Goal: Information Seeking & Learning: Learn about a topic

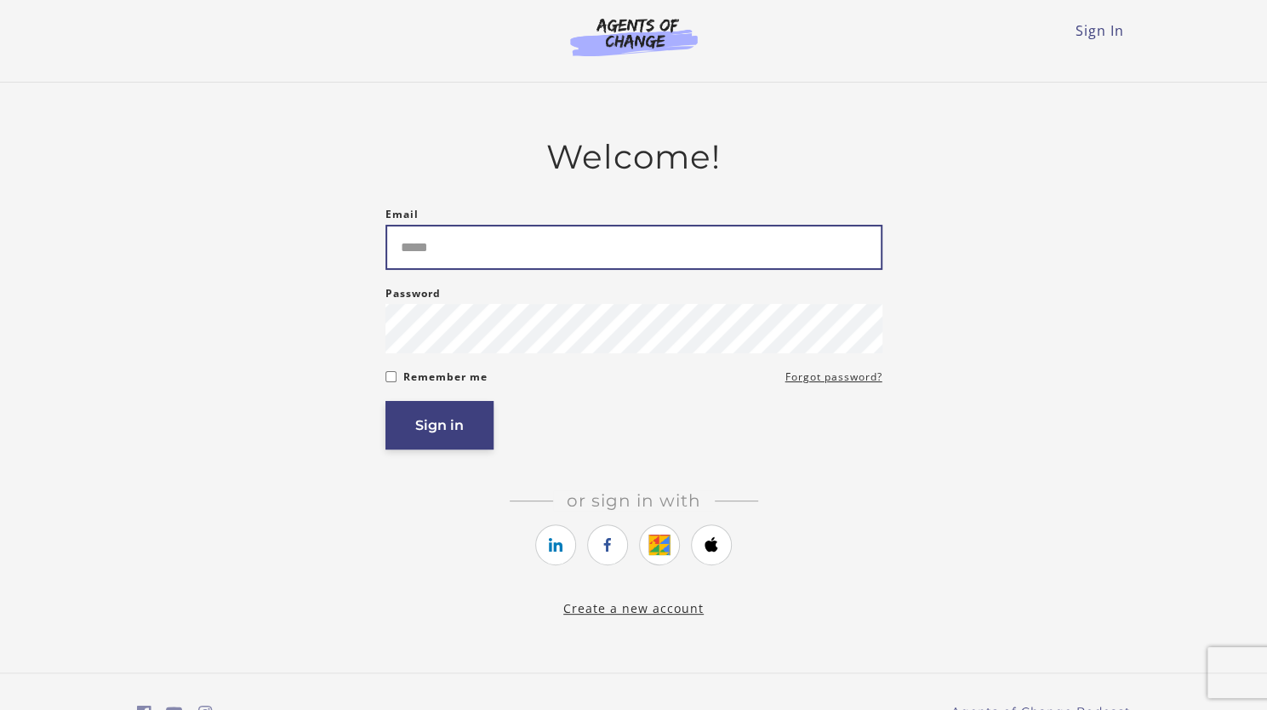
type input "**********"
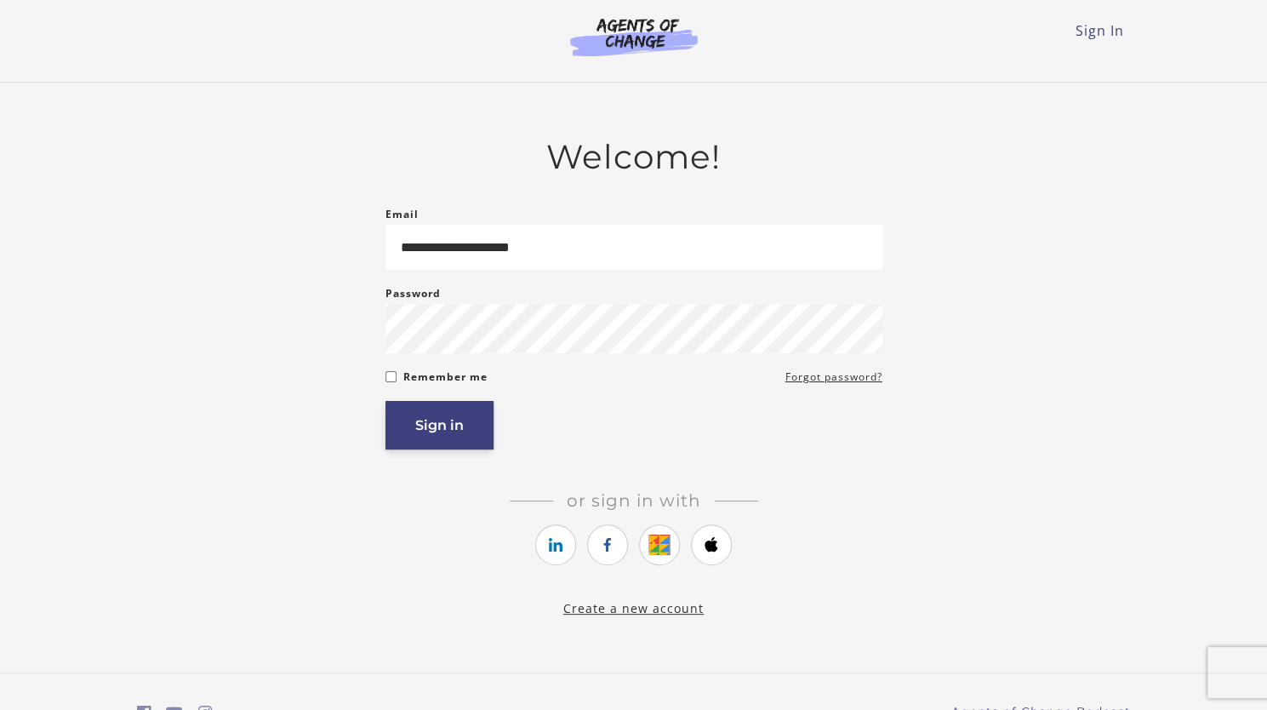
click at [460, 442] on button "Sign in" at bounding box center [439, 425] width 108 height 49
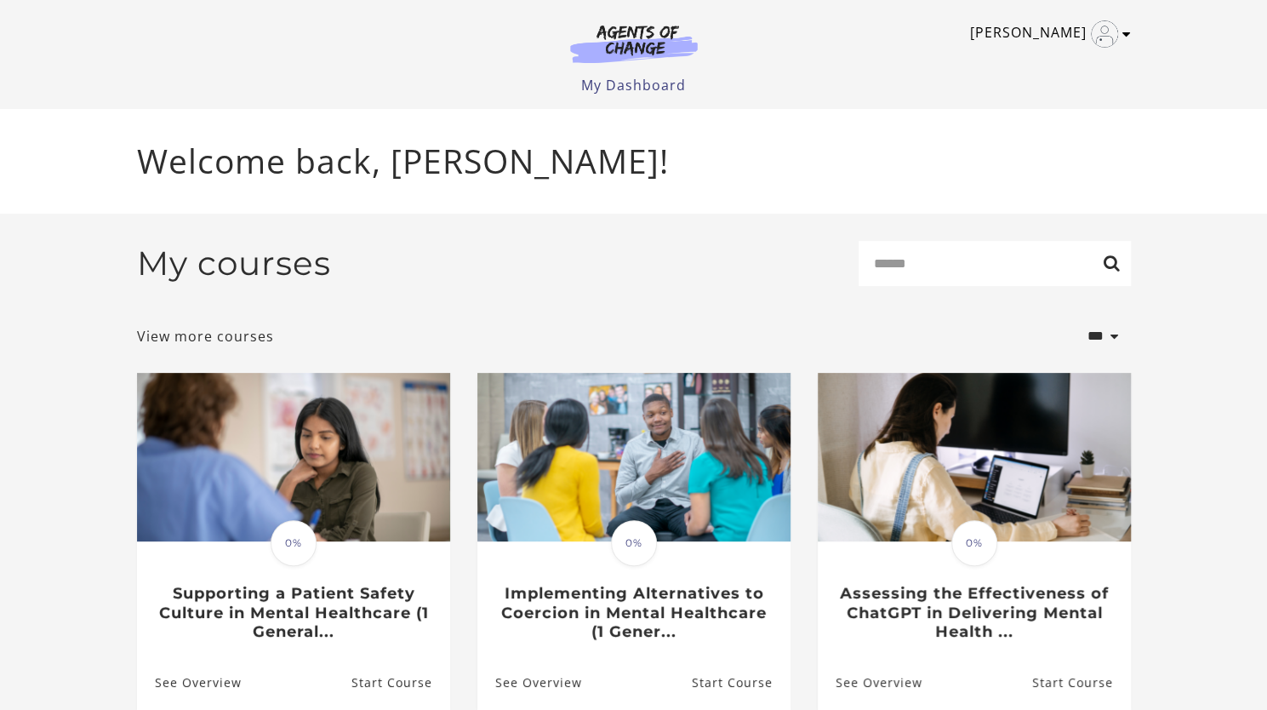
click at [1127, 33] on icon "Toggle menu" at bounding box center [1126, 34] width 9 height 14
click at [1029, 66] on link "My Account" at bounding box center [1060, 62] width 150 height 29
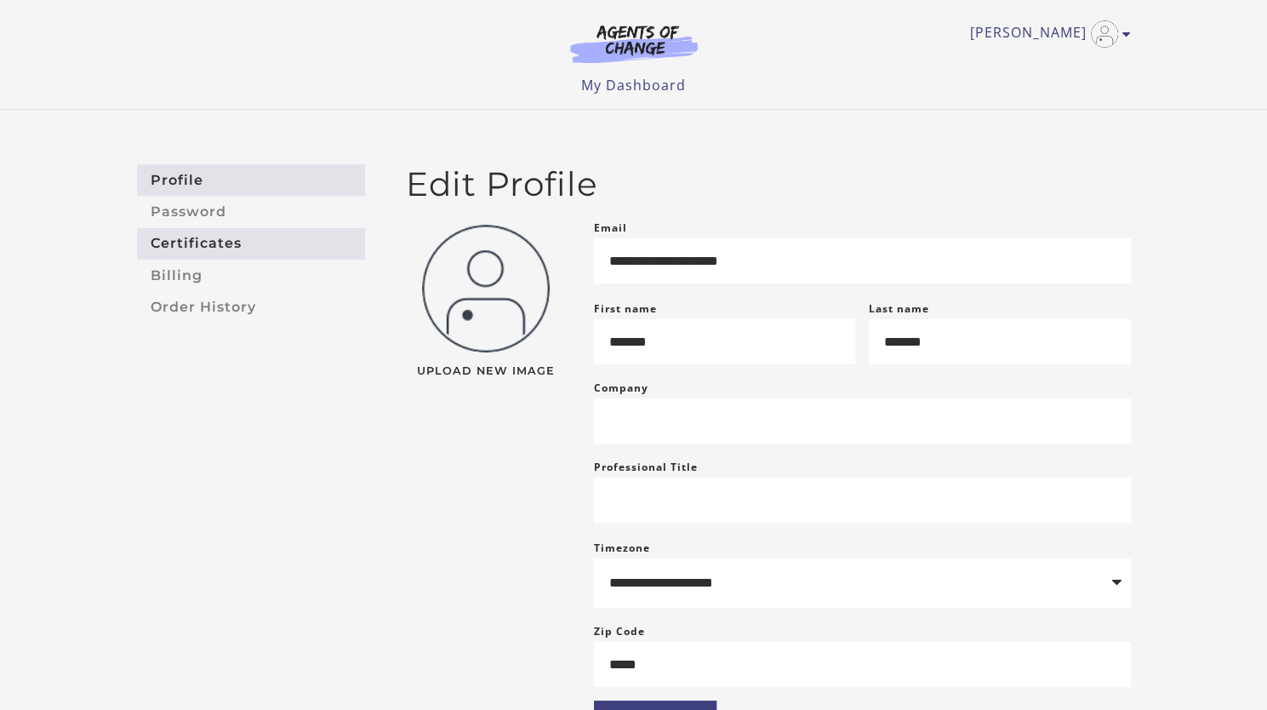
click at [249, 245] on link "Certificates" at bounding box center [251, 243] width 228 height 31
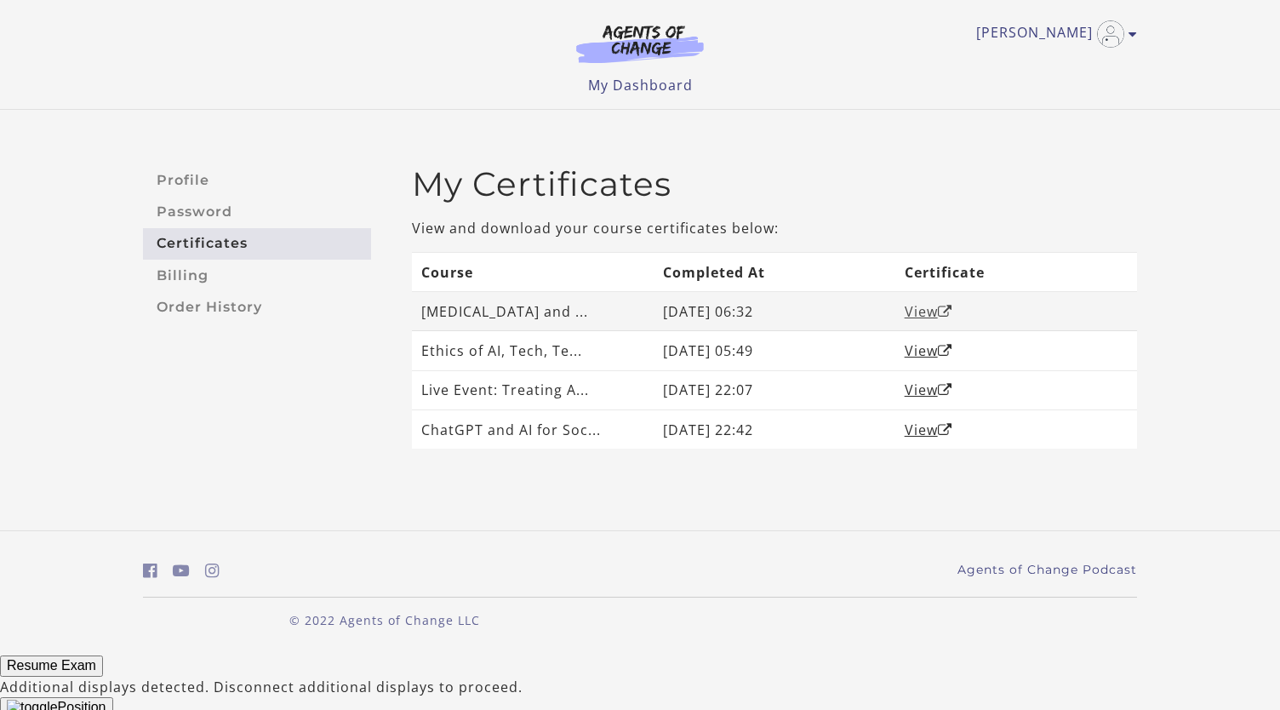
click at [933, 314] on link "View" at bounding box center [929, 311] width 48 height 19
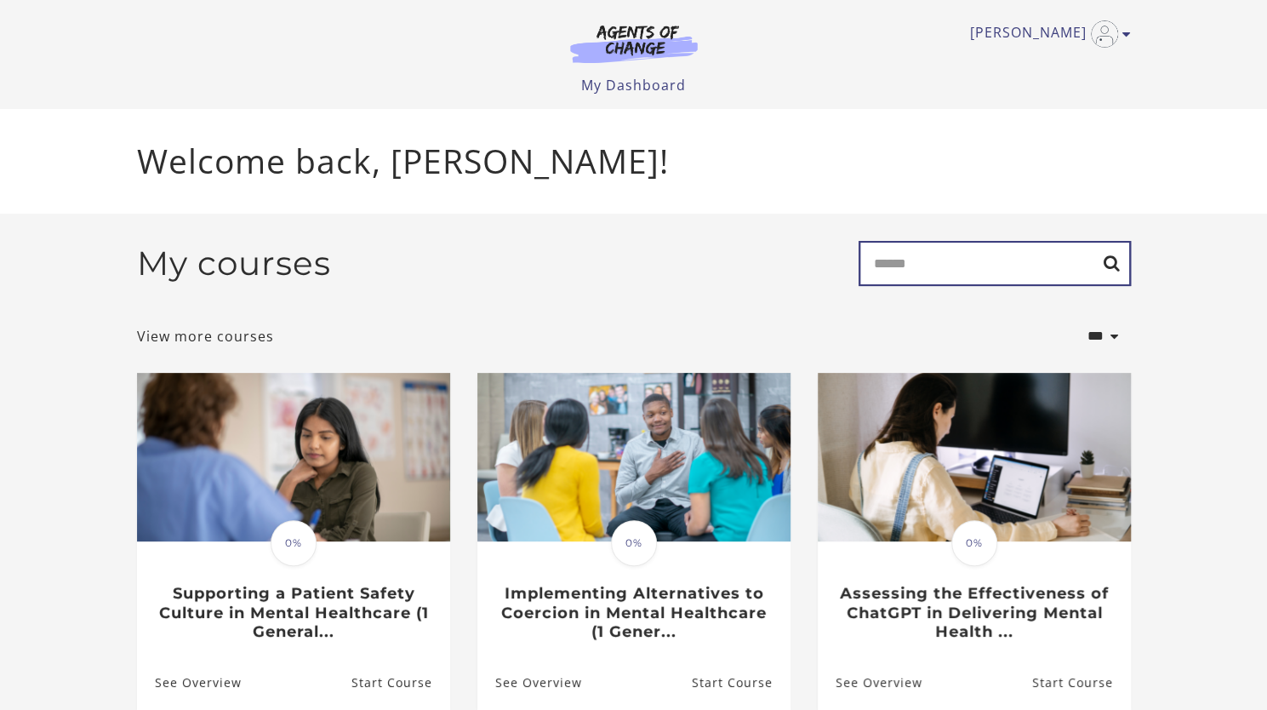
click at [983, 286] on input "Search" at bounding box center [995, 263] width 272 height 45
type input "*********"
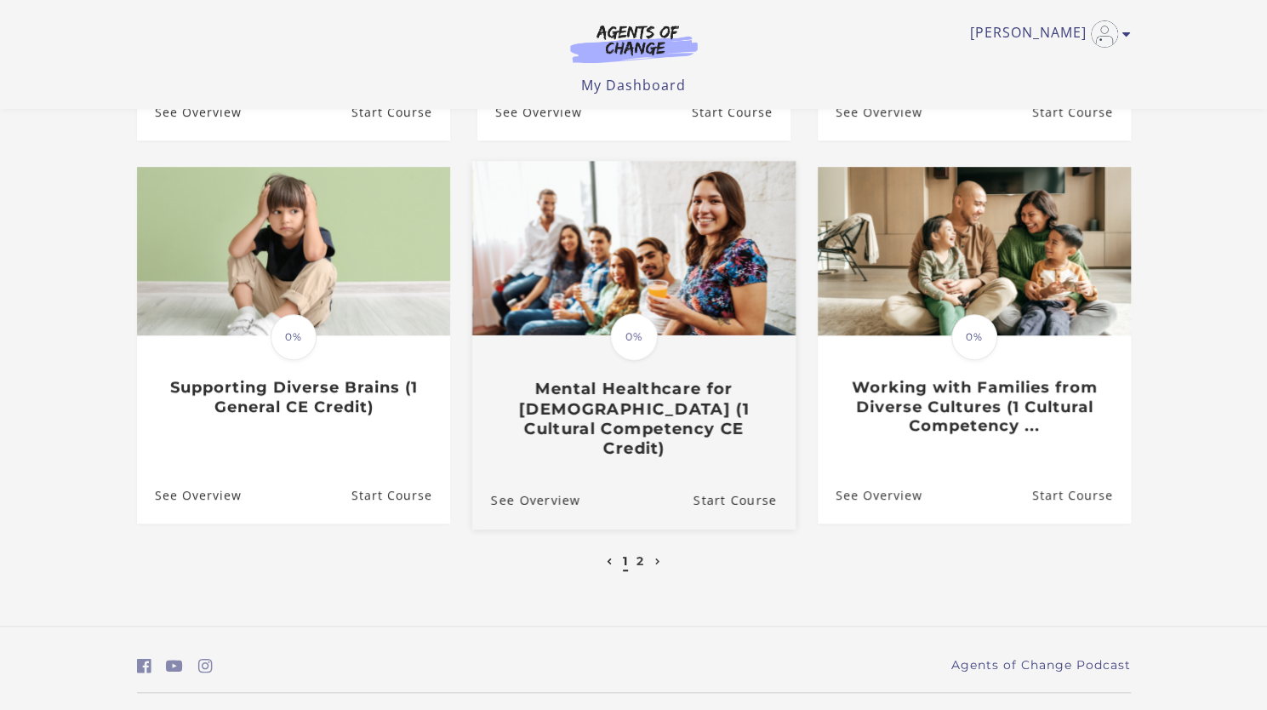
scroll to position [525, 0]
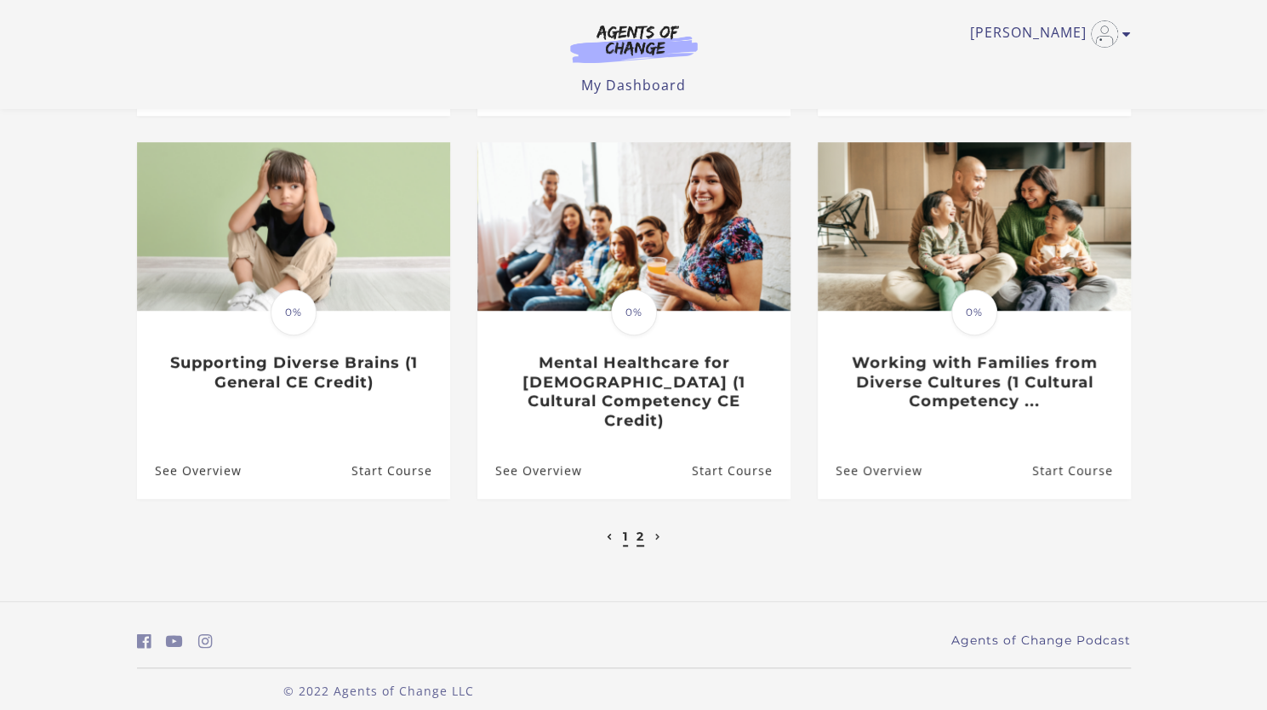
click at [637, 528] on link "2" at bounding box center [641, 535] width 8 height 15
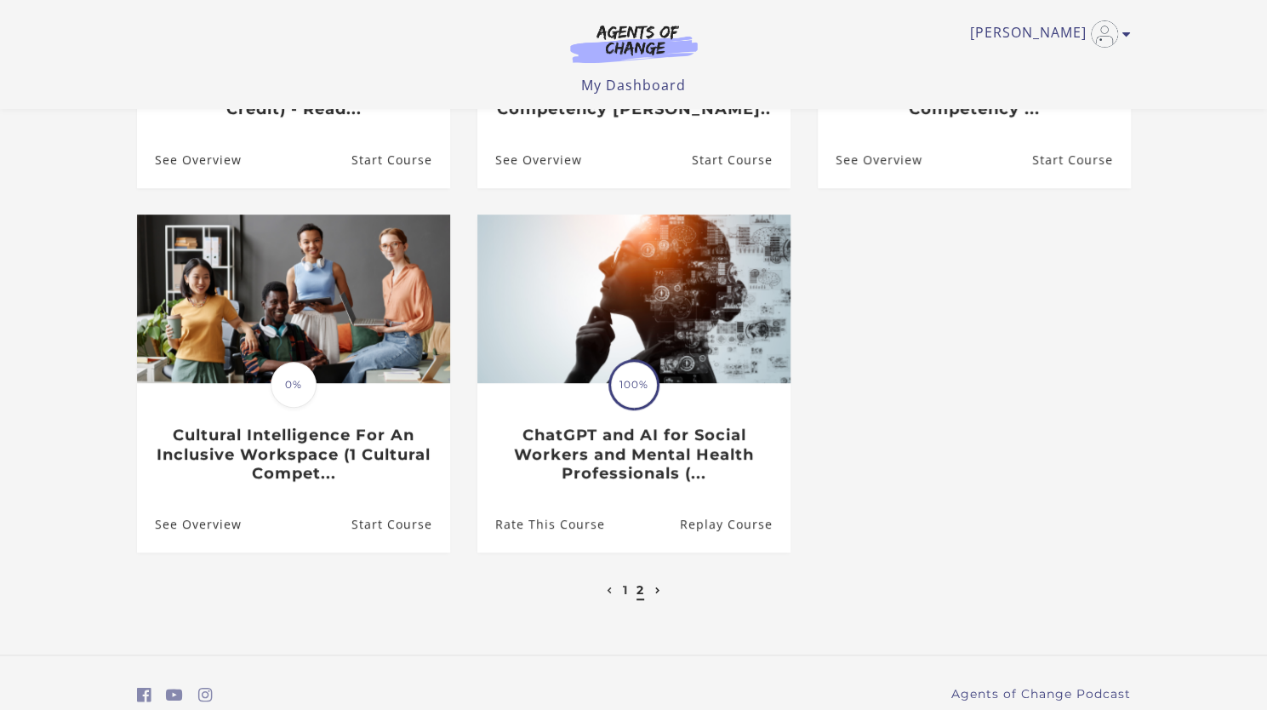
scroll to position [454, 0]
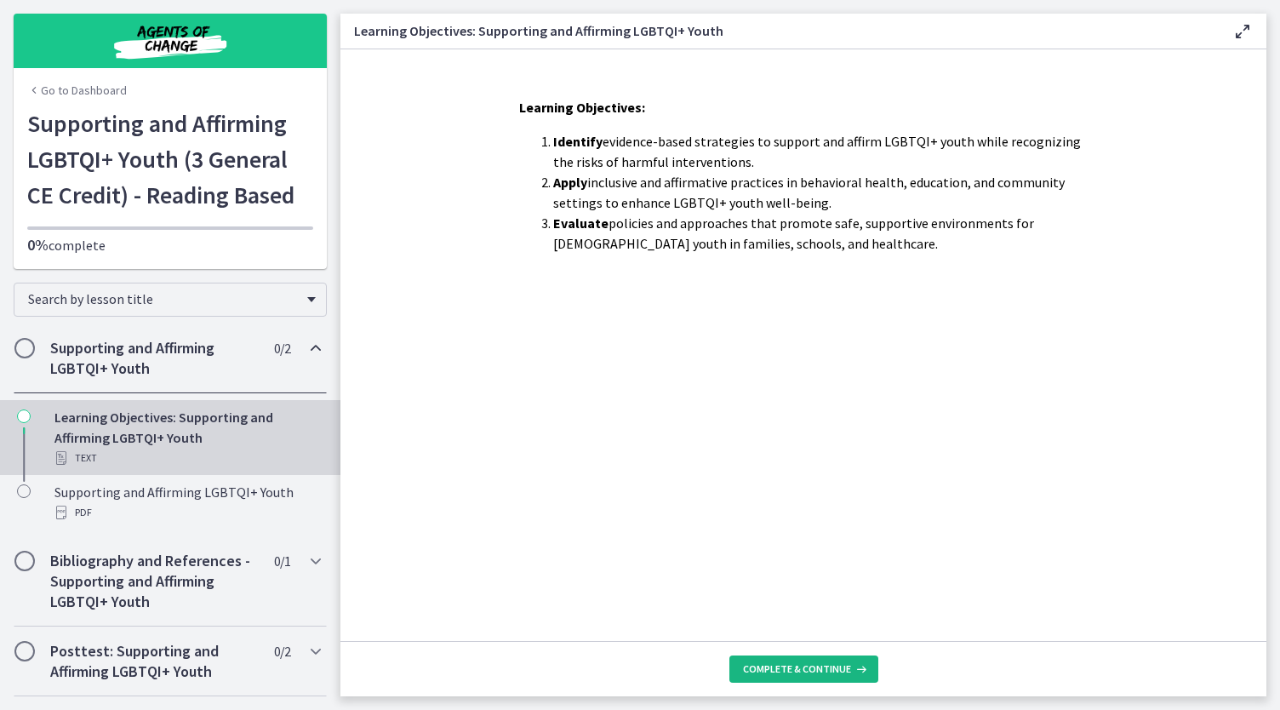
click at [785, 671] on span "Complete & continue" at bounding box center [797, 669] width 108 height 14
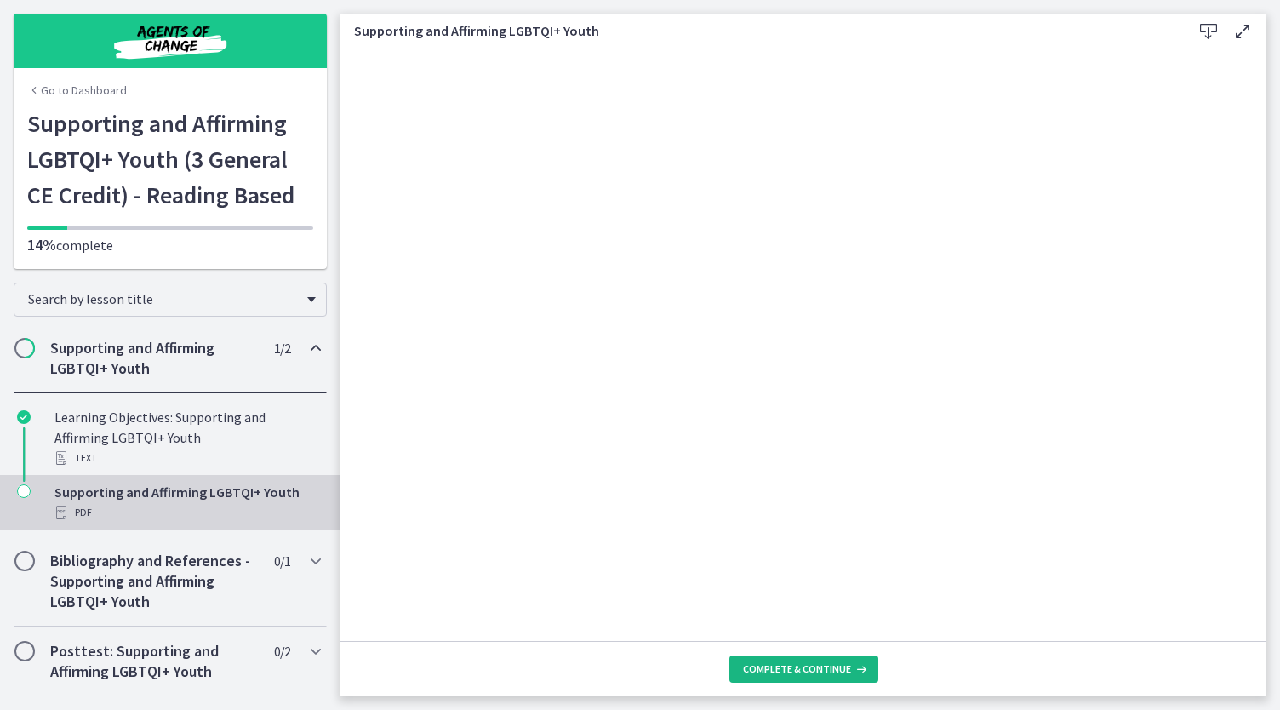
drag, startPoint x: 808, startPoint y: 642, endPoint x: 808, endPoint y: 665, distance: 22.1
click at [808, 665] on span "Complete & continue" at bounding box center [797, 669] width 108 height 14
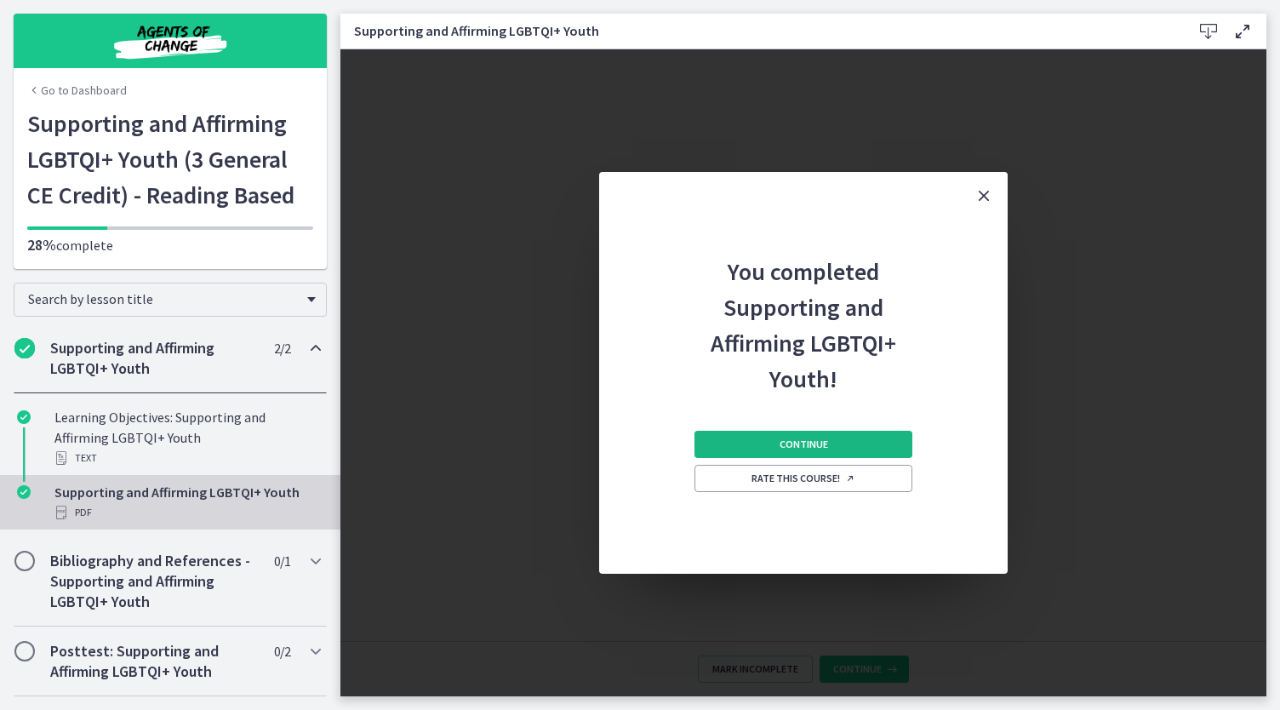
click at [849, 442] on button "Continue" at bounding box center [803, 444] width 218 height 27
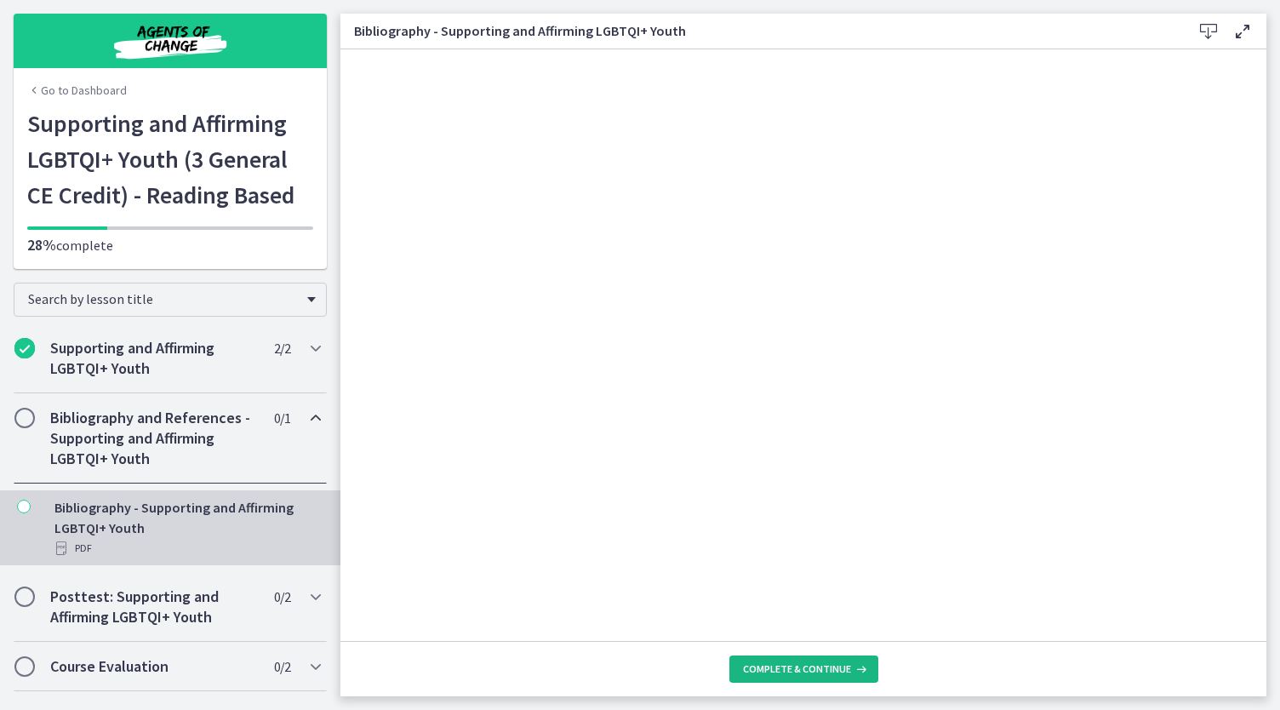
click at [756, 680] on button "Complete & continue" at bounding box center [803, 668] width 149 height 27
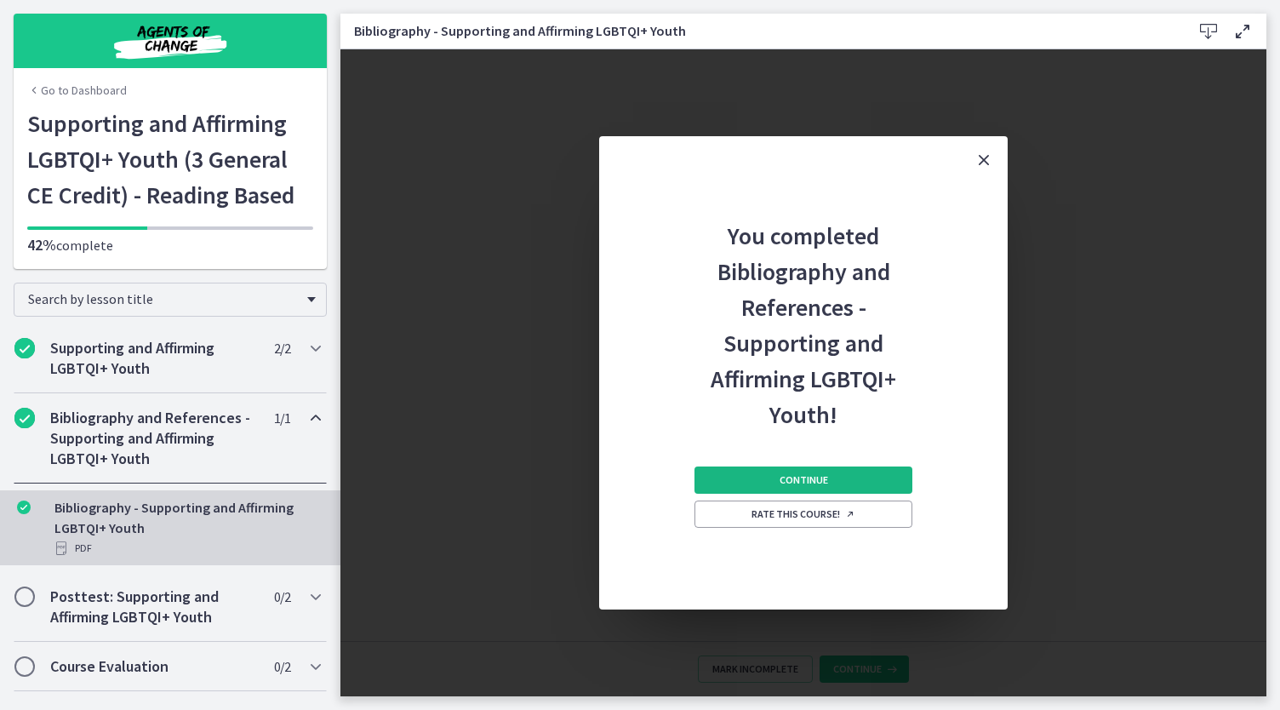
click at [785, 479] on span "Continue" at bounding box center [803, 480] width 49 height 14
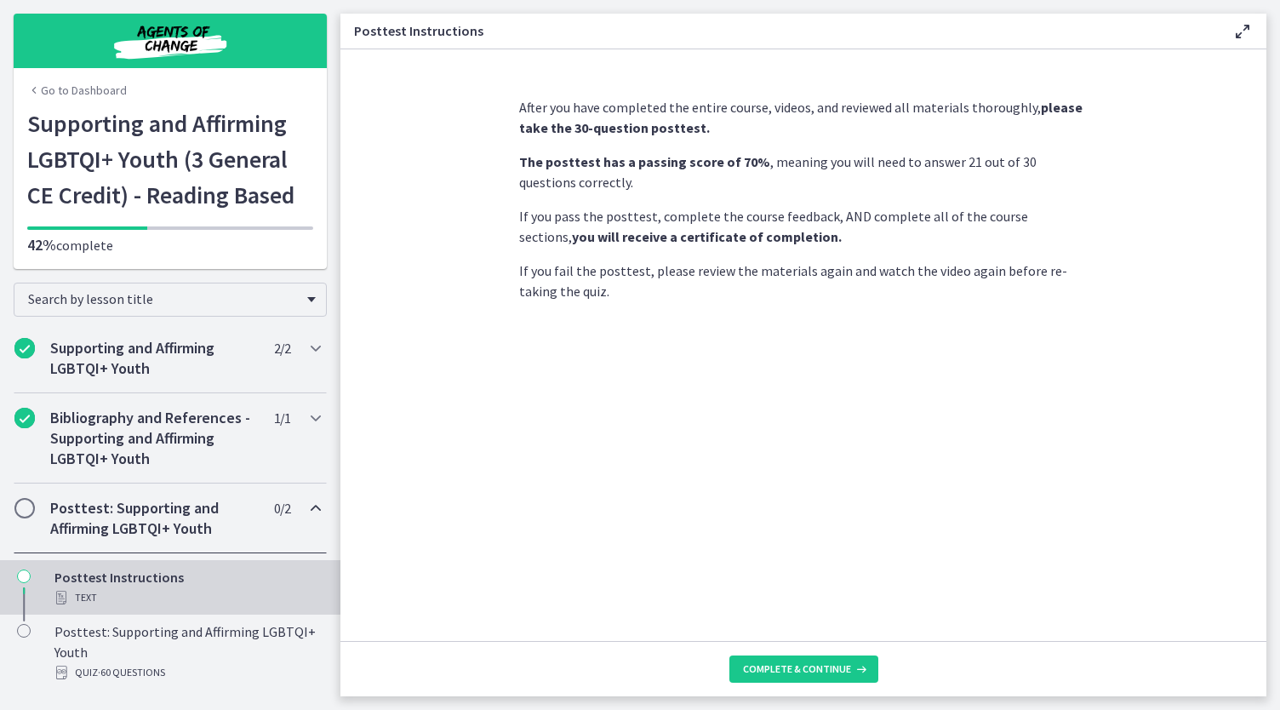
click at [779, 683] on footer "Complete & continue" at bounding box center [803, 668] width 926 height 55
drag, startPoint x: 788, startPoint y: 674, endPoint x: 780, endPoint y: 678, distance: 8.8
drag, startPoint x: 780, startPoint y: 678, endPoint x: 765, endPoint y: 673, distance: 16.1
click at [765, 673] on span "Complete & continue" at bounding box center [797, 669] width 108 height 14
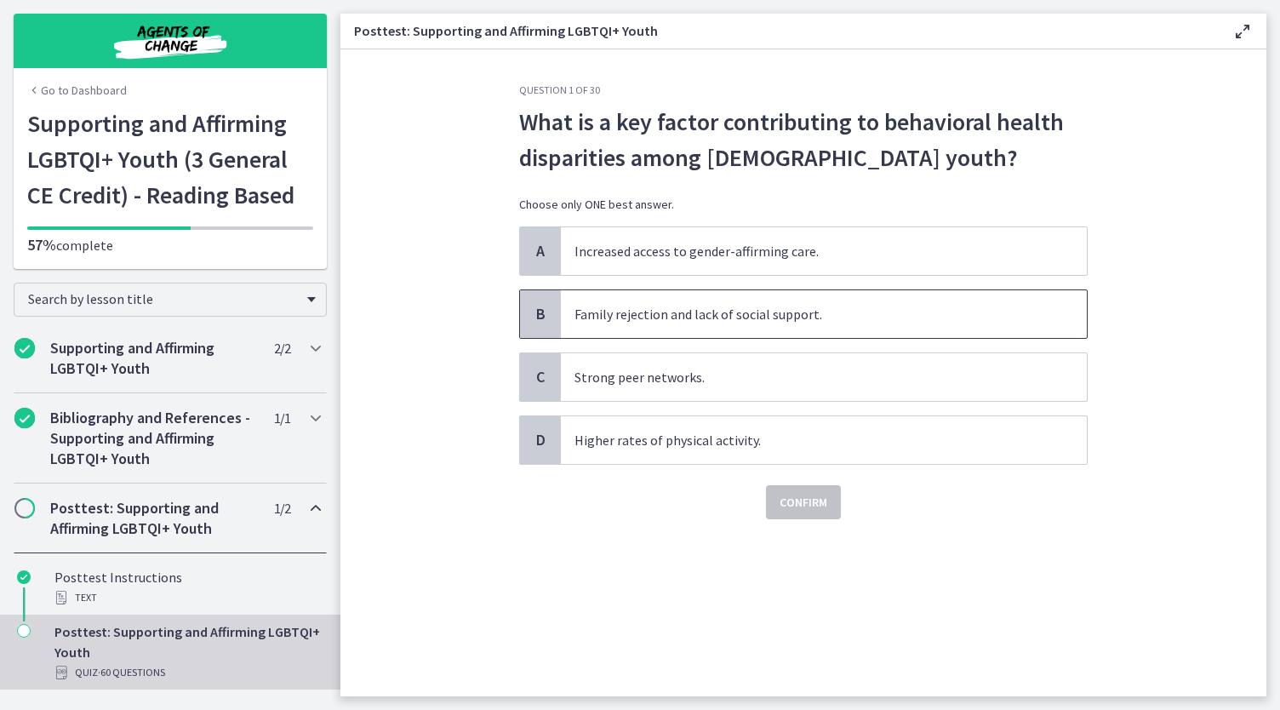
click at [871, 324] on span "Family rejection and lack of social support." at bounding box center [824, 314] width 526 height 48
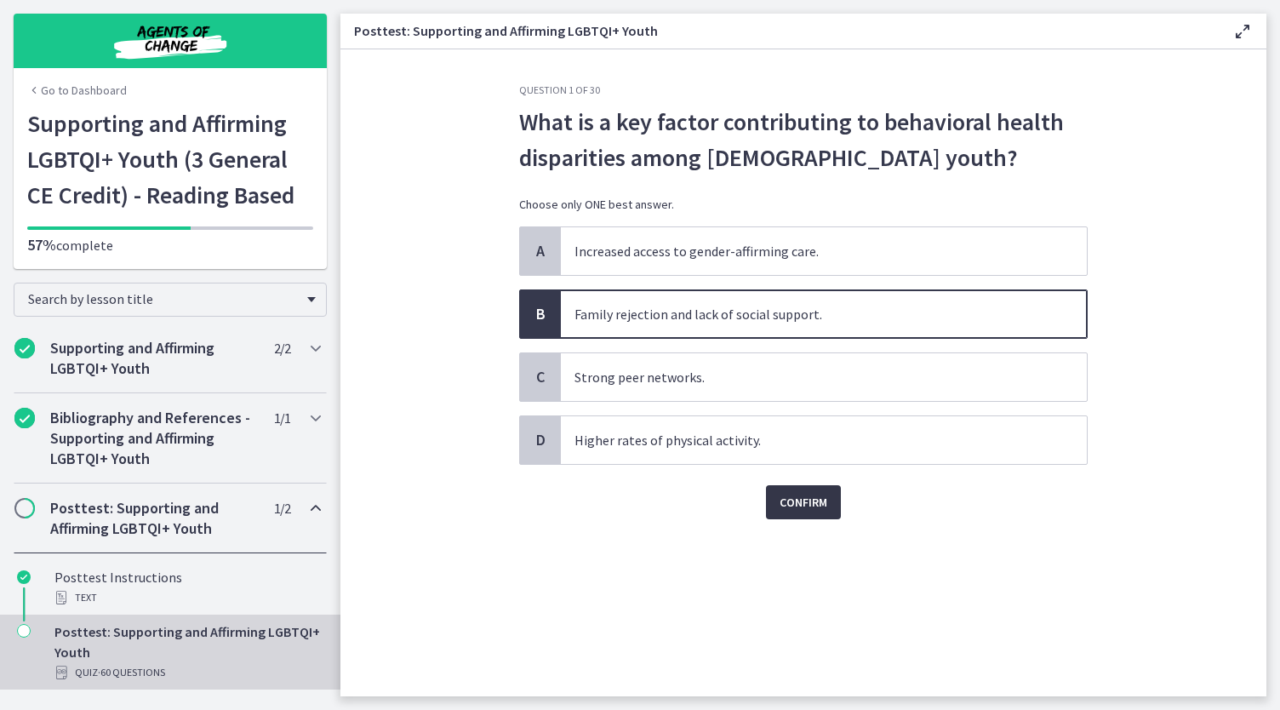
click at [817, 485] on button "Confirm" at bounding box center [803, 502] width 75 height 34
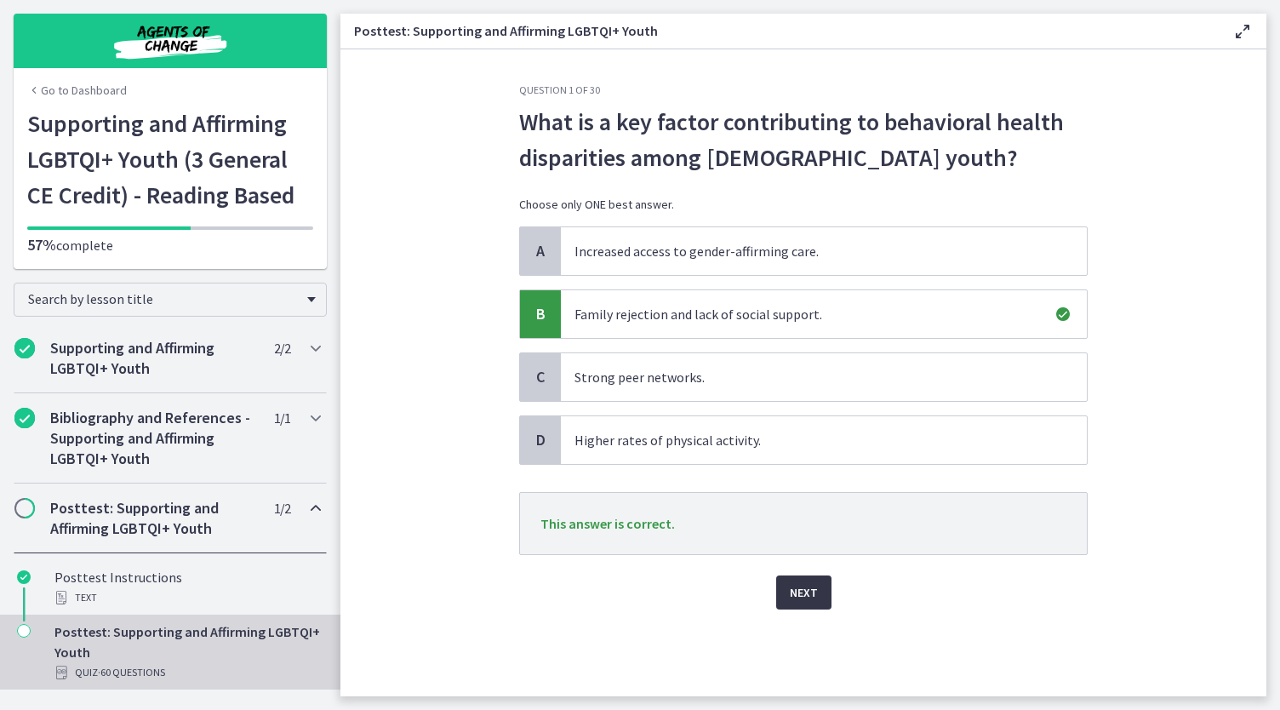
click at [804, 586] on span "Next" at bounding box center [804, 592] width 28 height 20
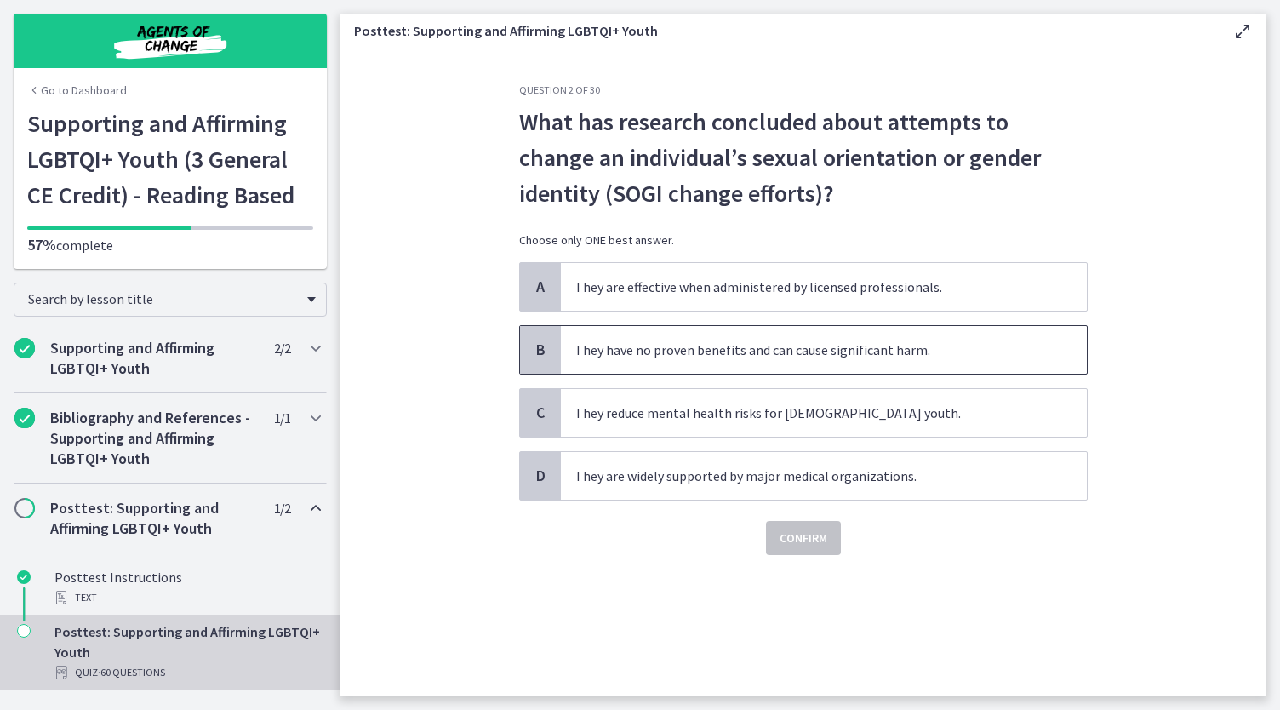
click at [846, 348] on span "They have no proven benefits and can cause significant harm." at bounding box center [824, 350] width 526 height 48
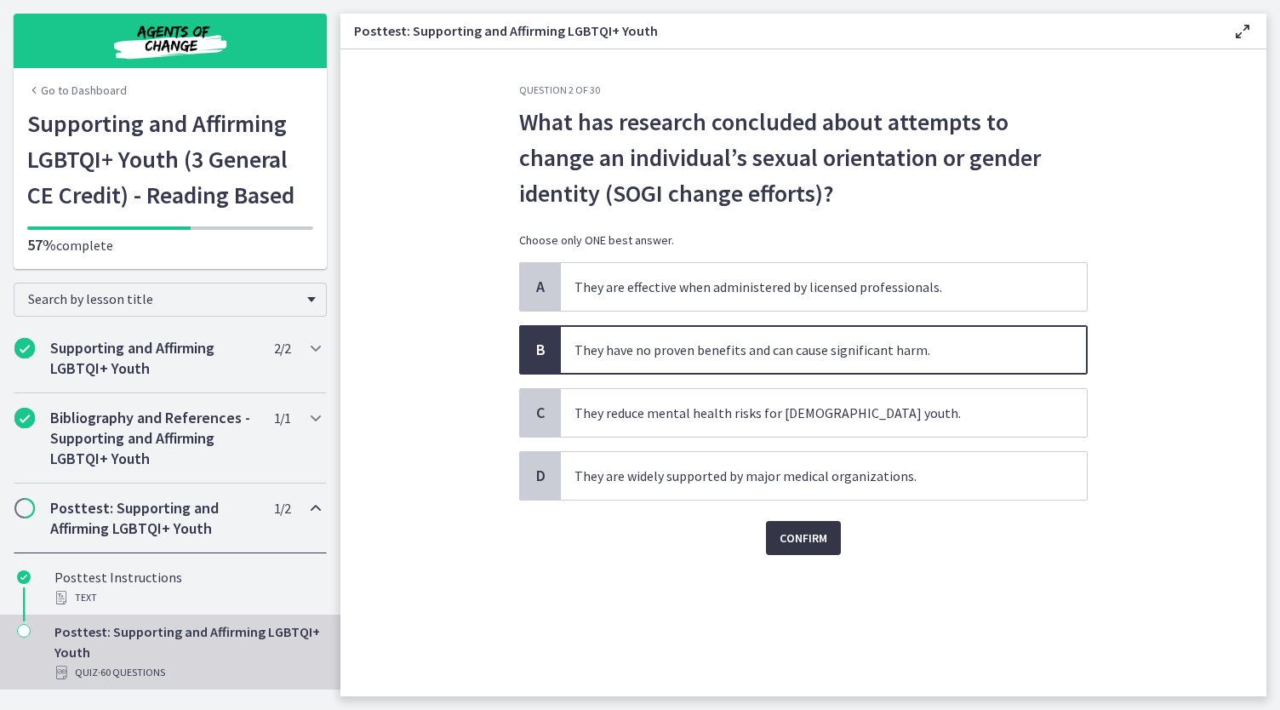
click at [801, 541] on span "Confirm" at bounding box center [803, 538] width 48 height 20
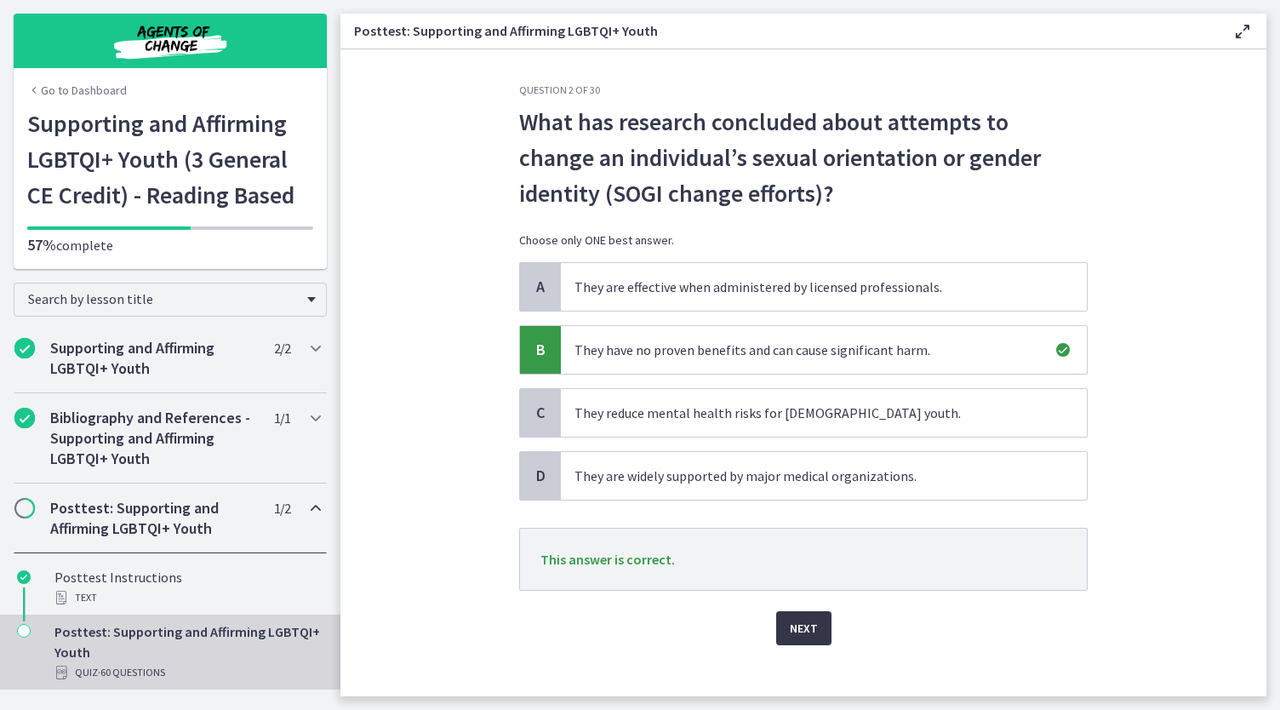
click at [779, 630] on button "Next" at bounding box center [803, 628] width 55 height 34
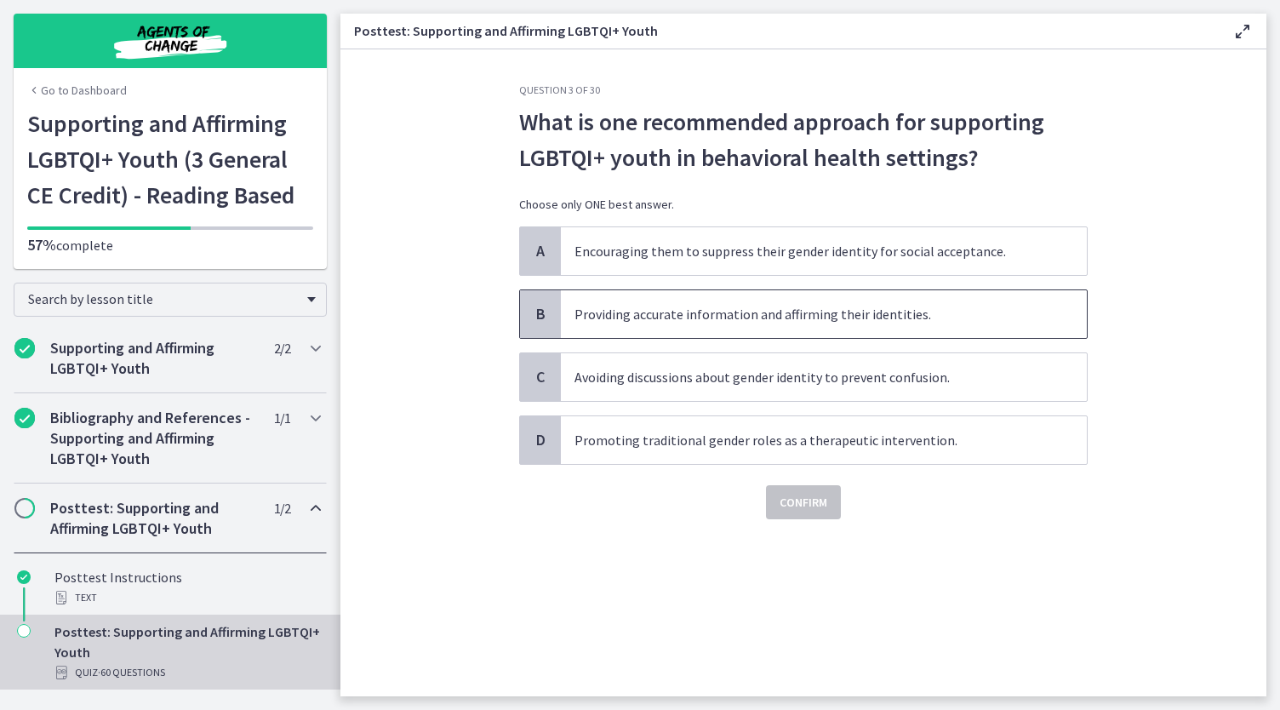
click at [819, 326] on span "Providing accurate information and affirming their identities." at bounding box center [824, 314] width 526 height 48
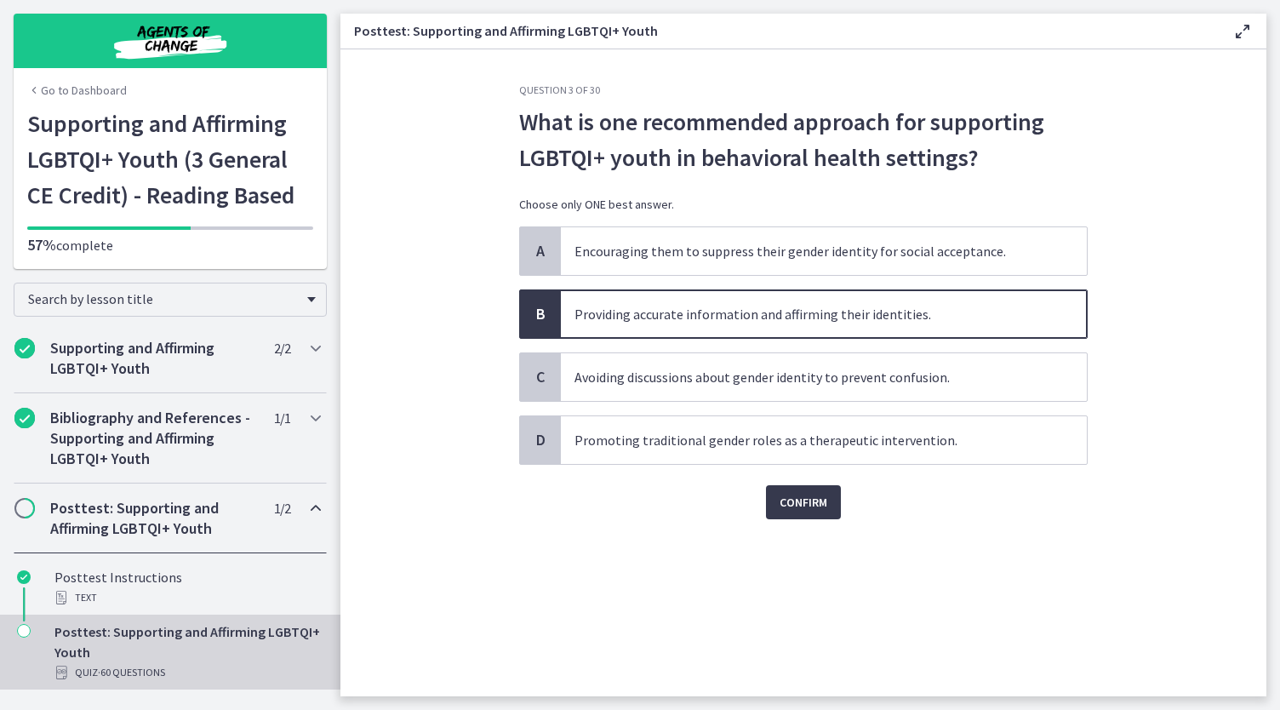
click at [793, 518] on div "Question 3 of 30 What is one recommended approach for supporting LGBTQI+ youth …" at bounding box center [803, 389] width 596 height 613
click at [796, 496] on span "Confirm" at bounding box center [803, 502] width 48 height 20
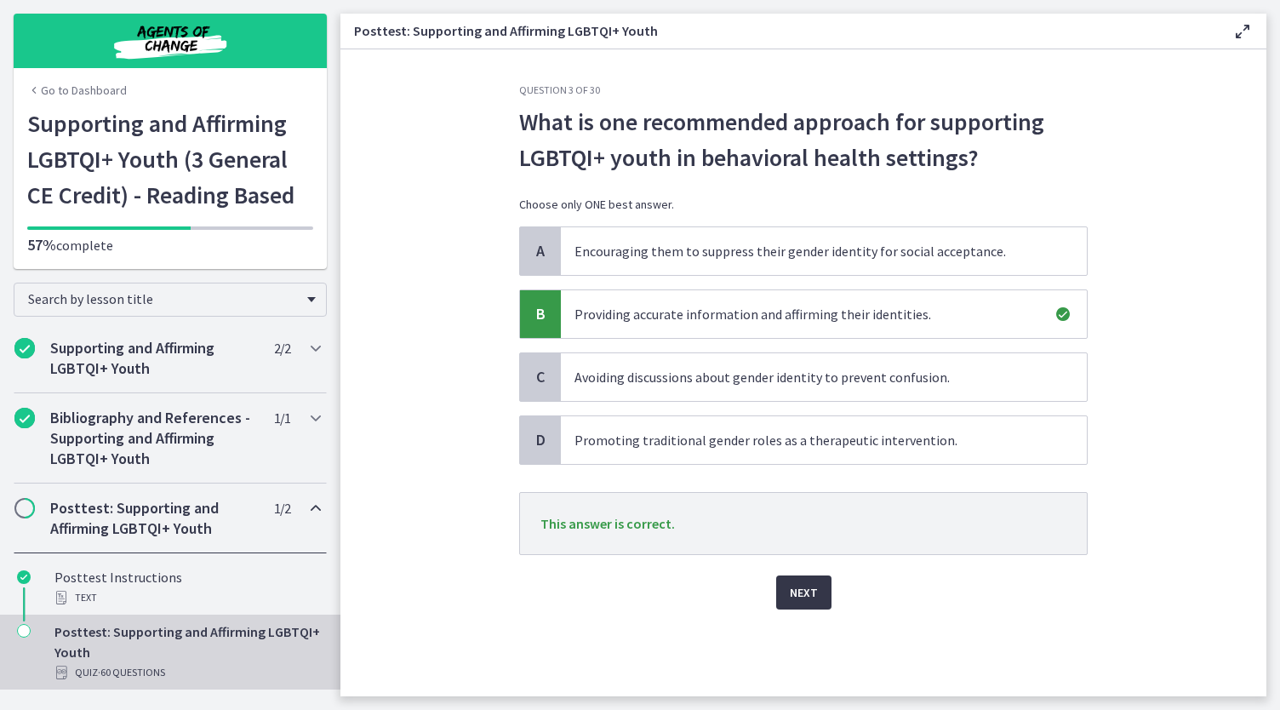
click at [797, 590] on span "Next" at bounding box center [804, 592] width 28 height 20
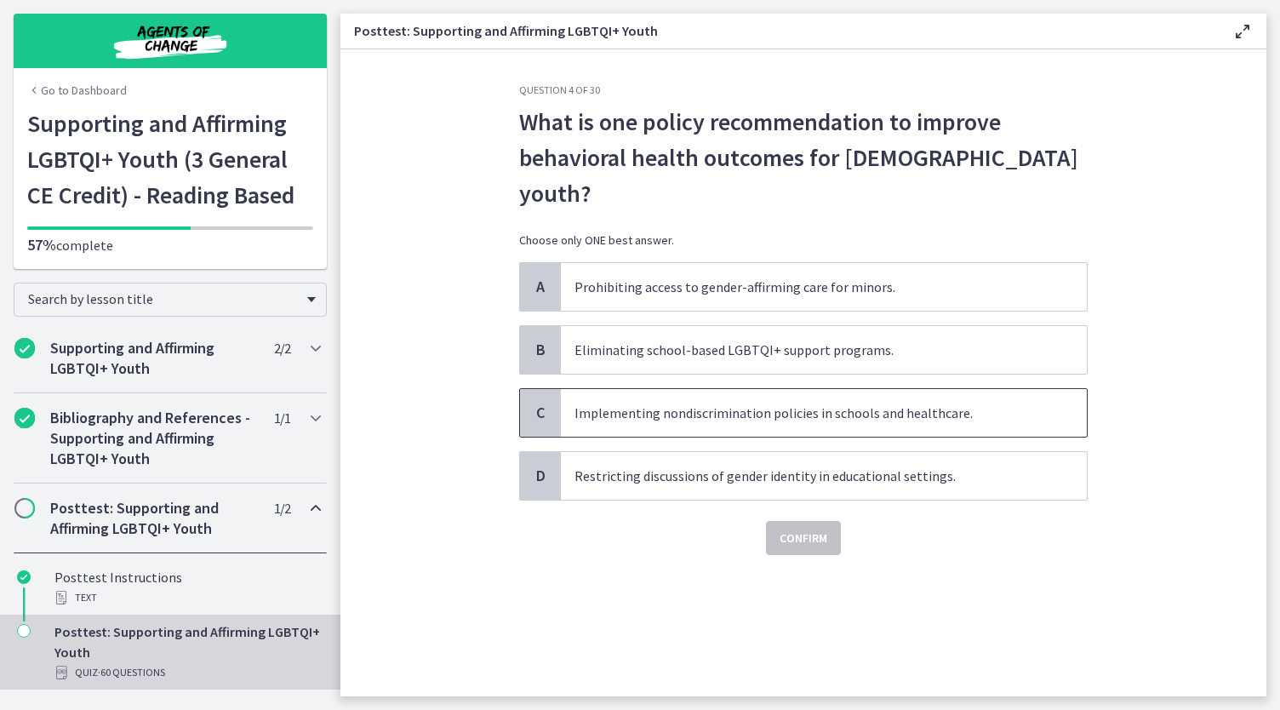
click at [958, 389] on span "Implementing nondiscrimination policies in schools and healthcare." at bounding box center [824, 413] width 526 height 48
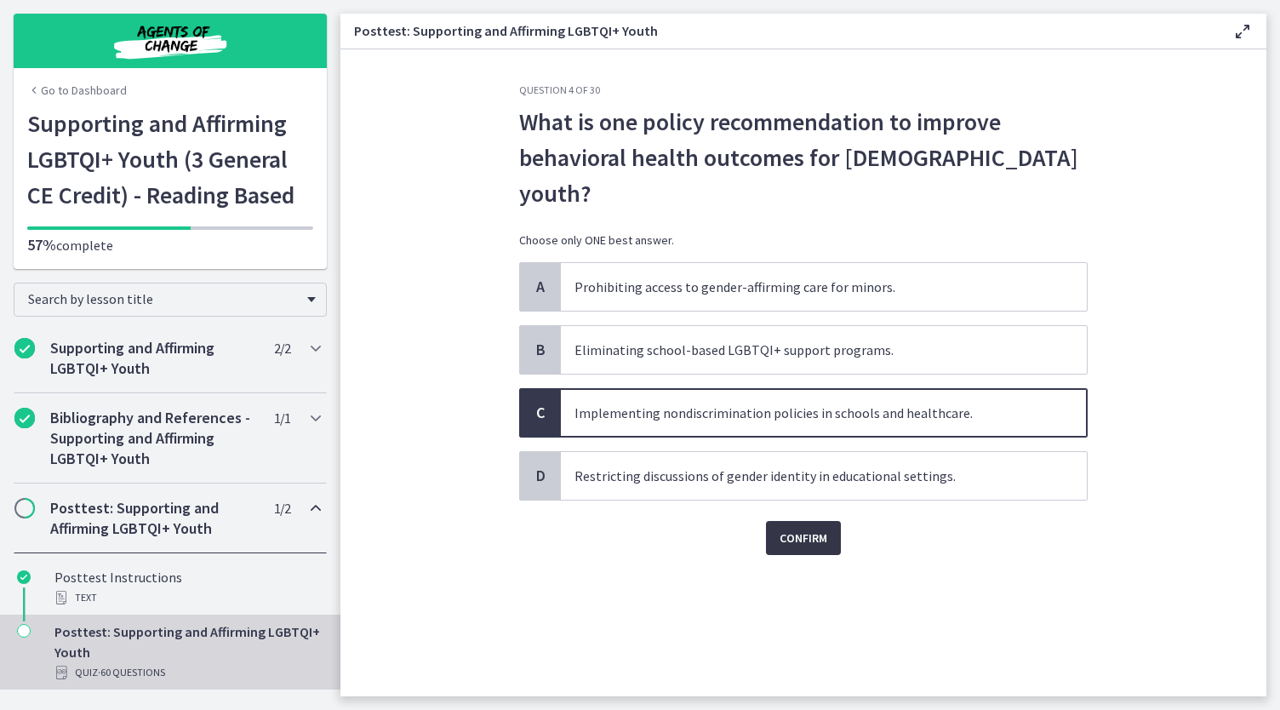
click at [791, 528] on span "Confirm" at bounding box center [803, 538] width 48 height 20
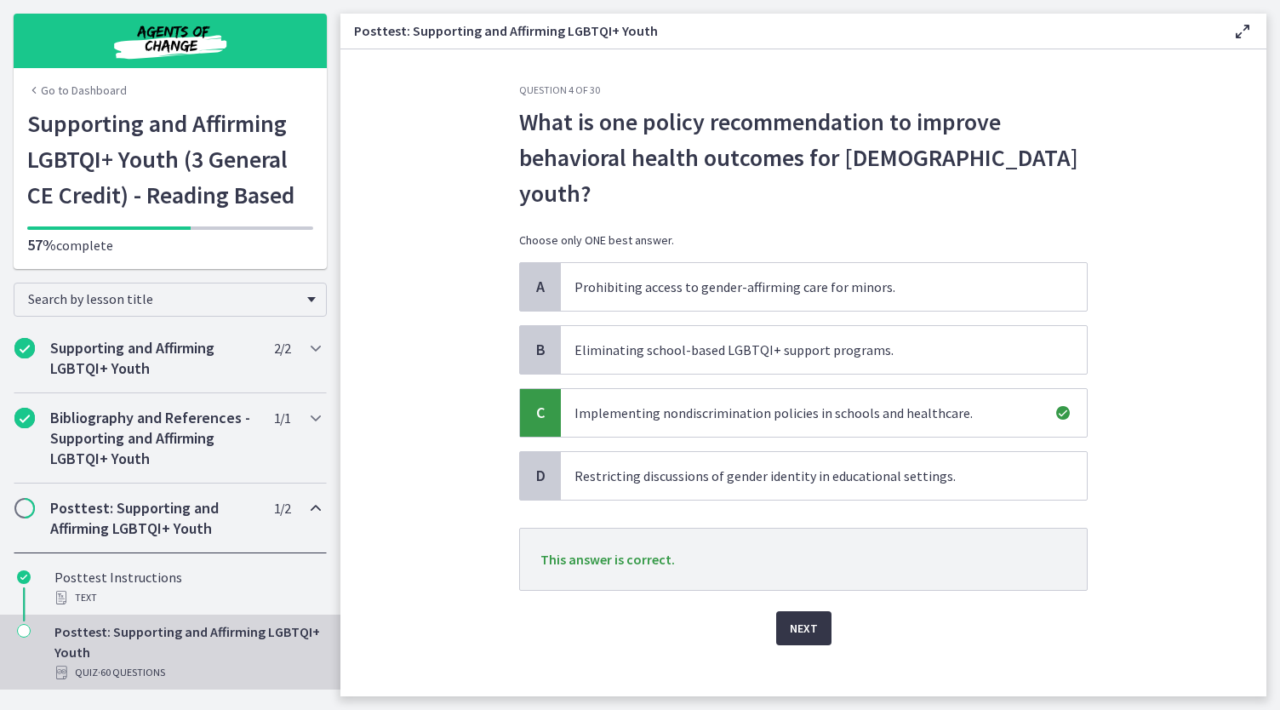
click at [806, 618] on span "Next" at bounding box center [804, 628] width 28 height 20
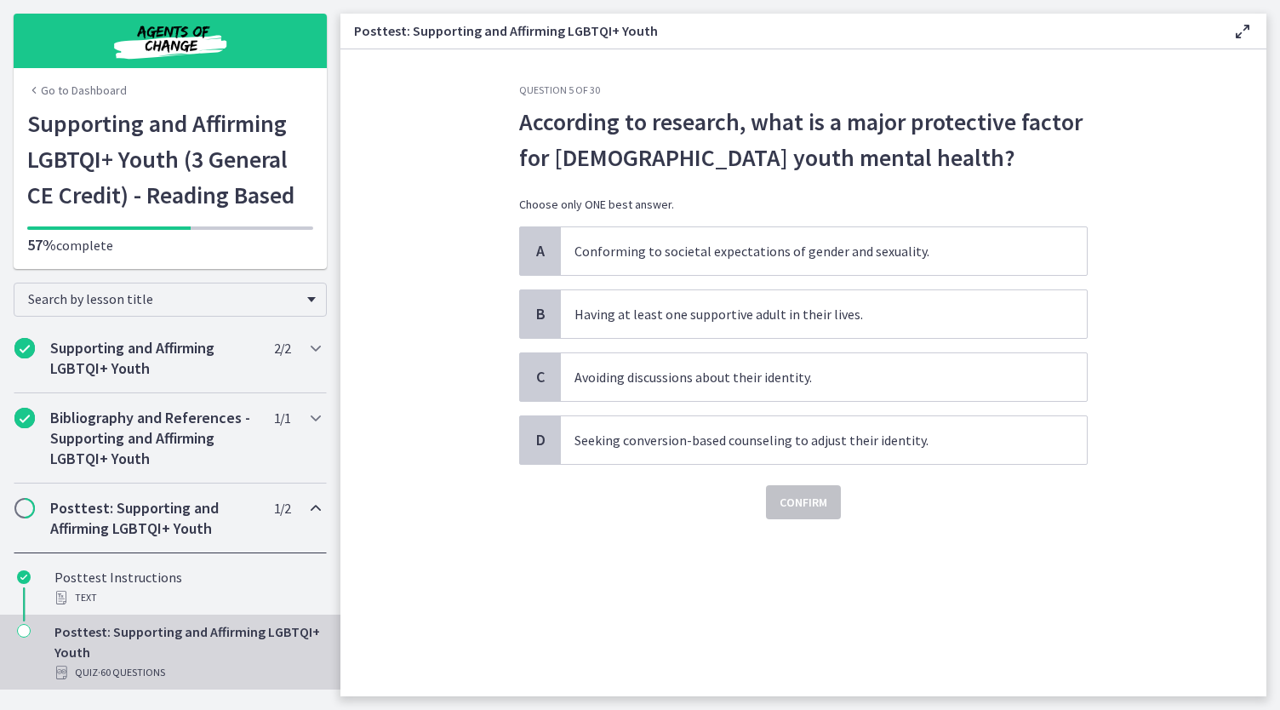
click at [151, 499] on h2 "Posttest: Supporting and Affirming LGBTQI+ Youth" at bounding box center [154, 518] width 208 height 41
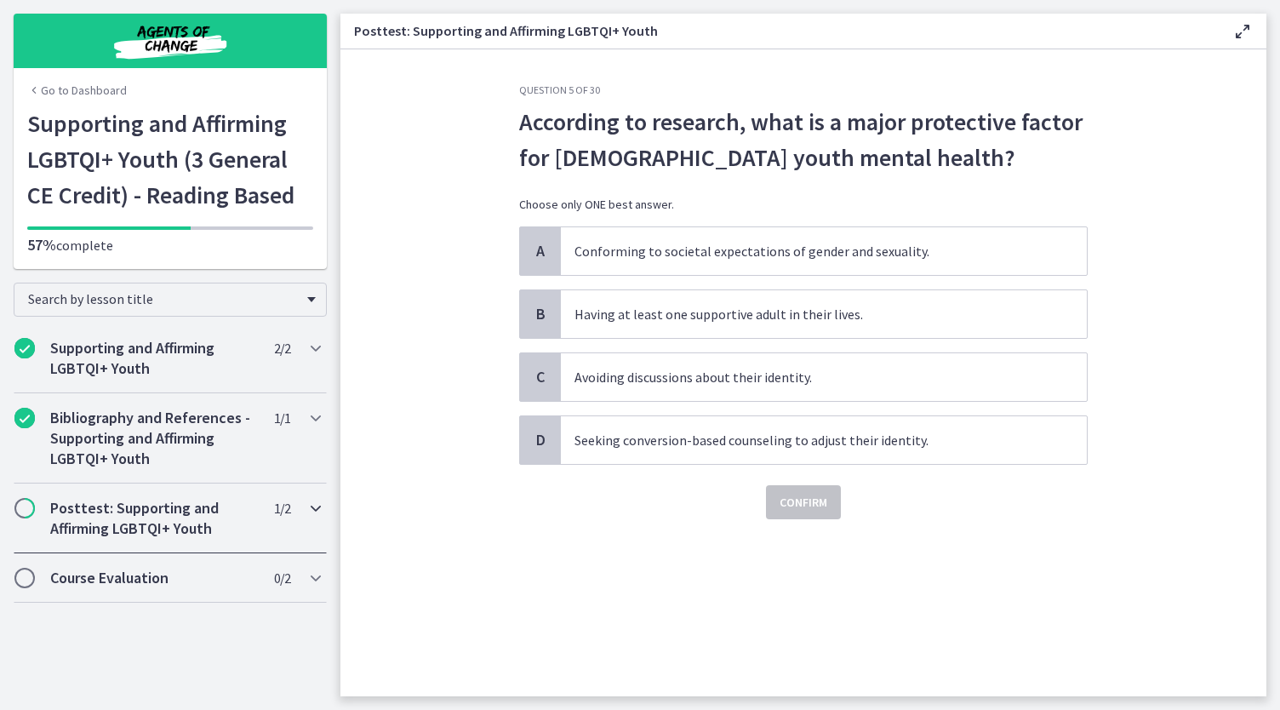
click at [151, 500] on h2 "Posttest: Supporting and Affirming LGBTQI+ Youth" at bounding box center [154, 518] width 208 height 41
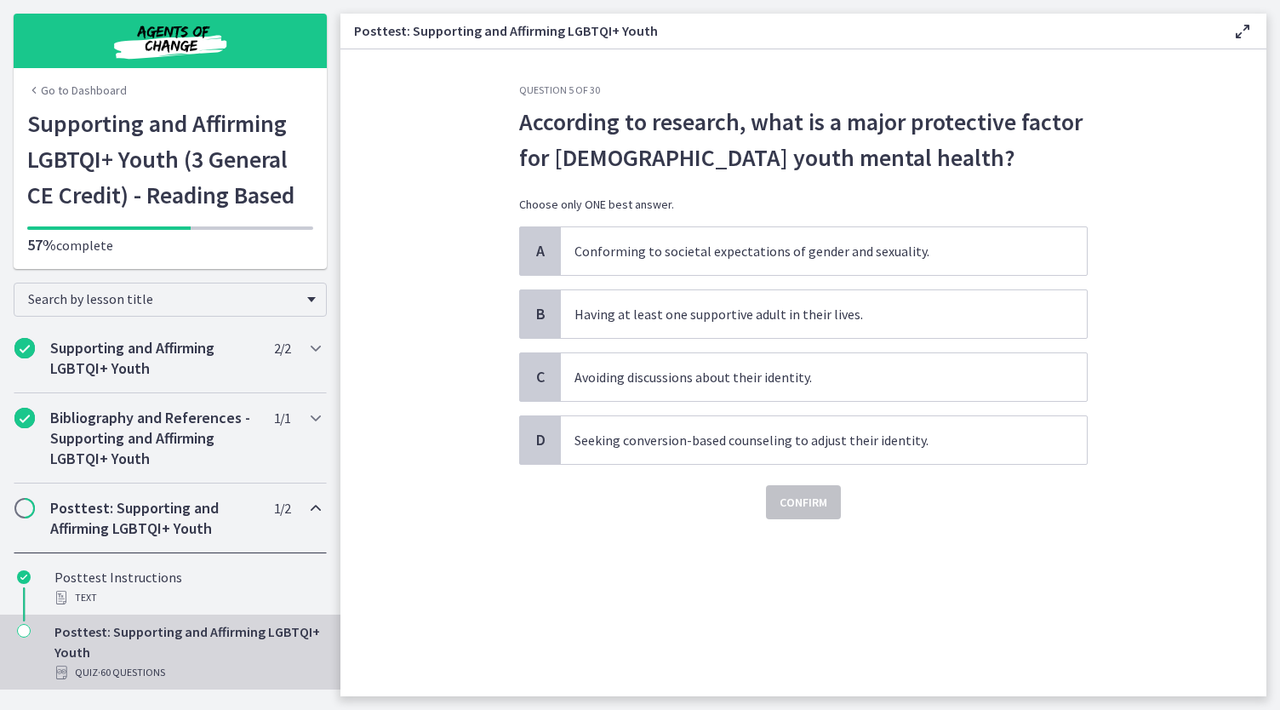
scroll to position [34, 0]
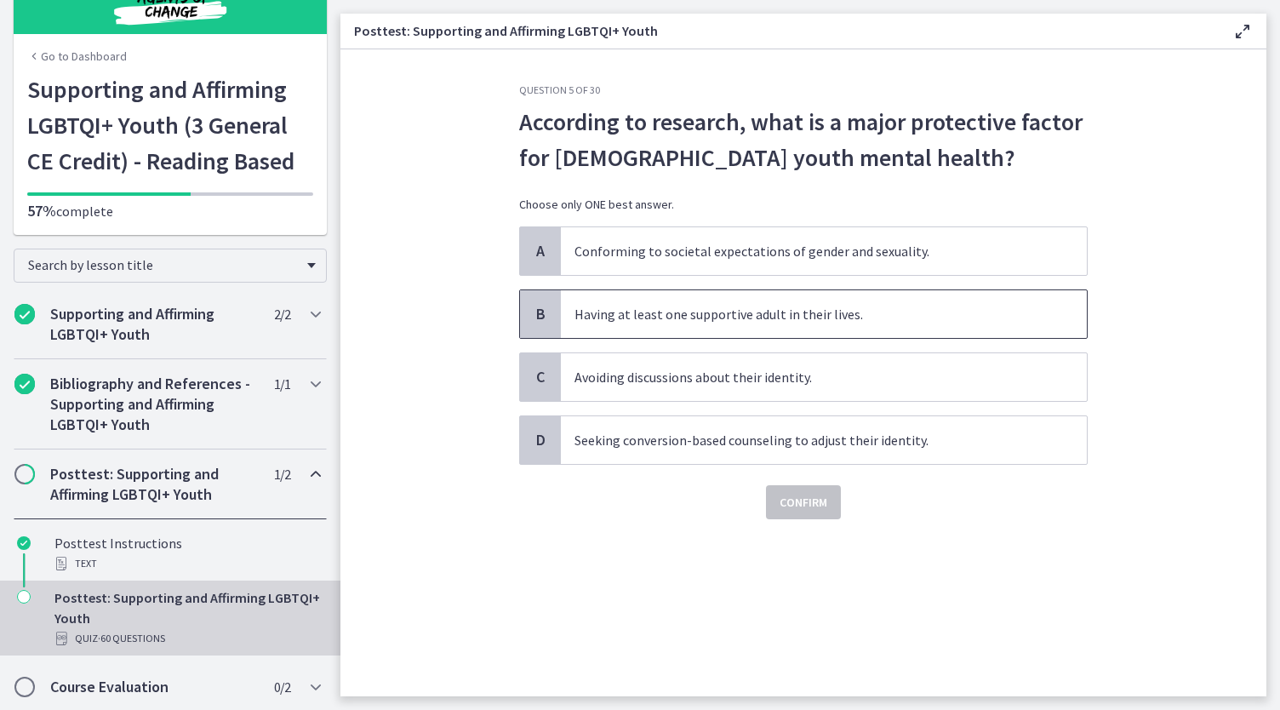
click at [780, 309] on span "Having at least one supportive adult in their lives." at bounding box center [824, 314] width 526 height 48
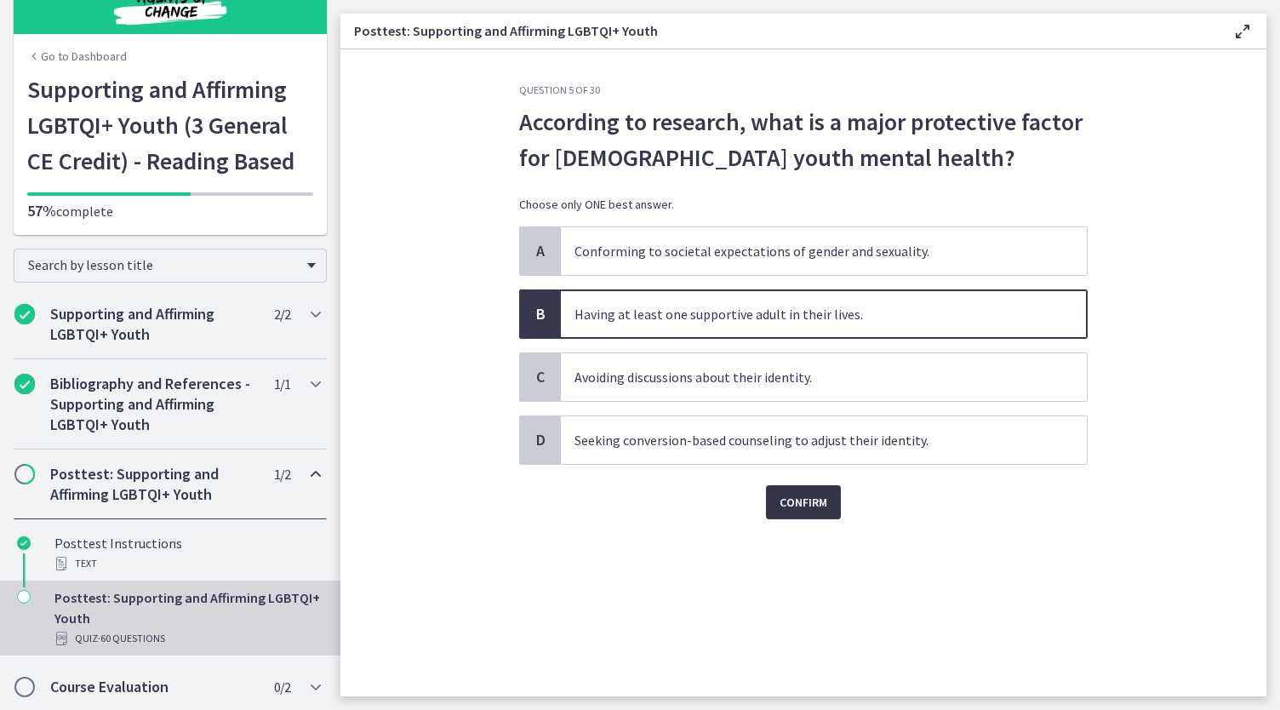
click at [808, 501] on span "Confirm" at bounding box center [803, 502] width 48 height 20
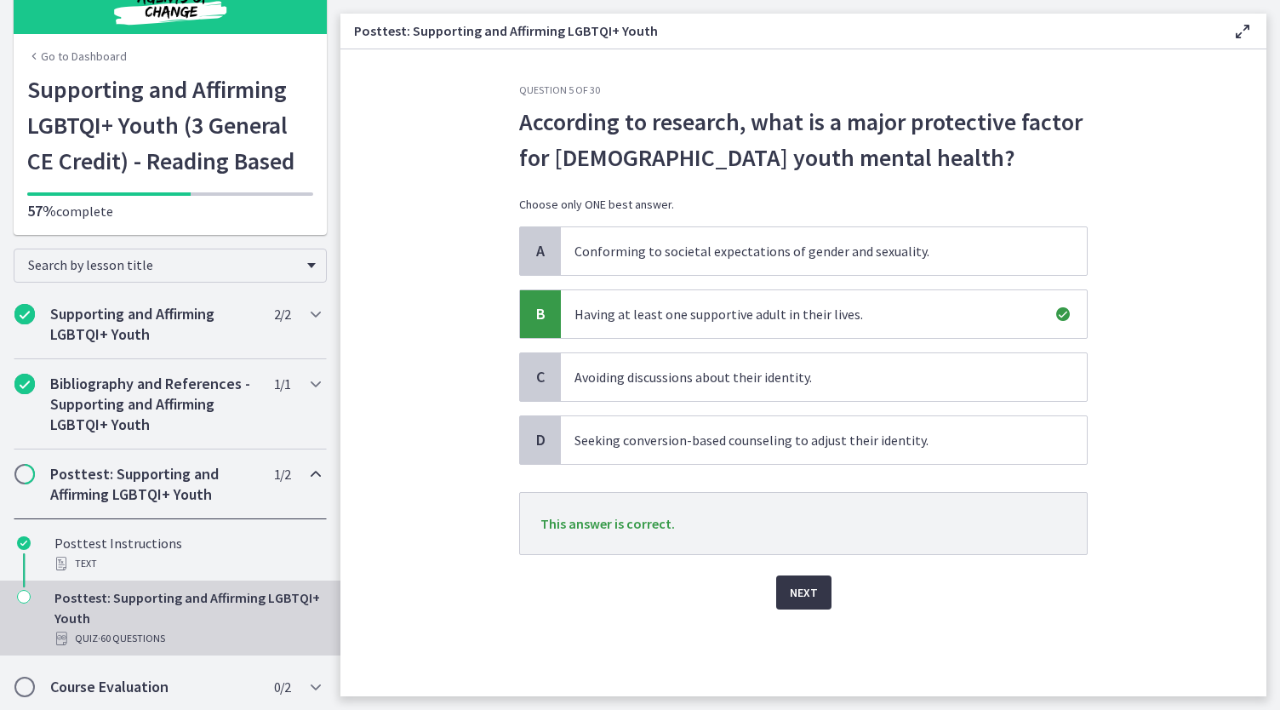
click at [798, 582] on span "Next" at bounding box center [804, 592] width 28 height 20
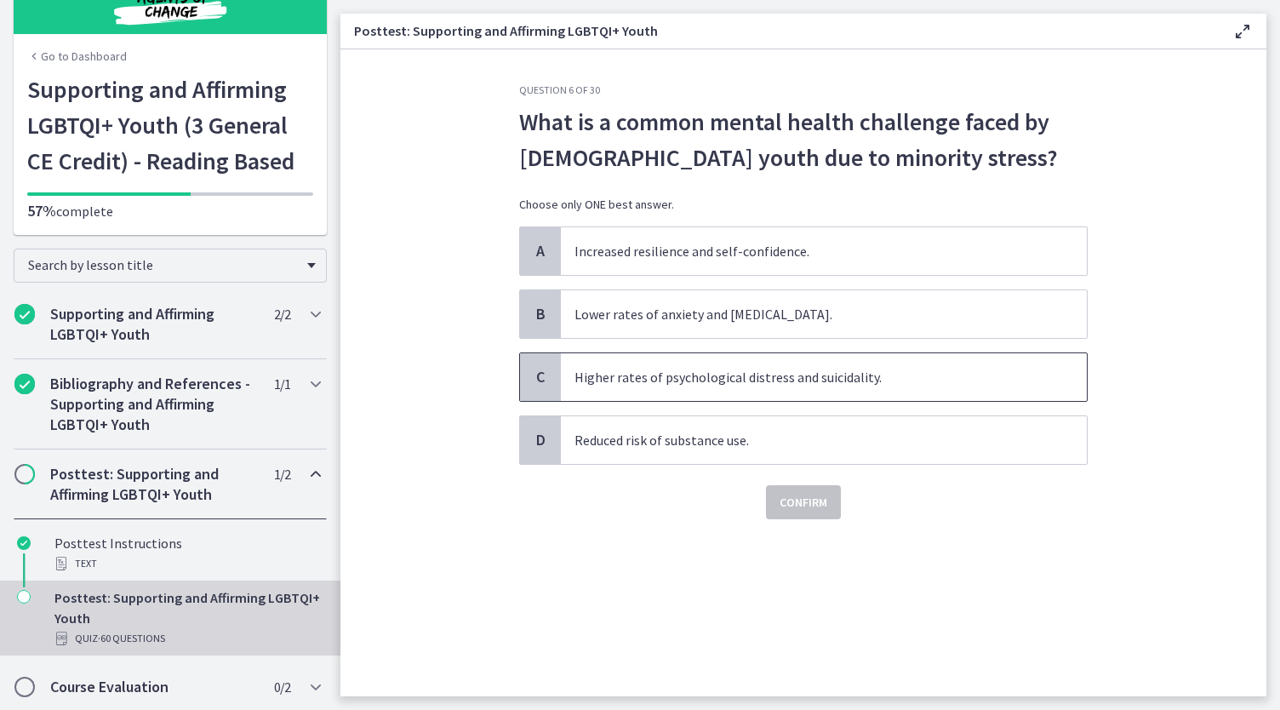
click at [969, 382] on span "Higher rates of psychological distress and suicidality." at bounding box center [824, 377] width 526 height 48
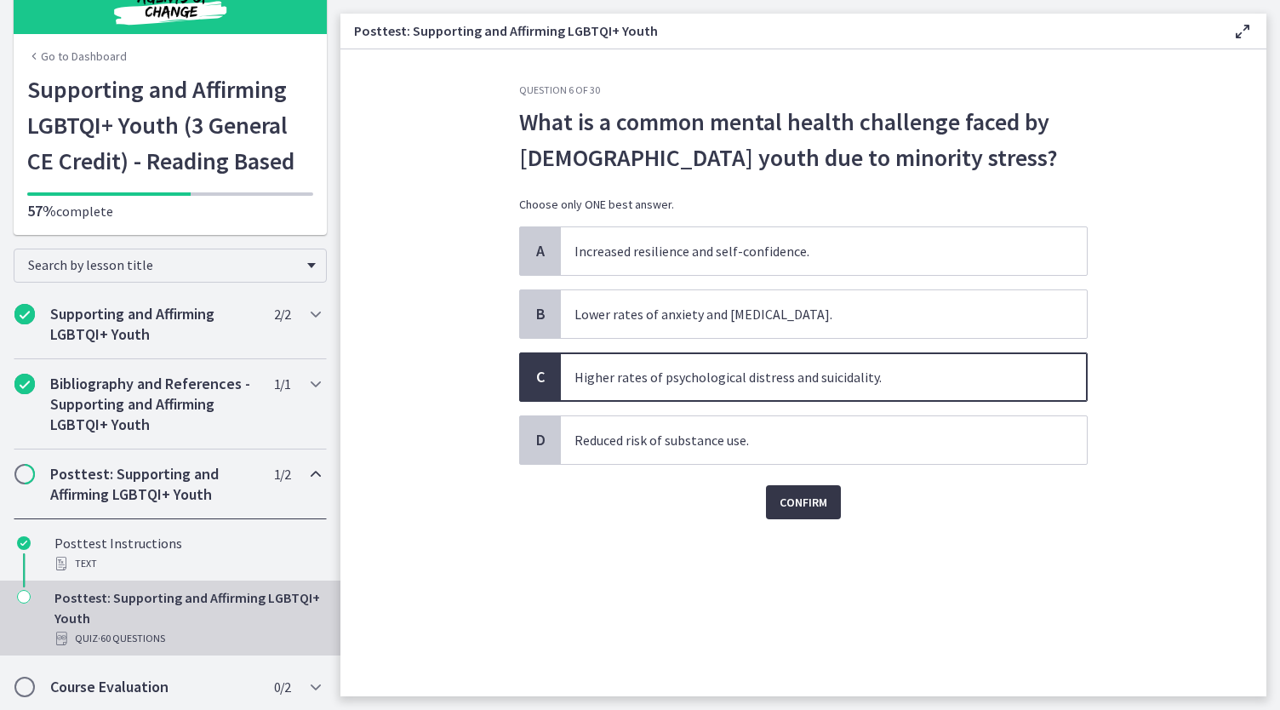
click at [808, 493] on span "Confirm" at bounding box center [803, 502] width 48 height 20
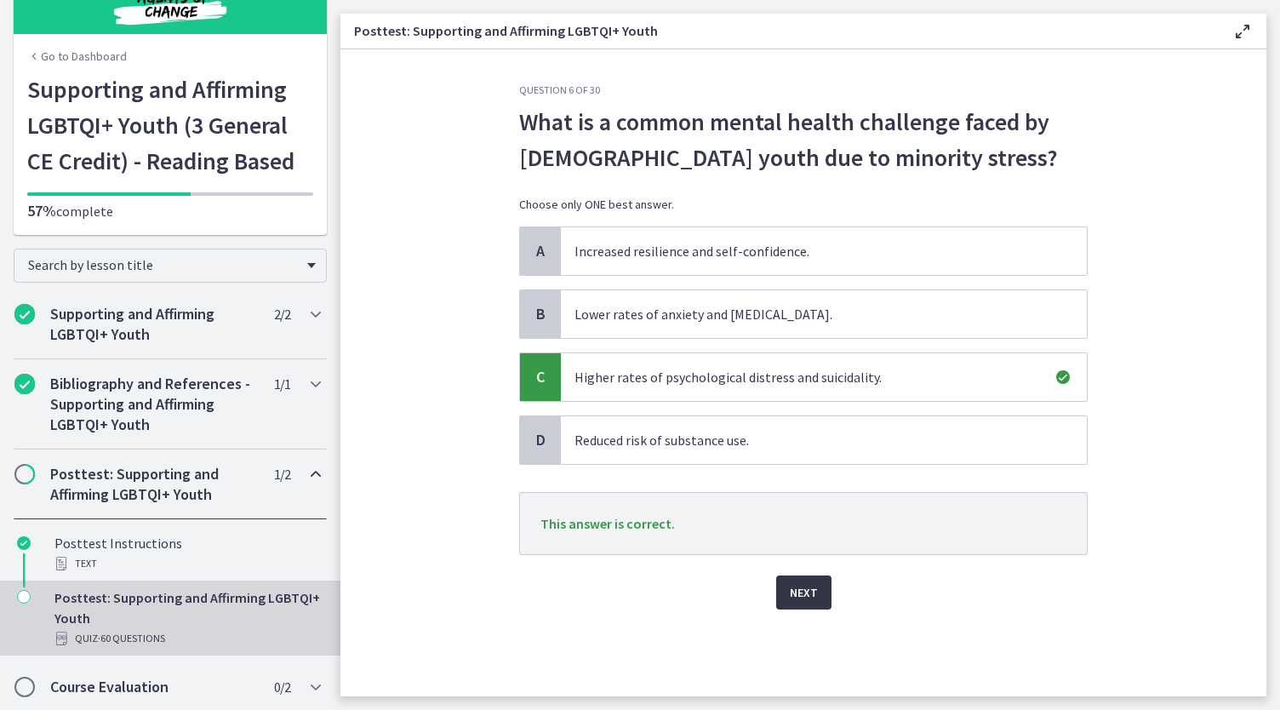
click at [817, 575] on button "Next" at bounding box center [803, 592] width 55 height 34
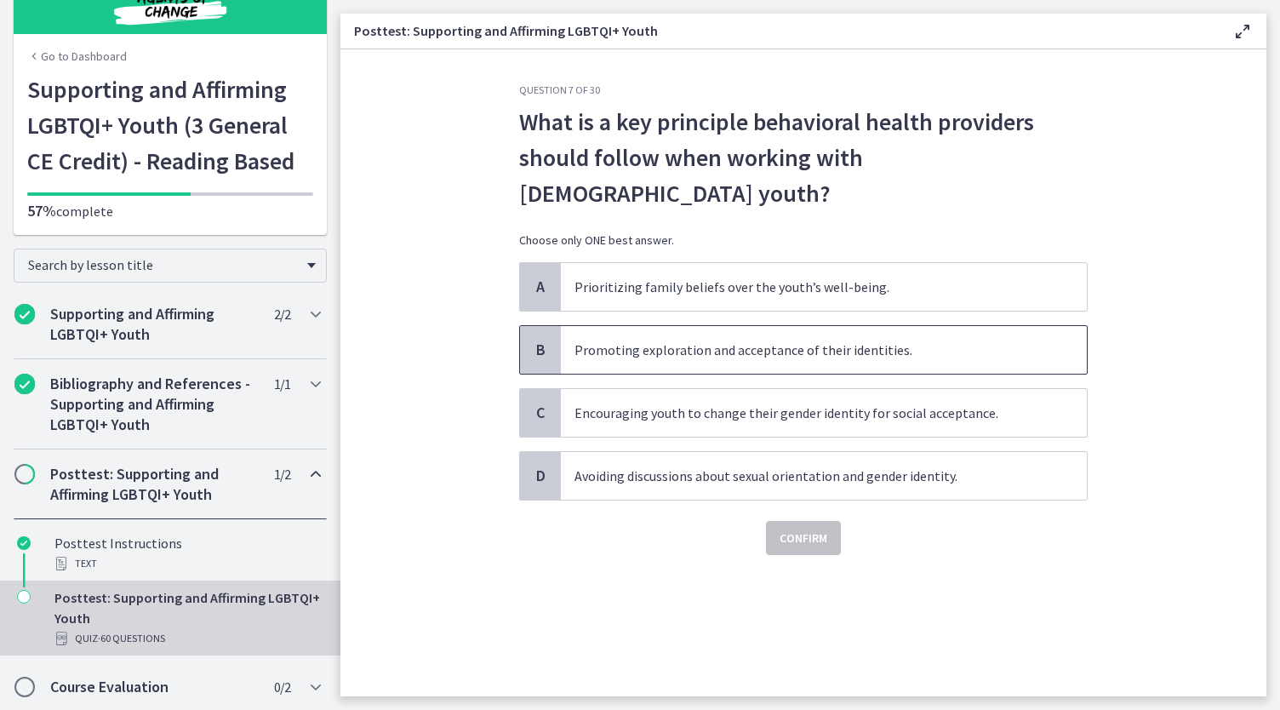
click at [546, 326] on div "B" at bounding box center [540, 350] width 41 height 48
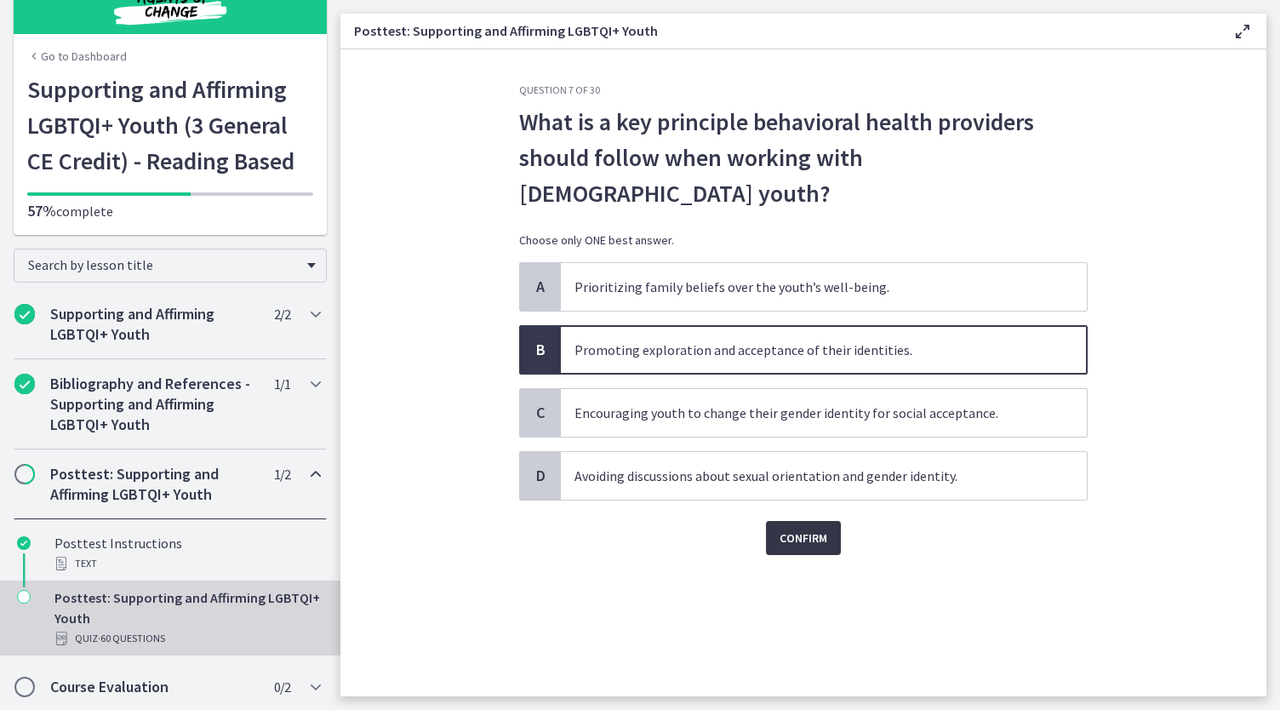
click at [807, 521] on button "Confirm" at bounding box center [803, 538] width 75 height 34
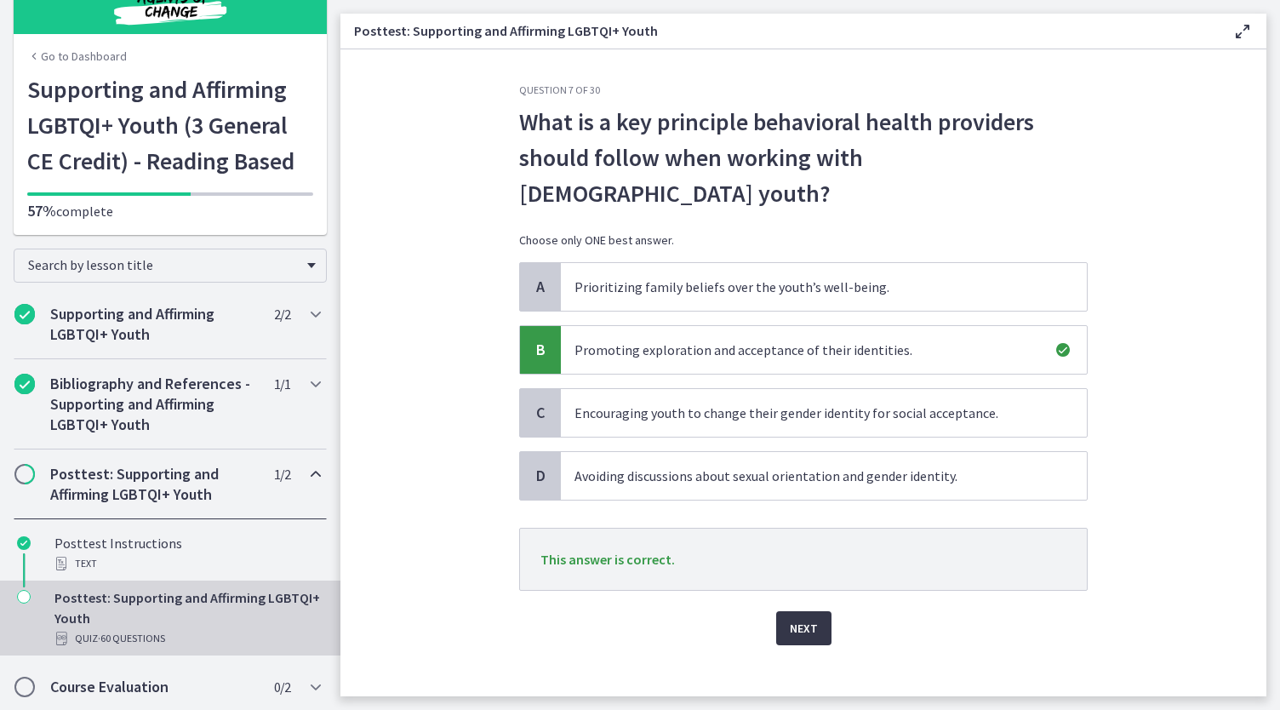
click at [795, 618] on span "Next" at bounding box center [804, 628] width 28 height 20
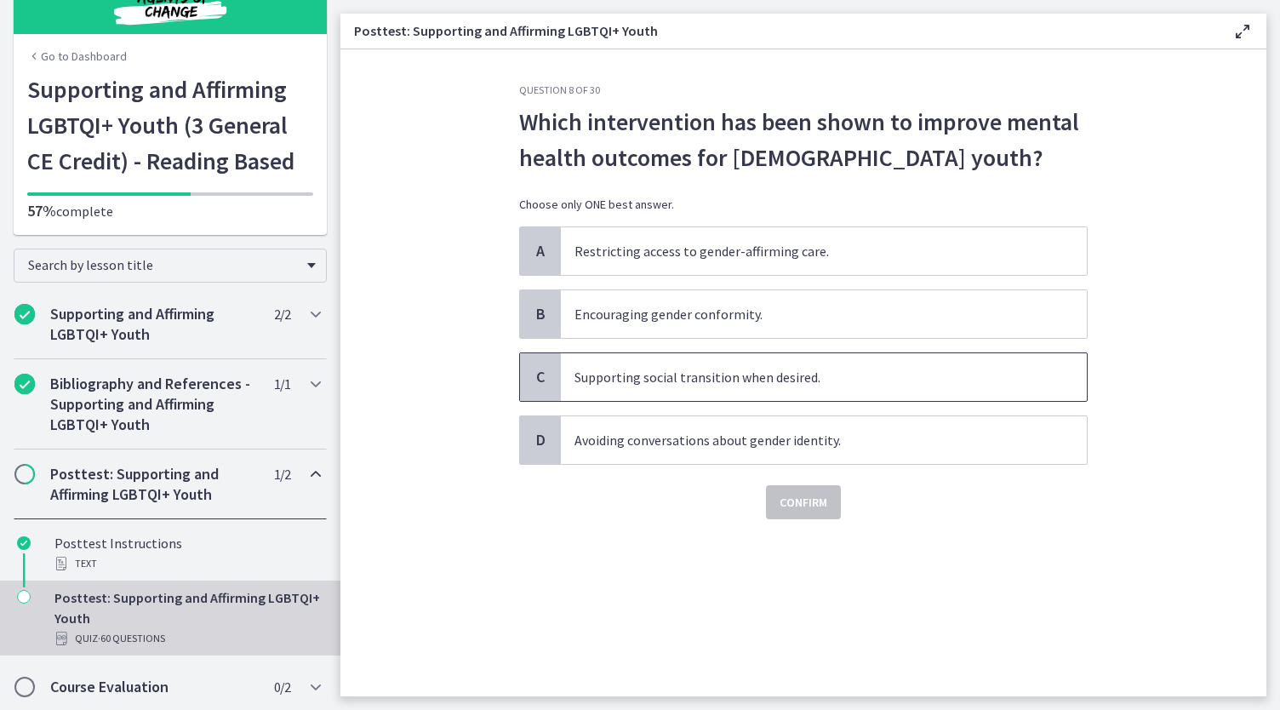
click at [786, 374] on span "Supporting social transition when desired." at bounding box center [824, 377] width 526 height 48
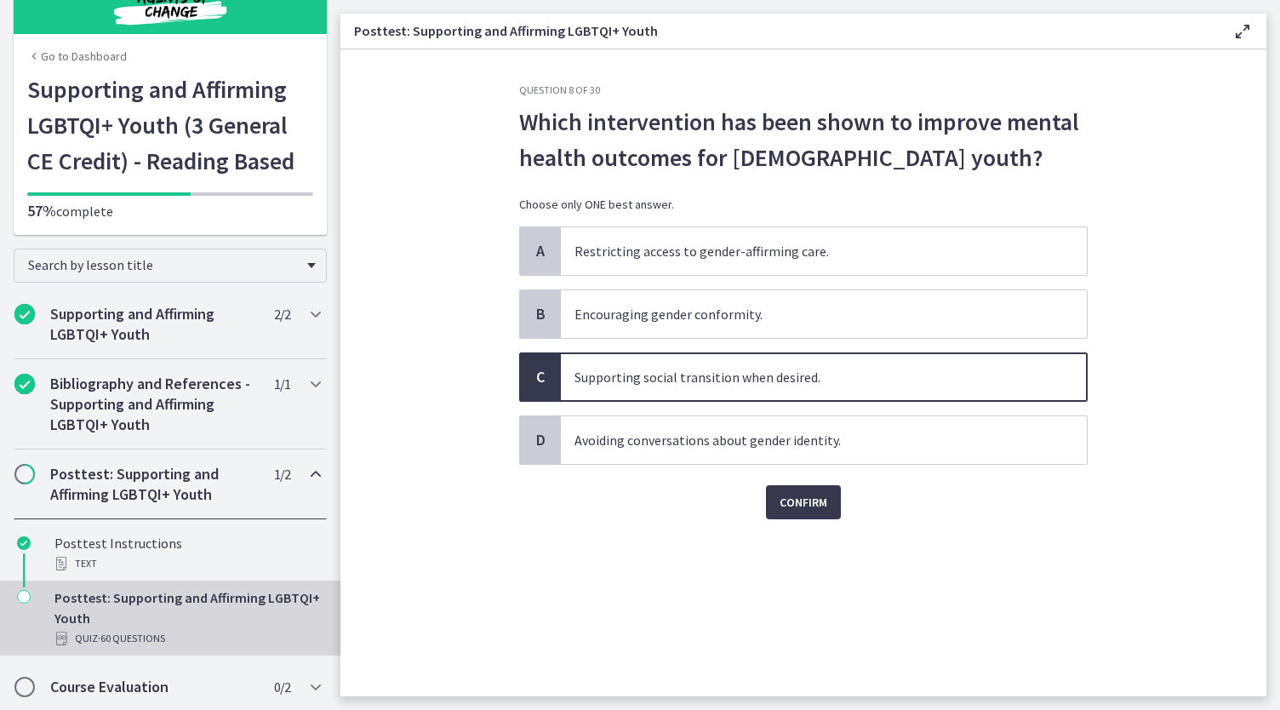
click at [791, 471] on div "Confirm" at bounding box center [803, 492] width 568 height 54
click at [798, 510] on button "Confirm" at bounding box center [803, 502] width 75 height 34
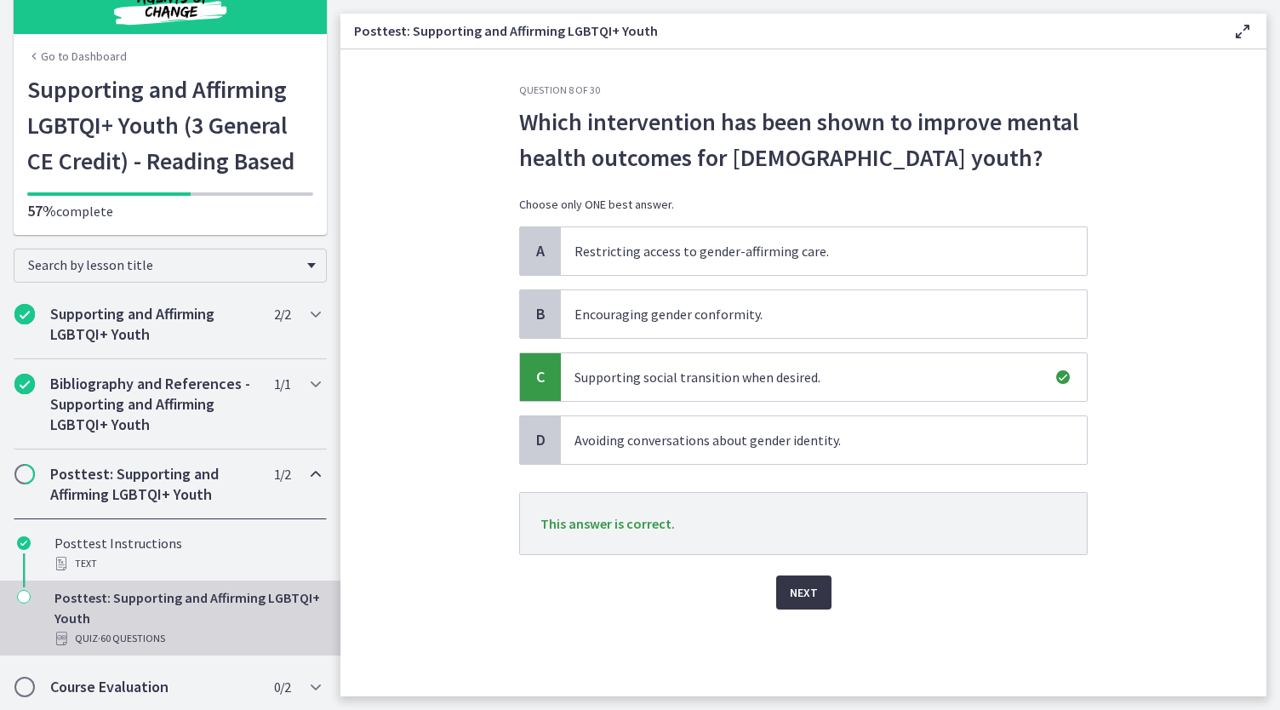
click at [814, 598] on span "Next" at bounding box center [804, 592] width 28 height 20
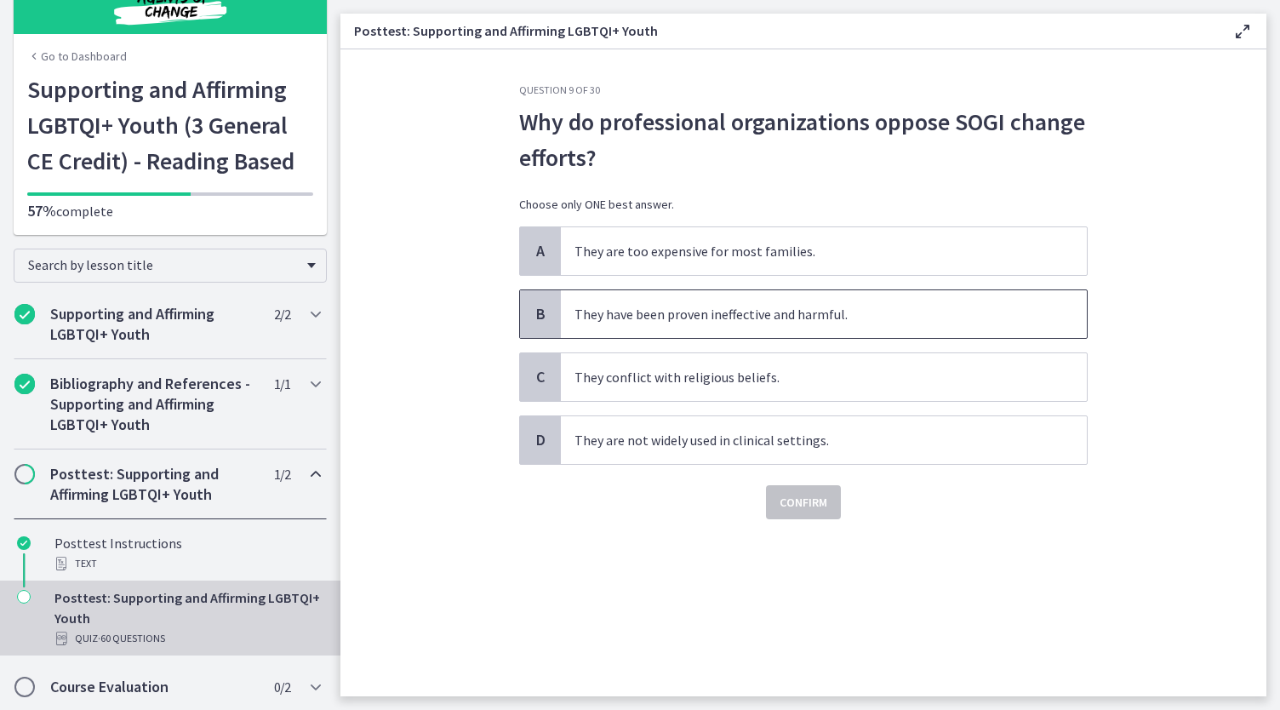
click at [540, 318] on span "B" at bounding box center [540, 314] width 20 height 20
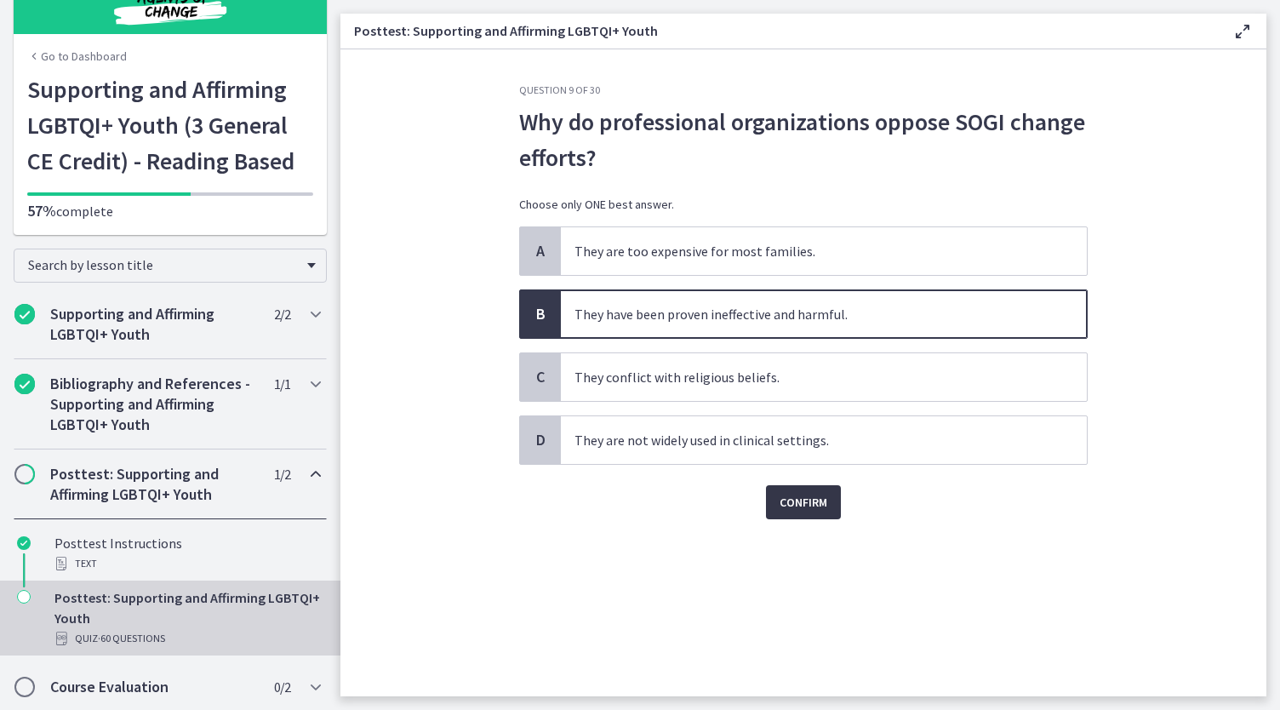
click at [818, 486] on button "Confirm" at bounding box center [803, 502] width 75 height 34
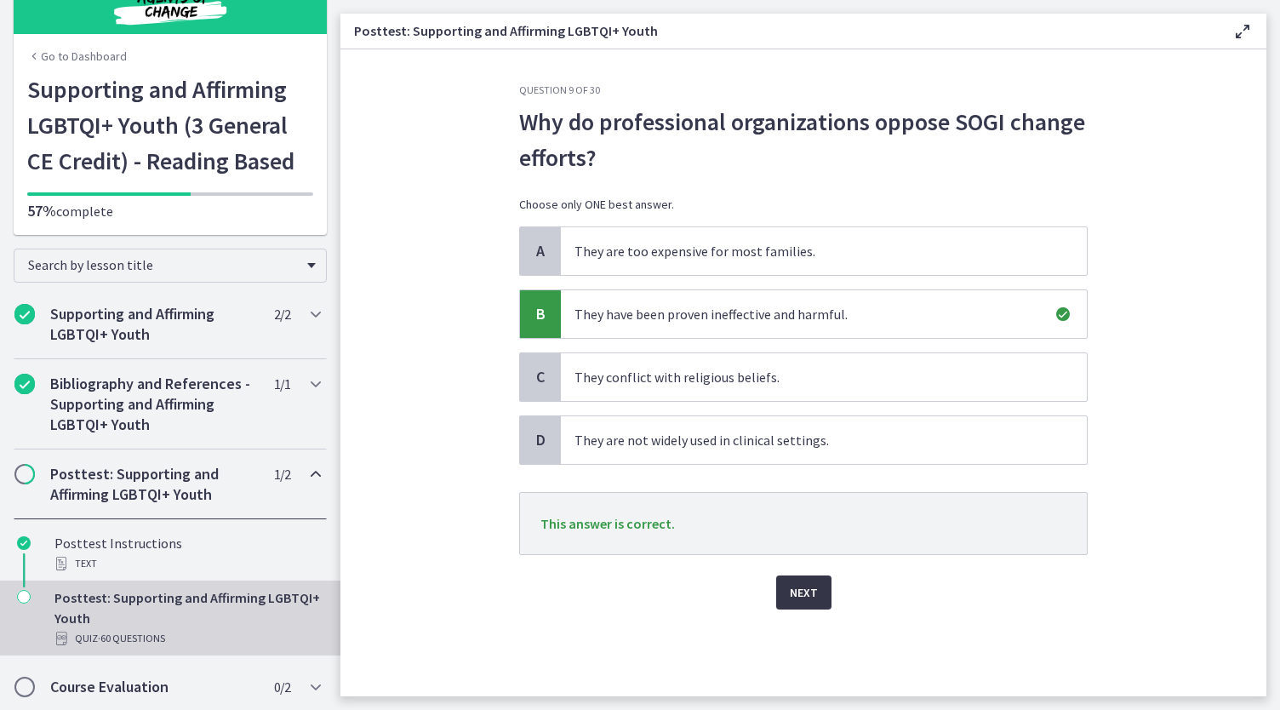
click at [804, 585] on span "Next" at bounding box center [804, 592] width 28 height 20
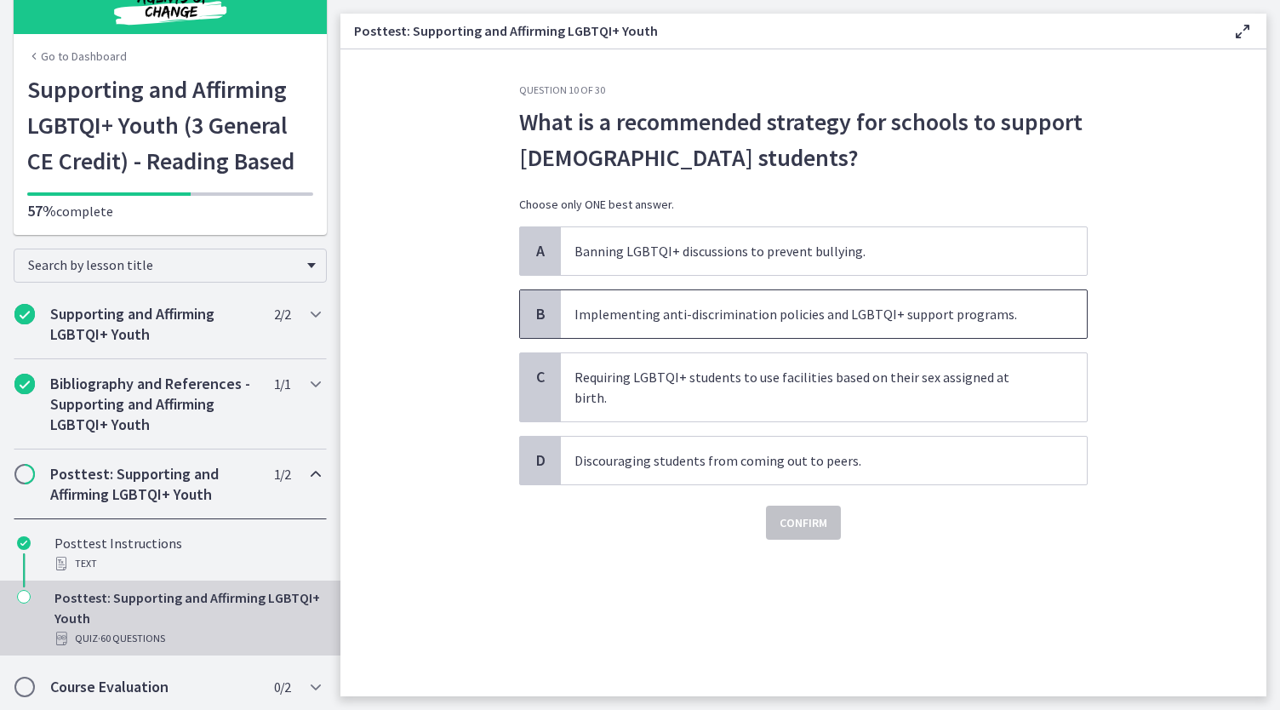
click at [892, 328] on span "Implementing anti-discrimination policies and LGBTQI+ support programs." at bounding box center [824, 314] width 526 height 48
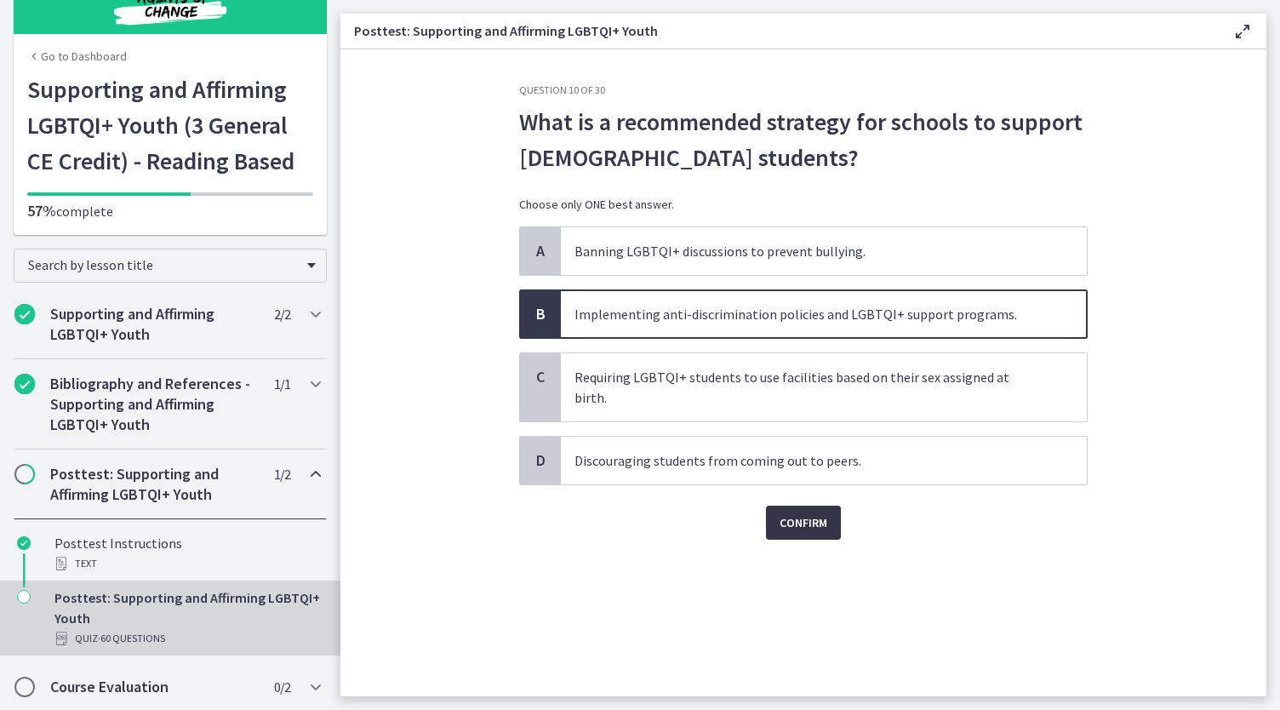
click at [825, 512] on span "Confirm" at bounding box center [803, 522] width 48 height 20
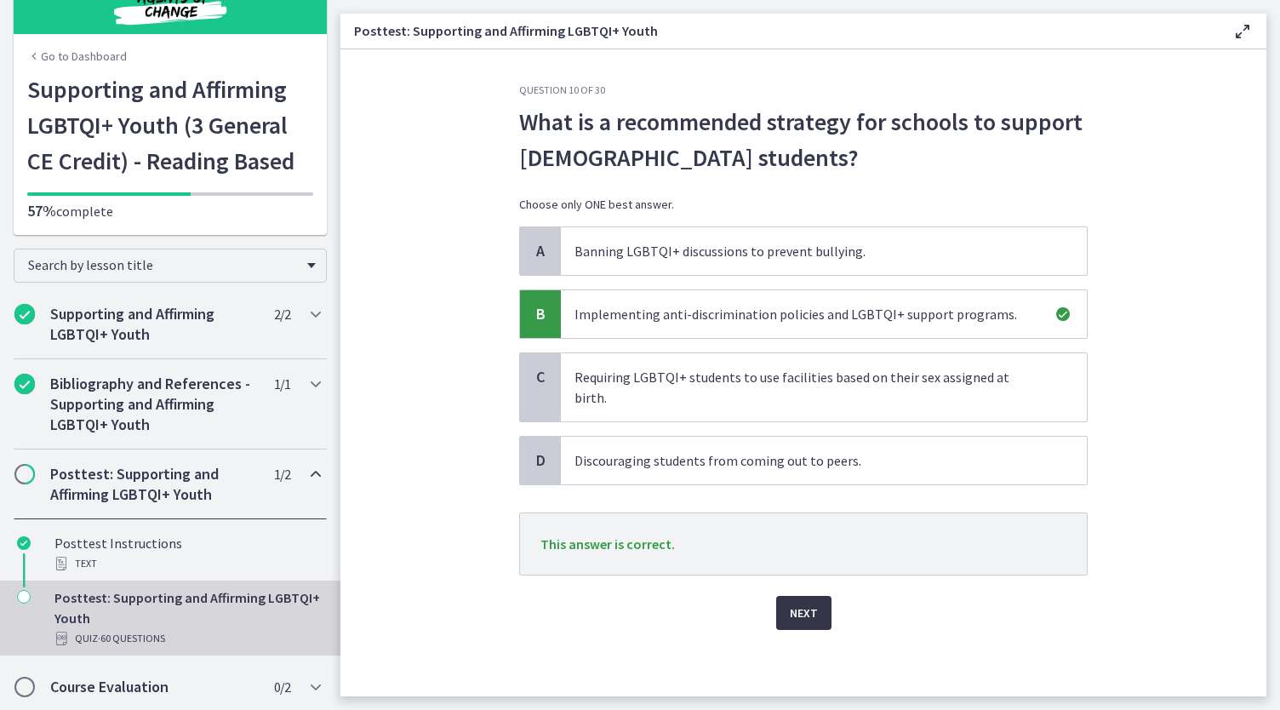
click at [802, 602] on span "Next" at bounding box center [804, 612] width 28 height 20
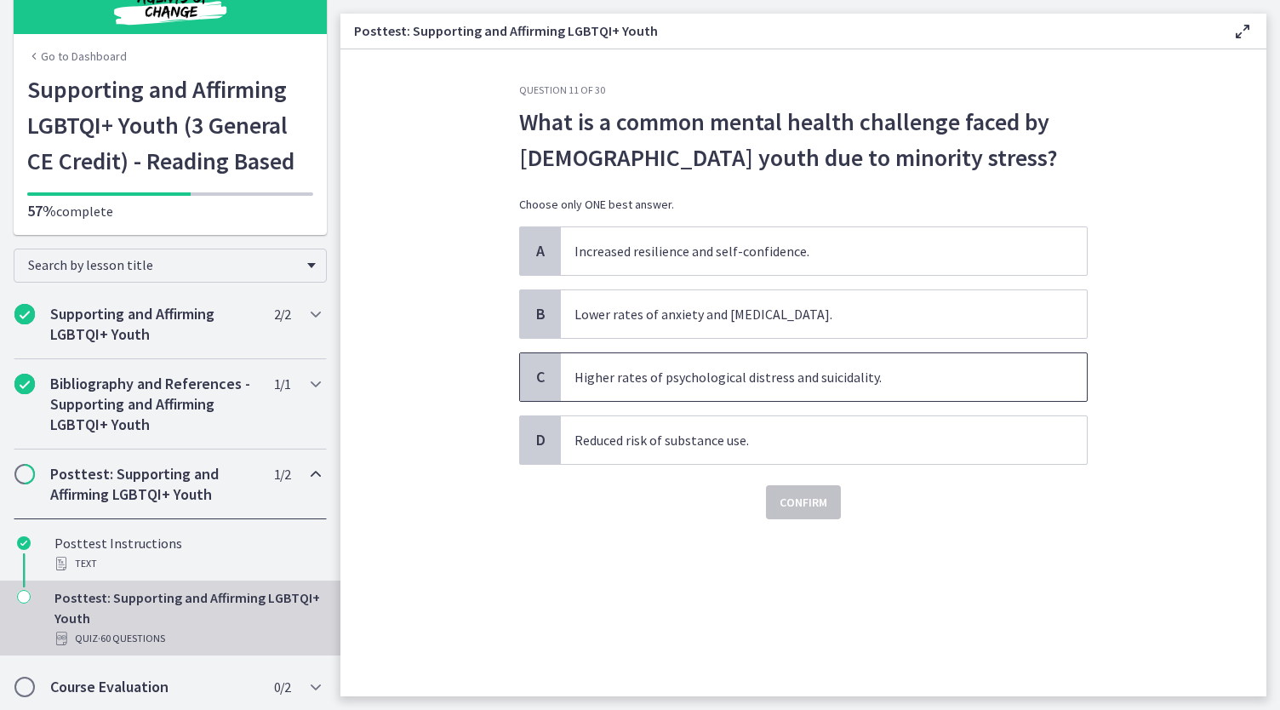
click at [876, 376] on span "Higher rates of psychological distress and suicidality." at bounding box center [824, 377] width 526 height 48
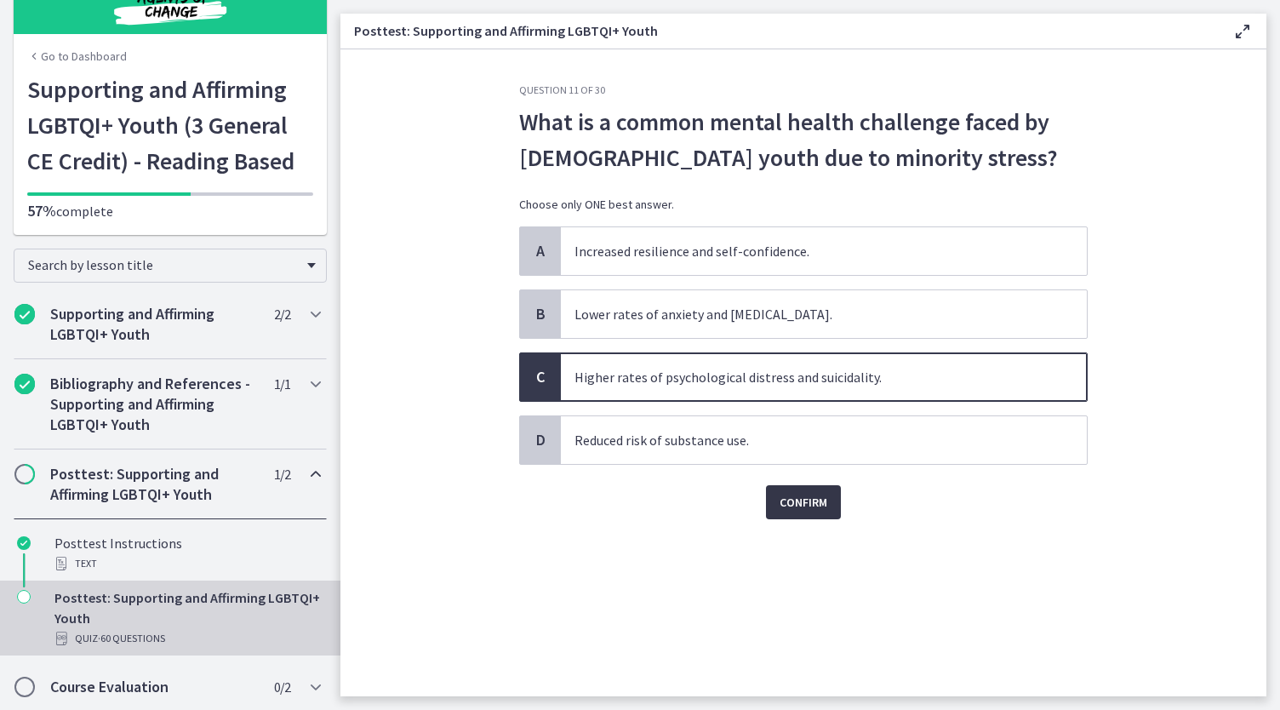
click at [823, 509] on span "Confirm" at bounding box center [803, 502] width 48 height 20
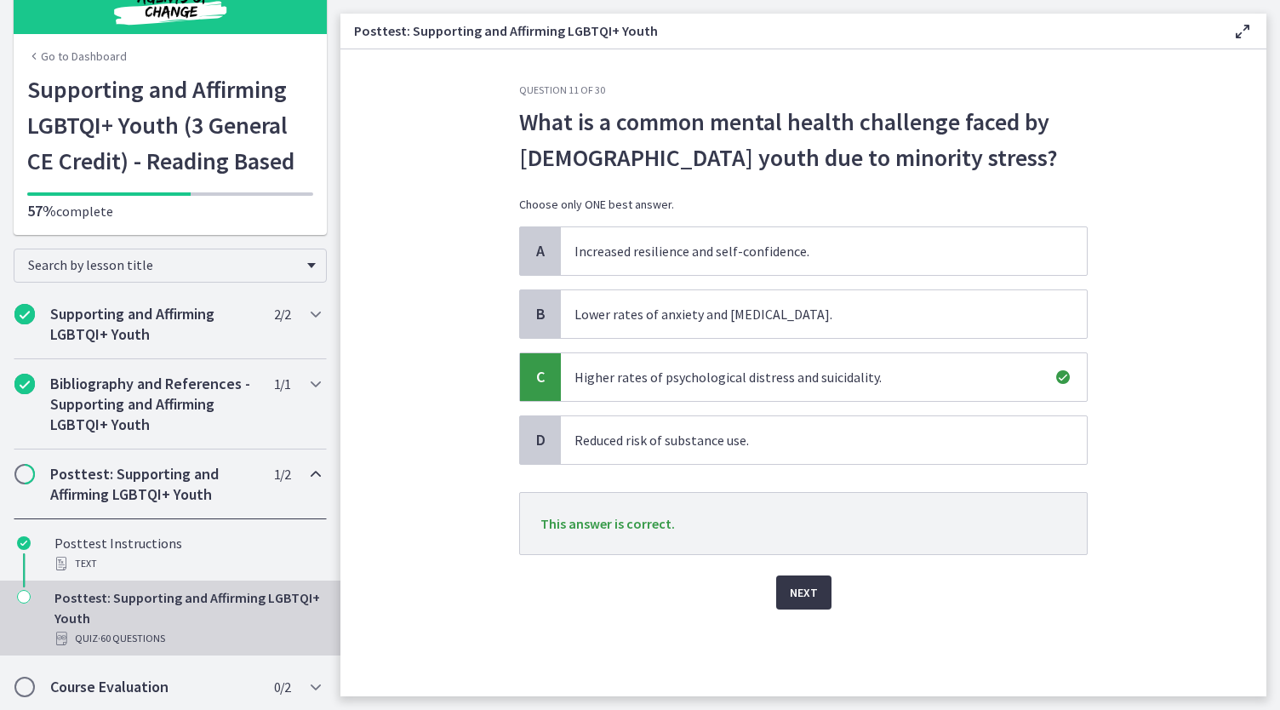
click at [810, 582] on span "Next" at bounding box center [804, 592] width 28 height 20
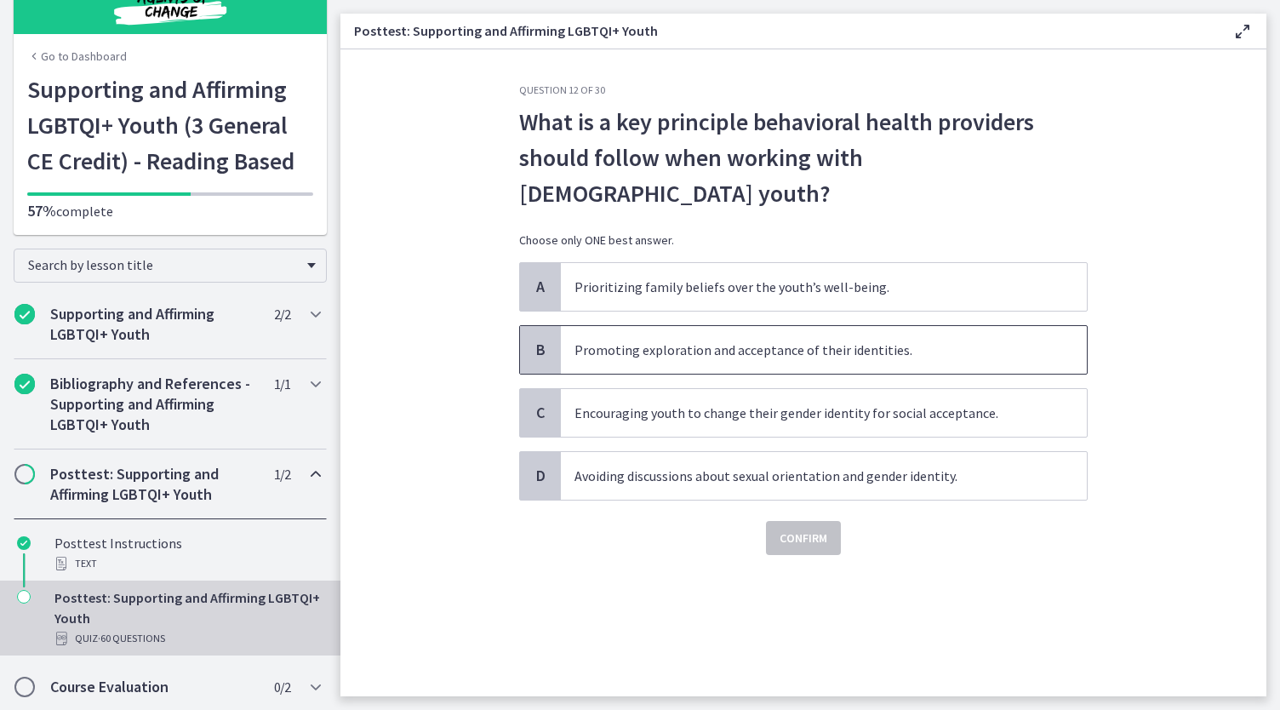
click at [682, 327] on span "Promoting exploration and acceptance of their identities." at bounding box center [824, 350] width 526 height 48
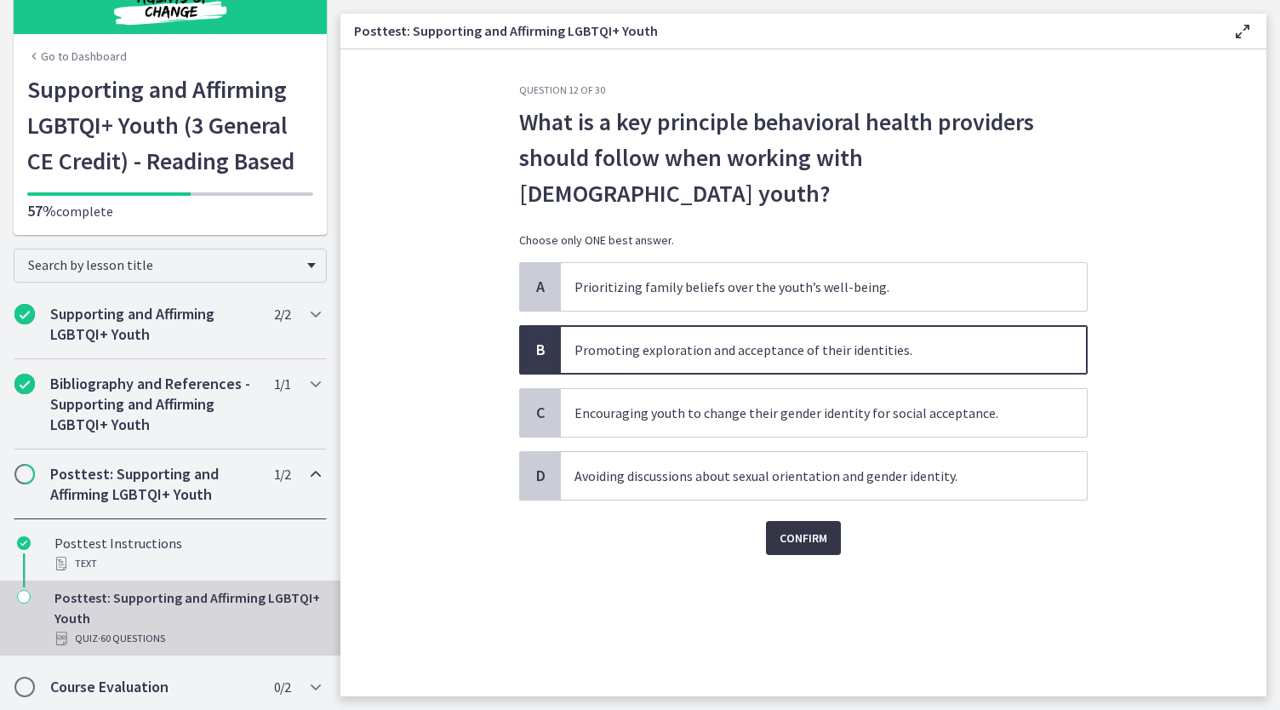
click at [810, 521] on button "Confirm" at bounding box center [803, 538] width 75 height 34
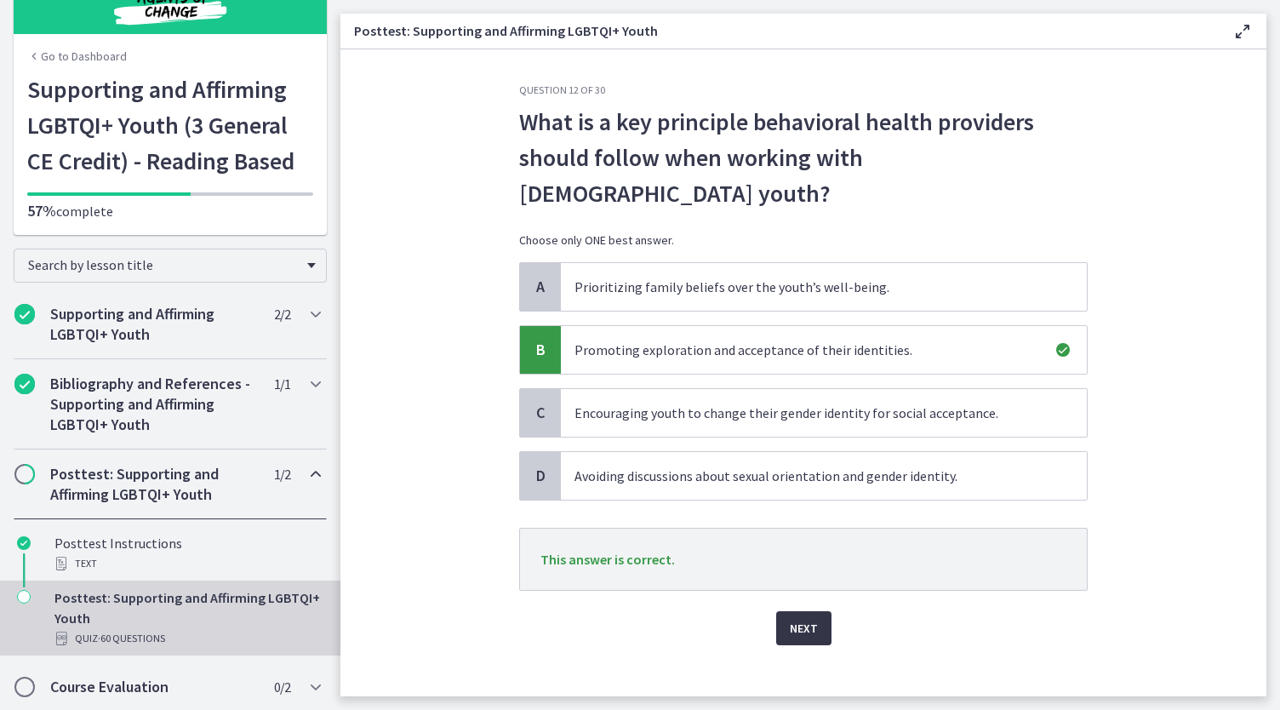
click at [795, 618] on span "Next" at bounding box center [804, 628] width 28 height 20
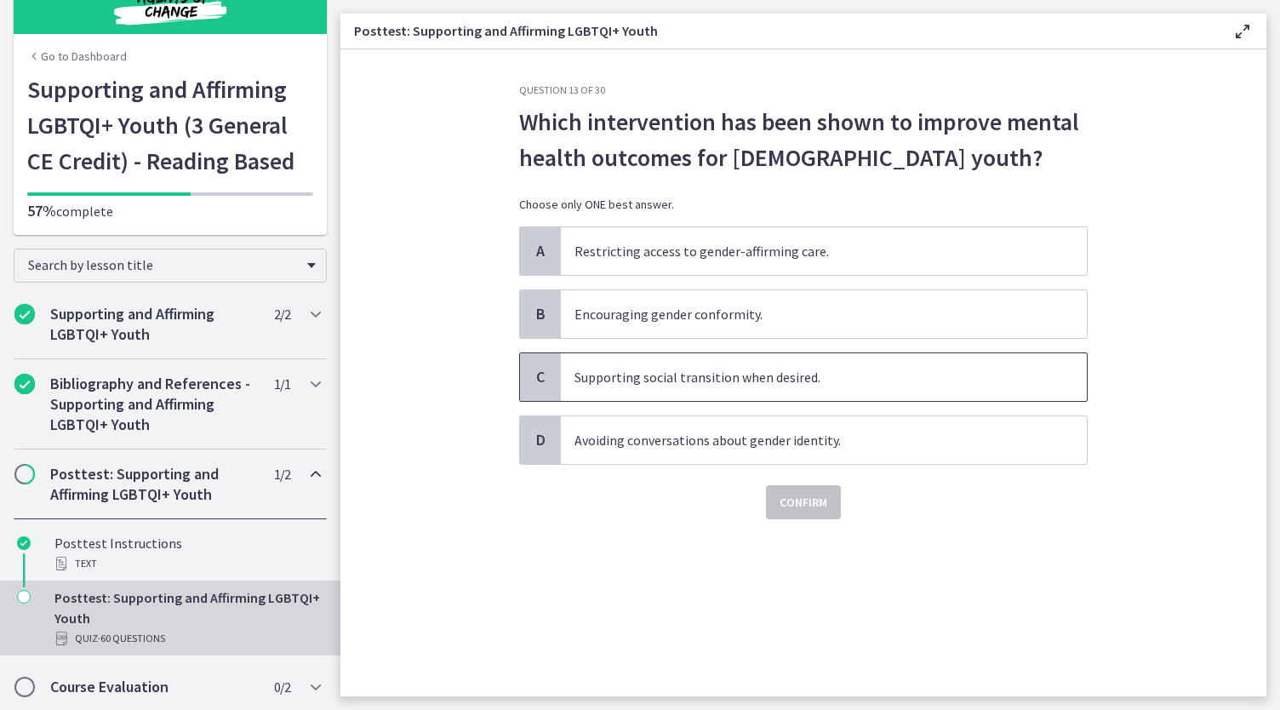
click at [651, 378] on span "Supporting social transition when desired." at bounding box center [824, 377] width 526 height 48
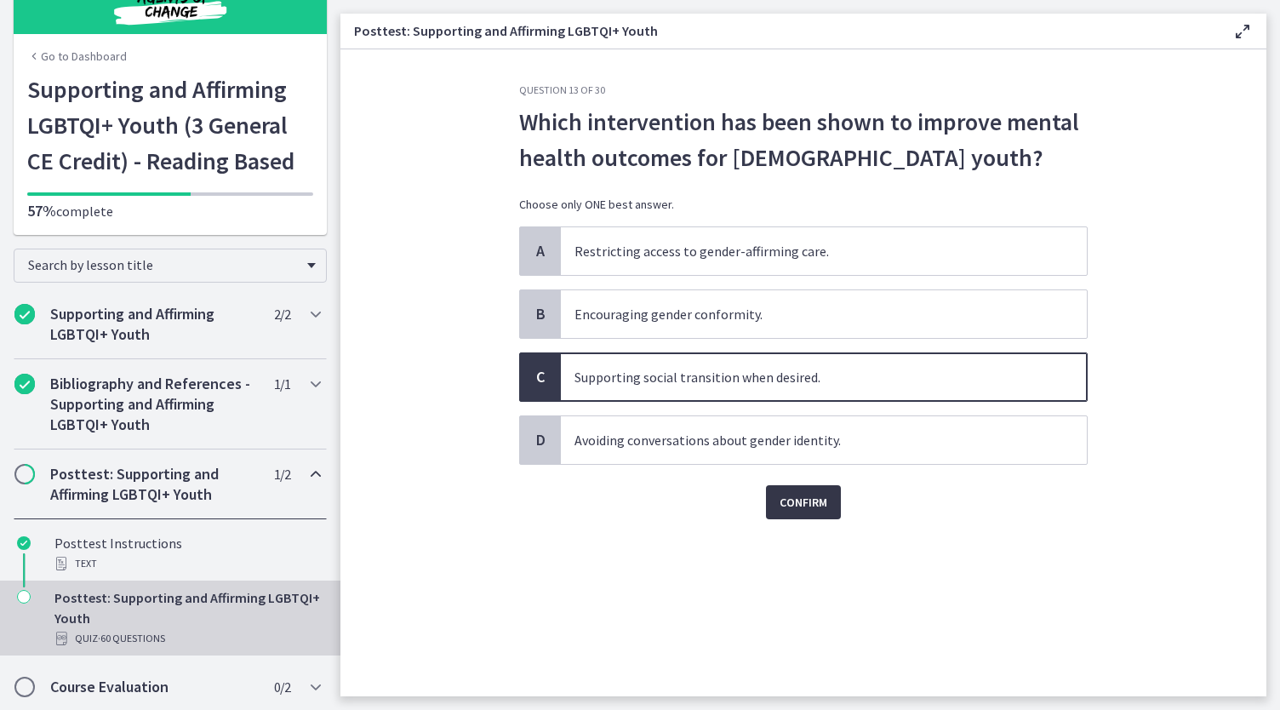
click at [819, 511] on button "Confirm" at bounding box center [803, 502] width 75 height 34
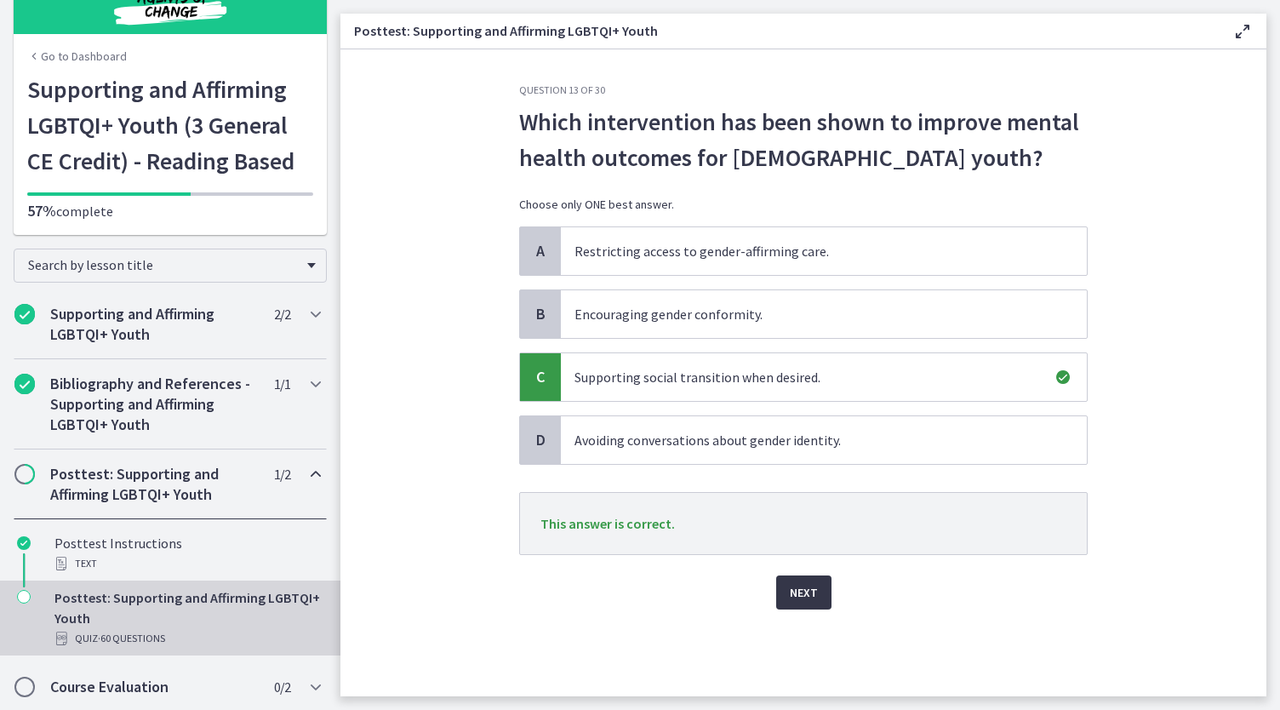
click at [811, 595] on span "Next" at bounding box center [804, 592] width 28 height 20
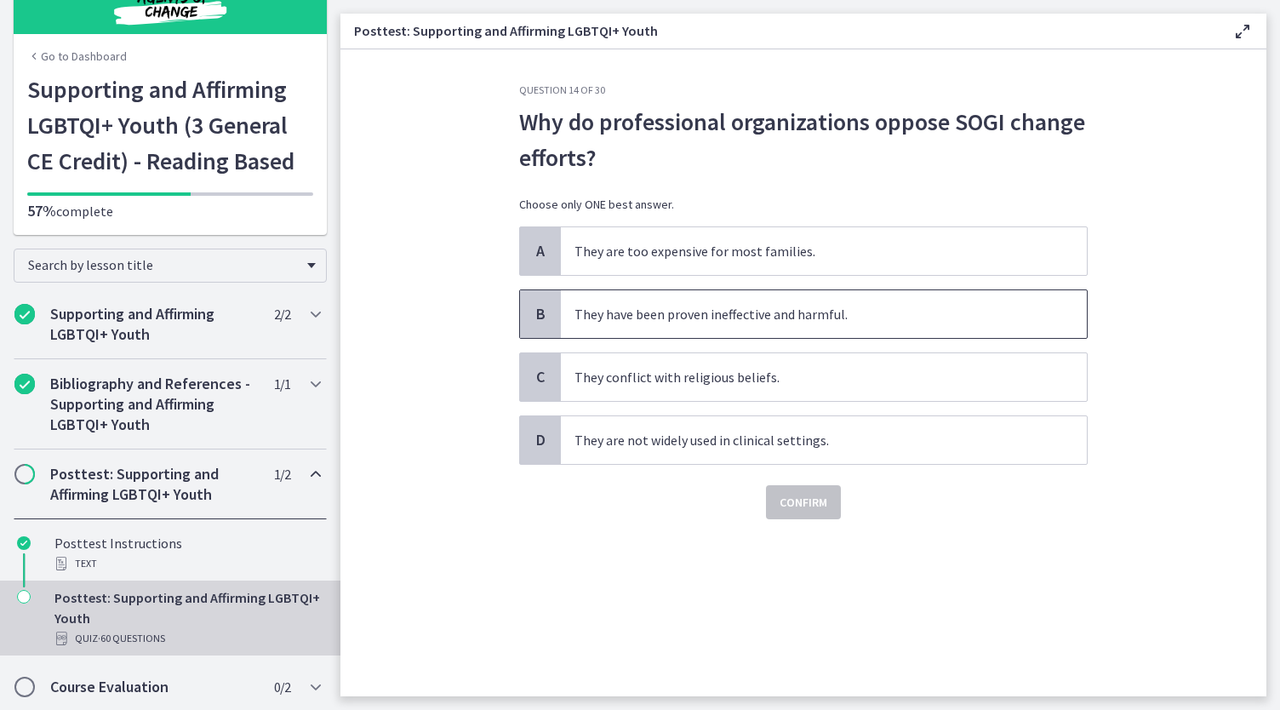
click at [677, 314] on span "They have been proven ineffective and harmful." at bounding box center [824, 314] width 526 height 48
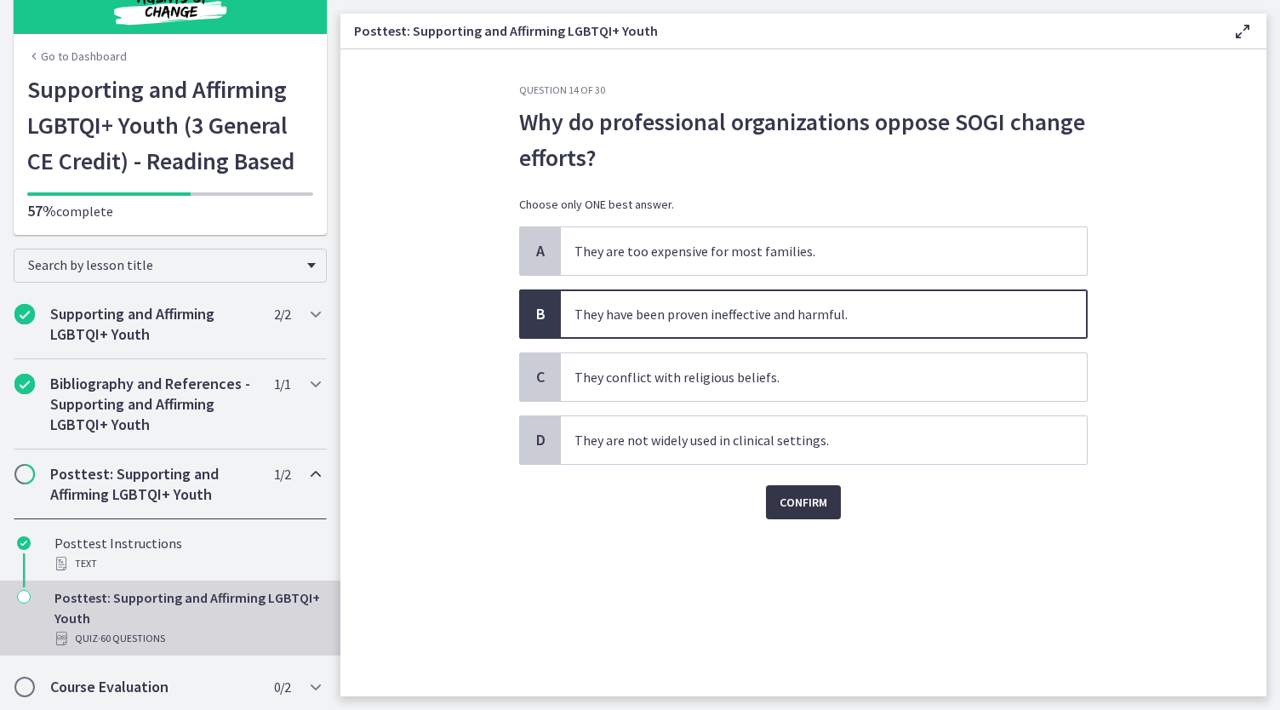
click at [814, 496] on span "Confirm" at bounding box center [803, 502] width 48 height 20
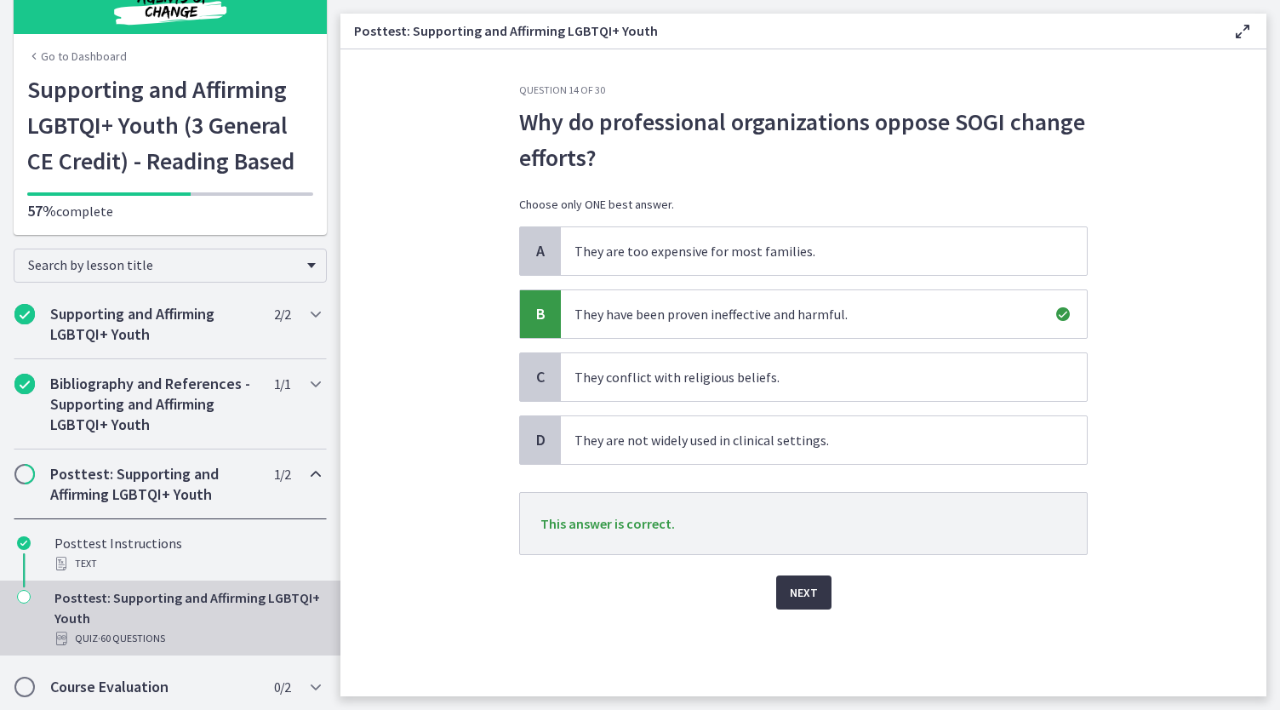
click at [791, 582] on span "Next" at bounding box center [804, 592] width 28 height 20
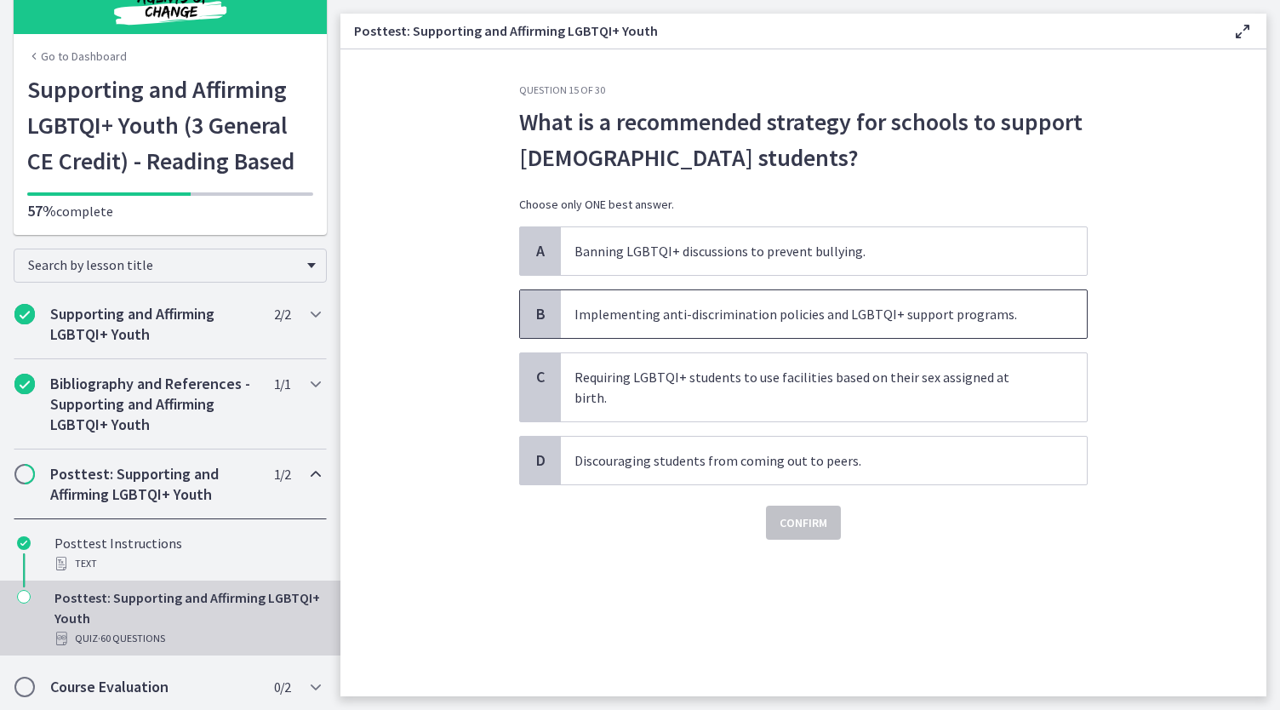
click at [830, 321] on span "Implementing anti-discrimination policies and LGBTQI+ support programs." at bounding box center [824, 314] width 526 height 48
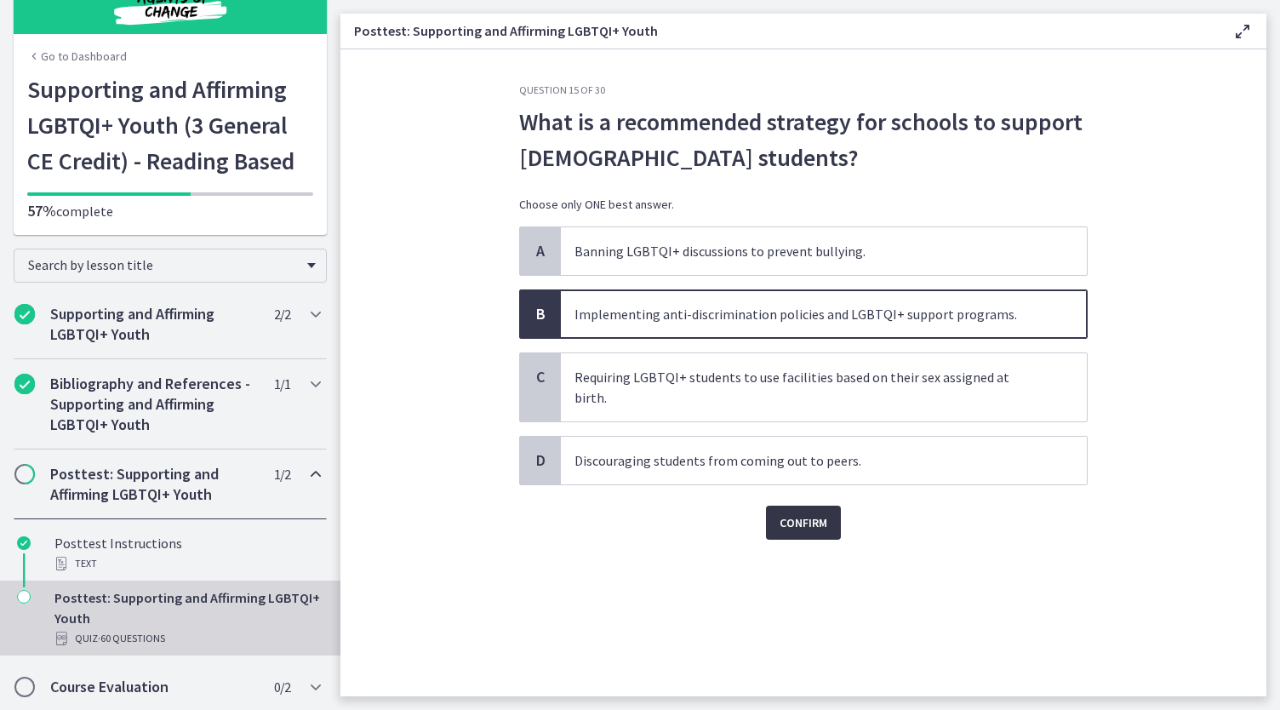
click at [811, 512] on span "Confirm" at bounding box center [803, 522] width 48 height 20
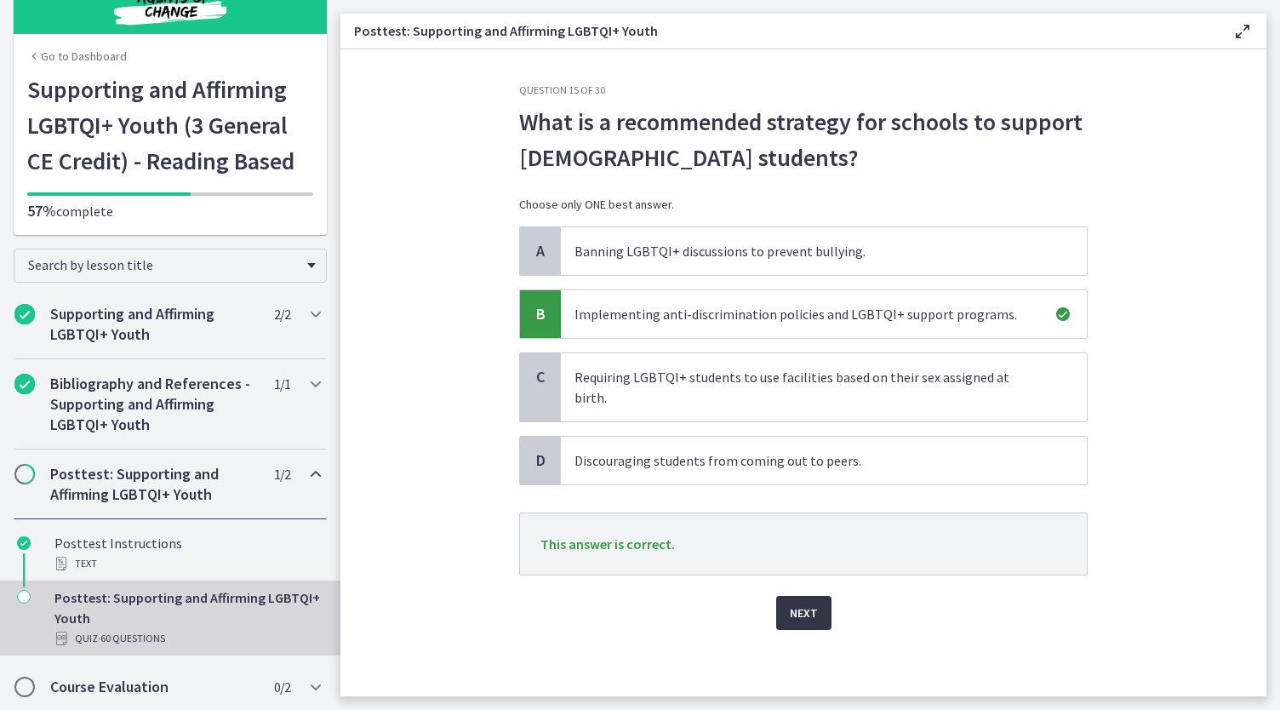
click at [802, 602] on span "Next" at bounding box center [804, 612] width 28 height 20
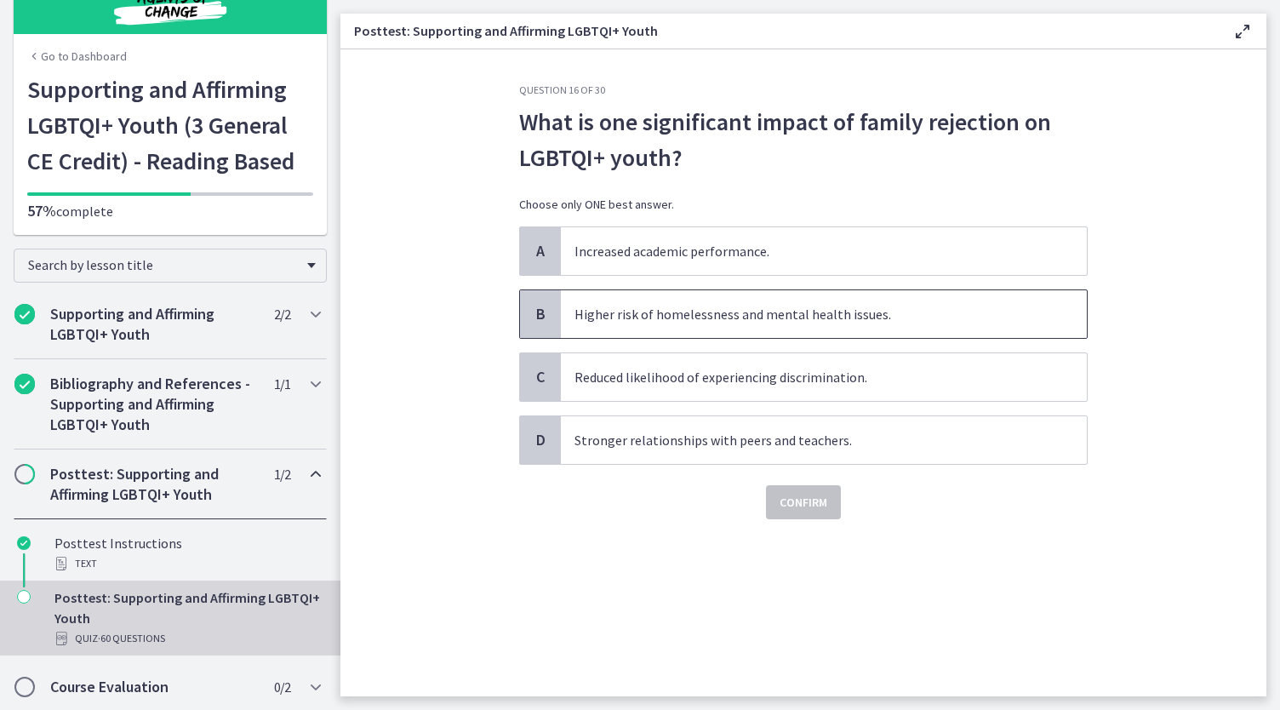
click at [835, 323] on span "Higher risk of homelessness and mental health issues." at bounding box center [824, 314] width 526 height 48
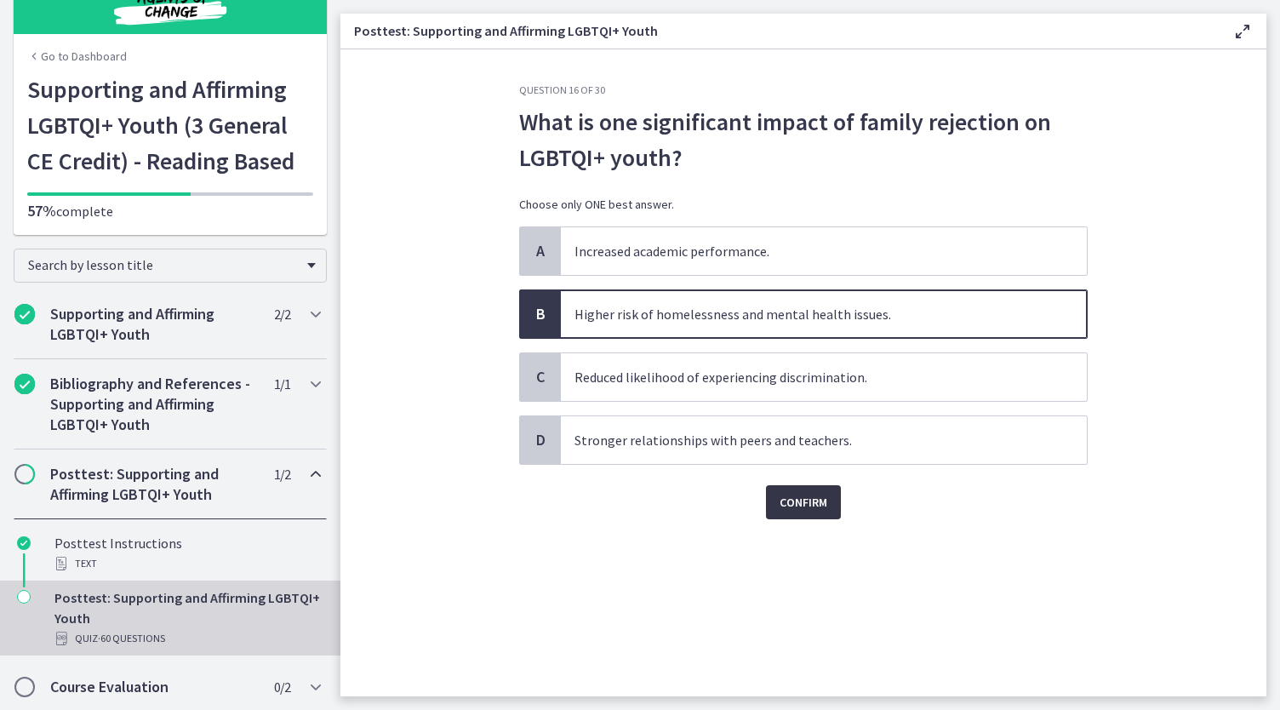
click at [815, 505] on span "Confirm" at bounding box center [803, 502] width 48 height 20
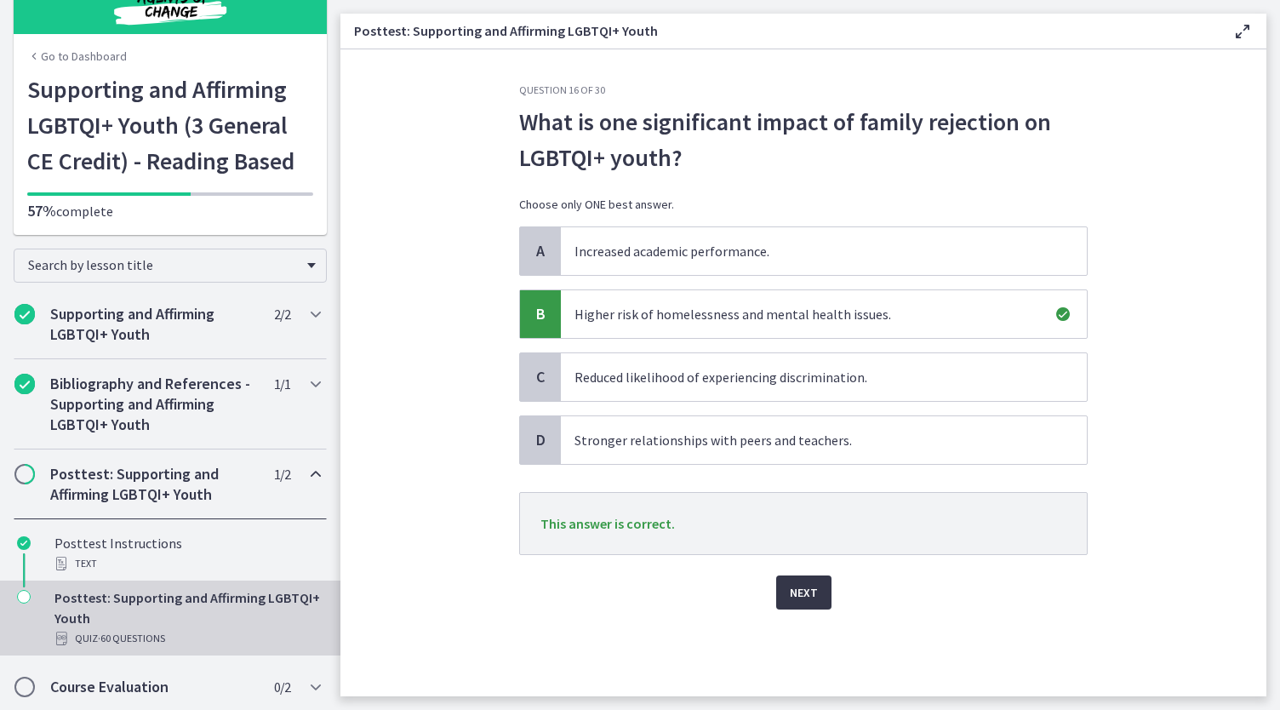
click at [808, 594] on span "Next" at bounding box center [804, 592] width 28 height 20
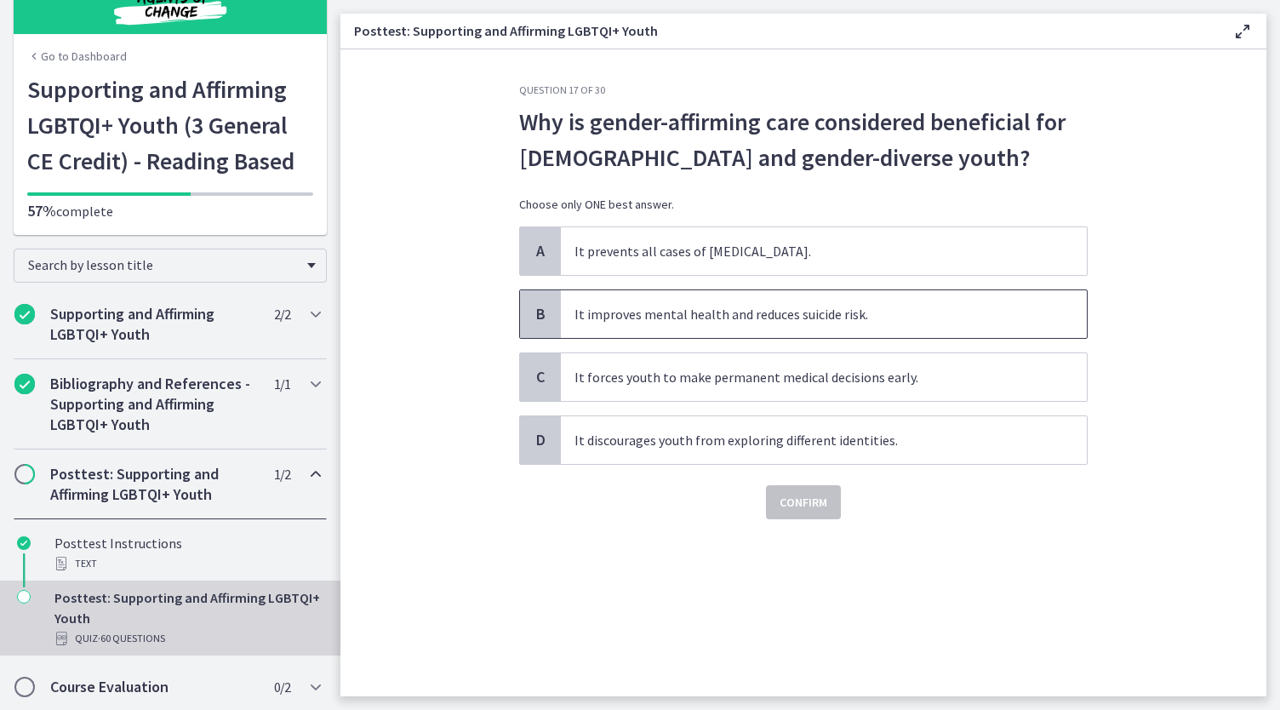
click at [875, 326] on span "It improves mental health and reduces suicide risk." at bounding box center [824, 314] width 526 height 48
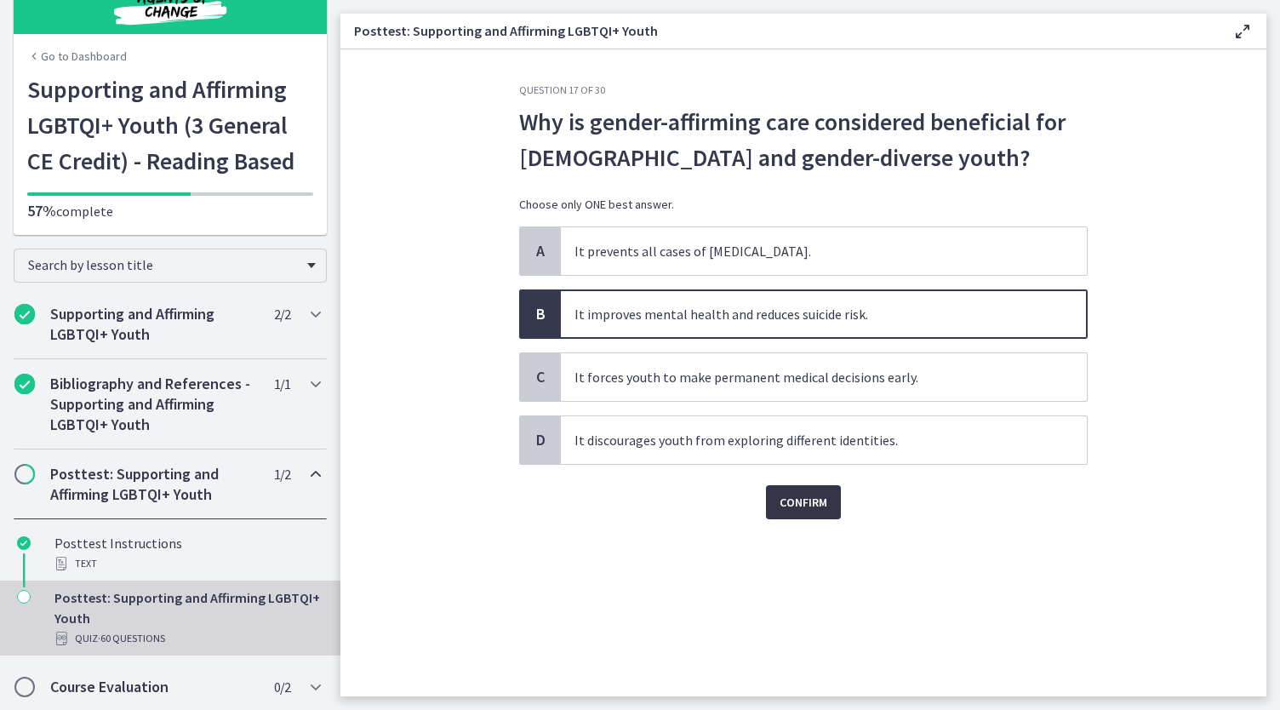
click at [802, 504] on span "Confirm" at bounding box center [803, 502] width 48 height 20
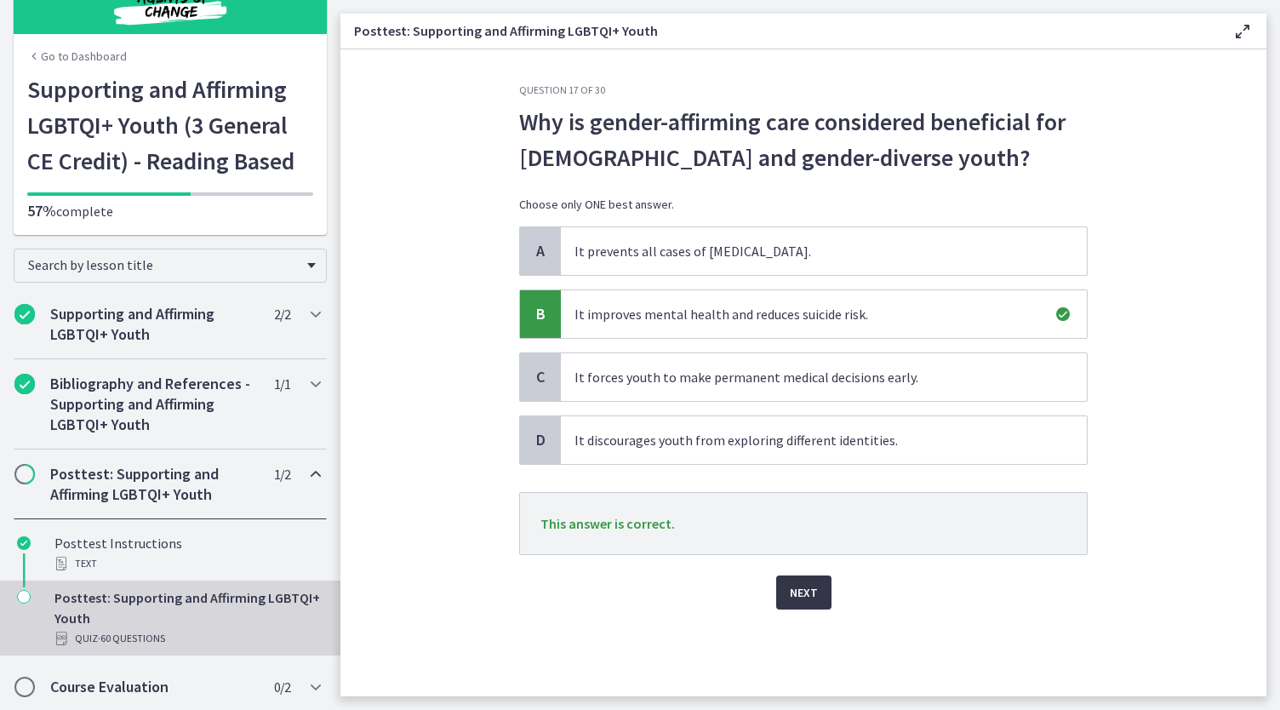
click at [795, 595] on span "Next" at bounding box center [804, 592] width 28 height 20
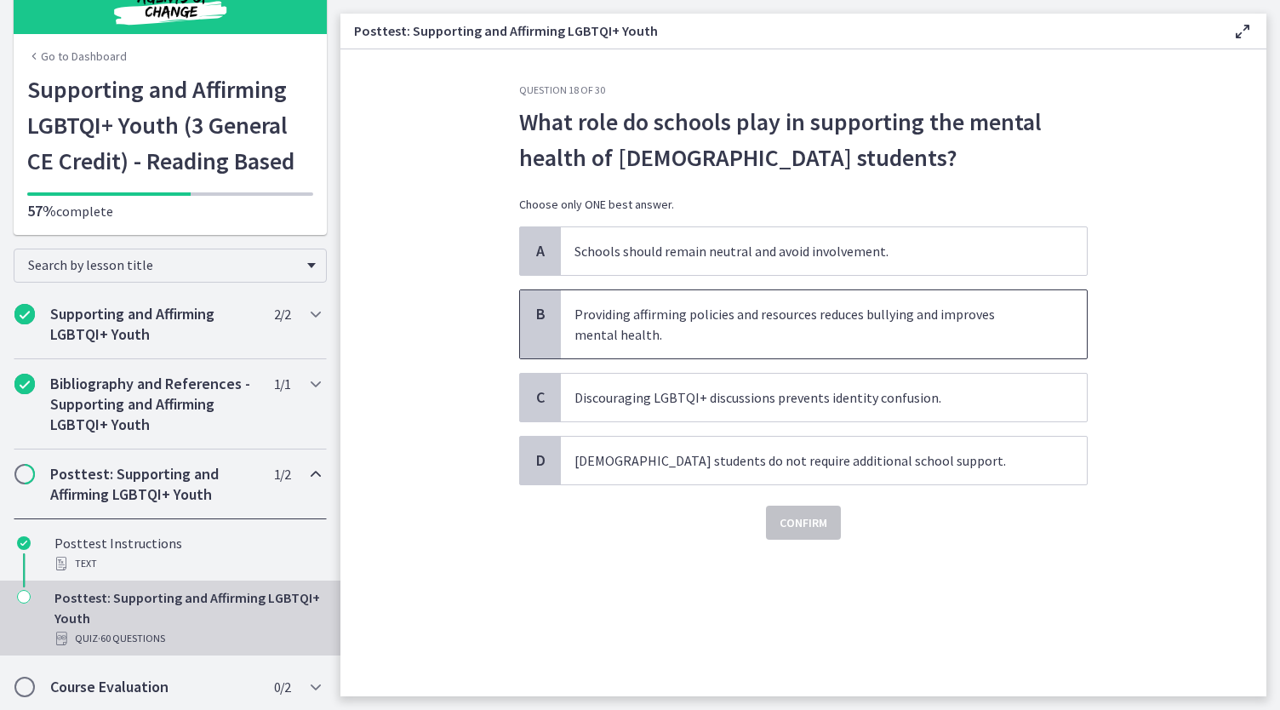
click at [788, 320] on span "Providing affirming policies and resources reduces bullying and improves mental…" at bounding box center [824, 324] width 526 height 68
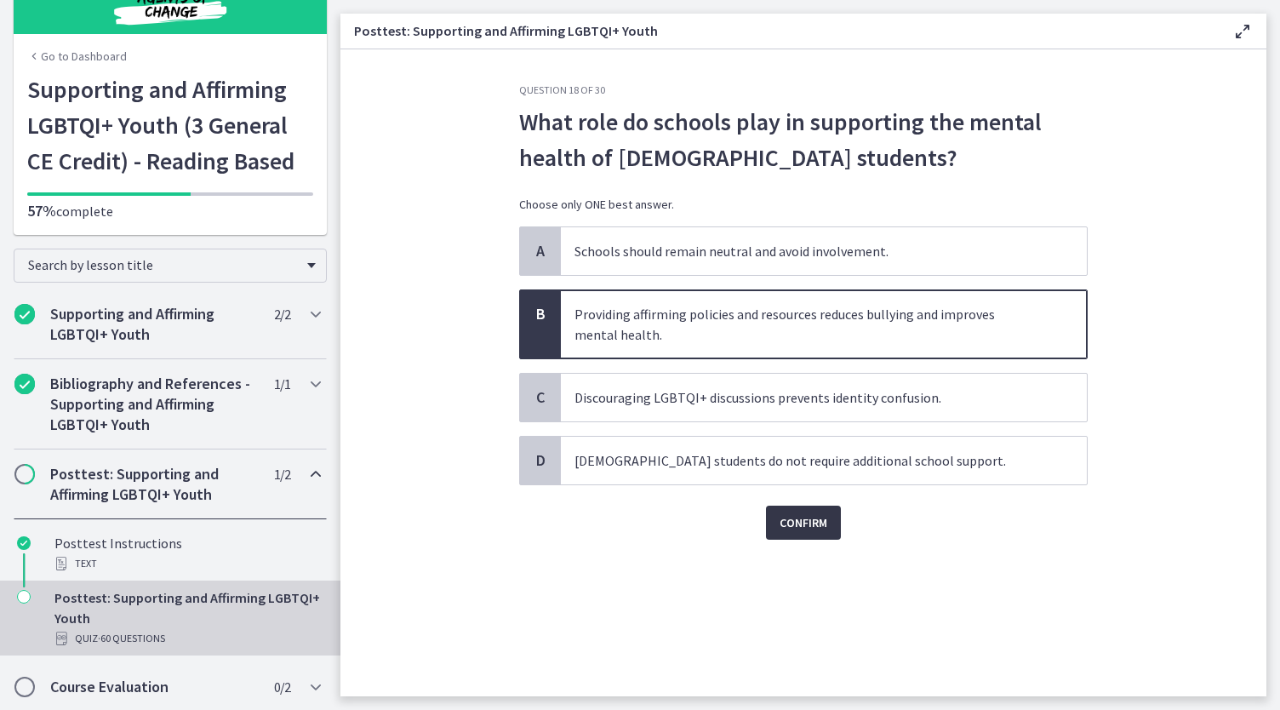
click at [833, 529] on button "Confirm" at bounding box center [803, 522] width 75 height 34
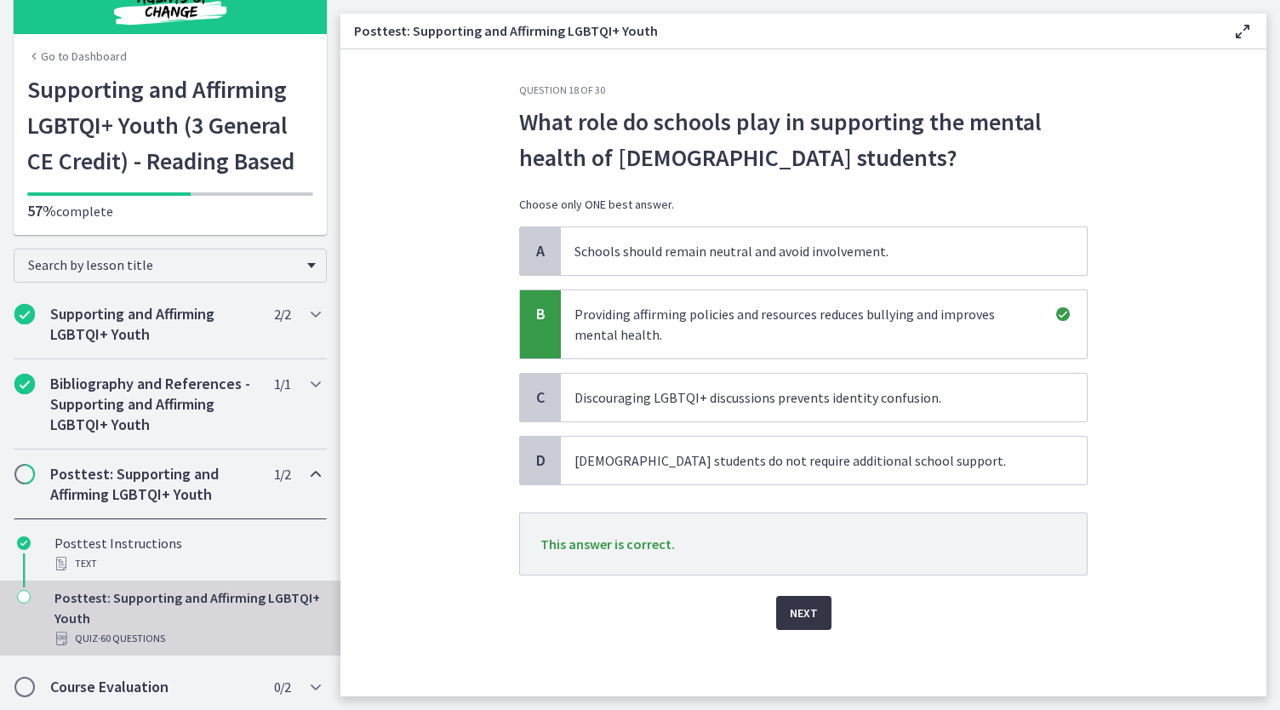
click at [805, 608] on span "Next" at bounding box center [804, 612] width 28 height 20
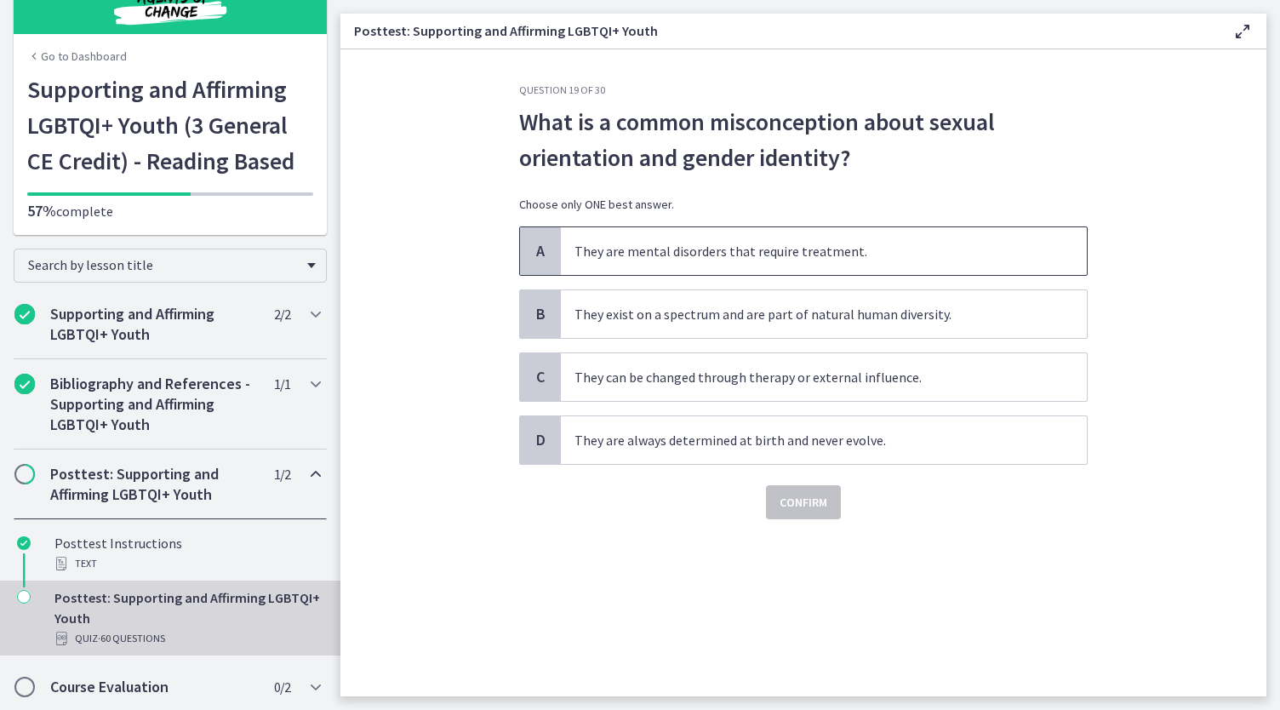
click at [768, 237] on span "They are mental disorders that require treatment." at bounding box center [824, 251] width 526 height 48
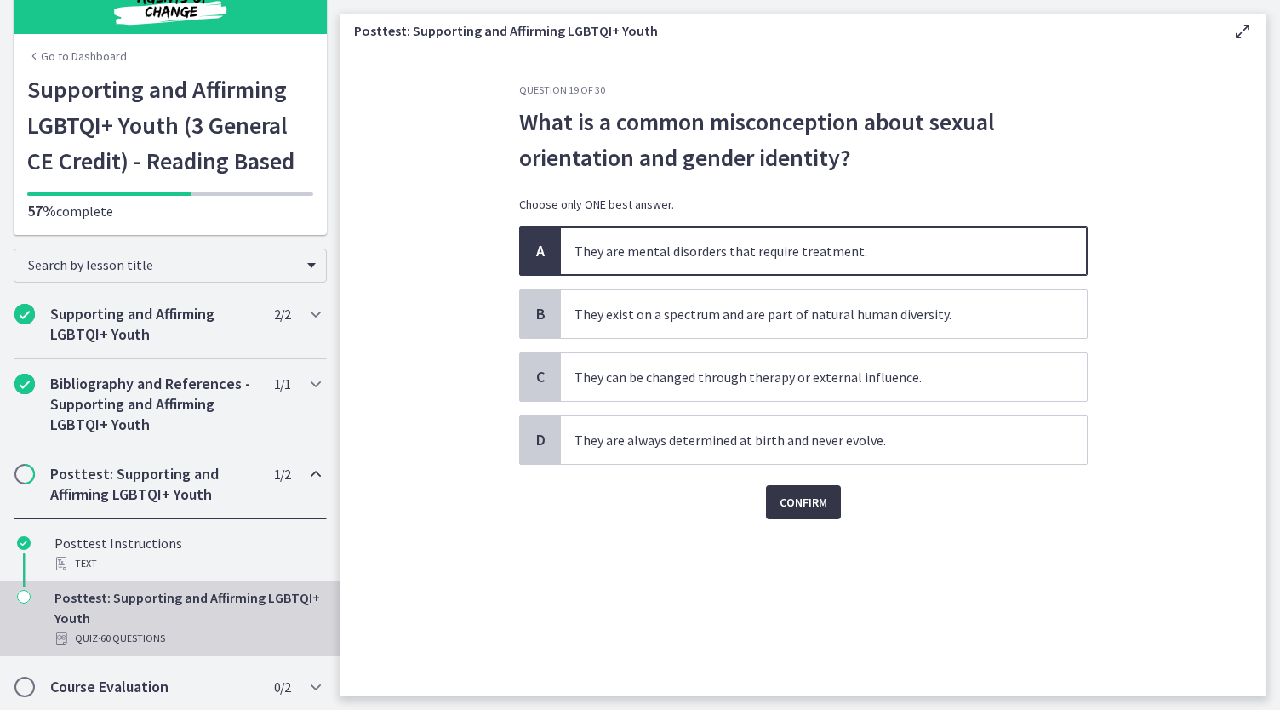
click at [826, 488] on button "Confirm" at bounding box center [803, 502] width 75 height 34
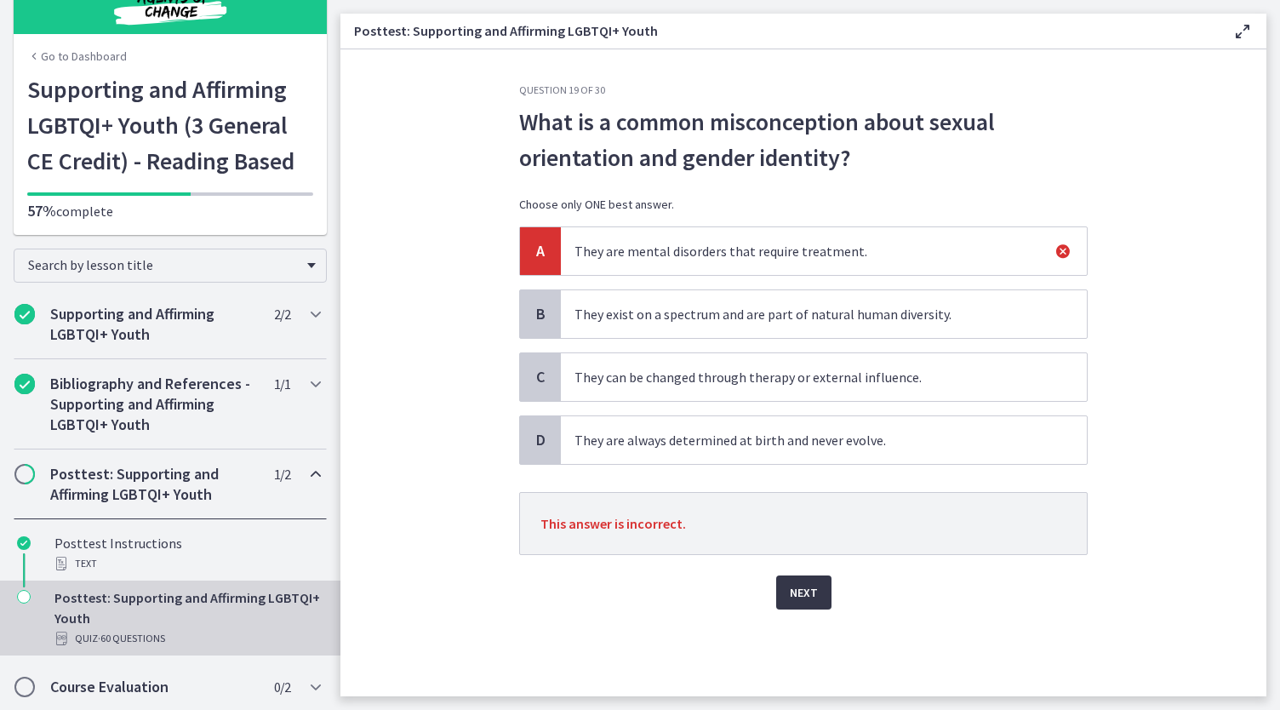
click at [807, 597] on span "Next" at bounding box center [804, 592] width 28 height 20
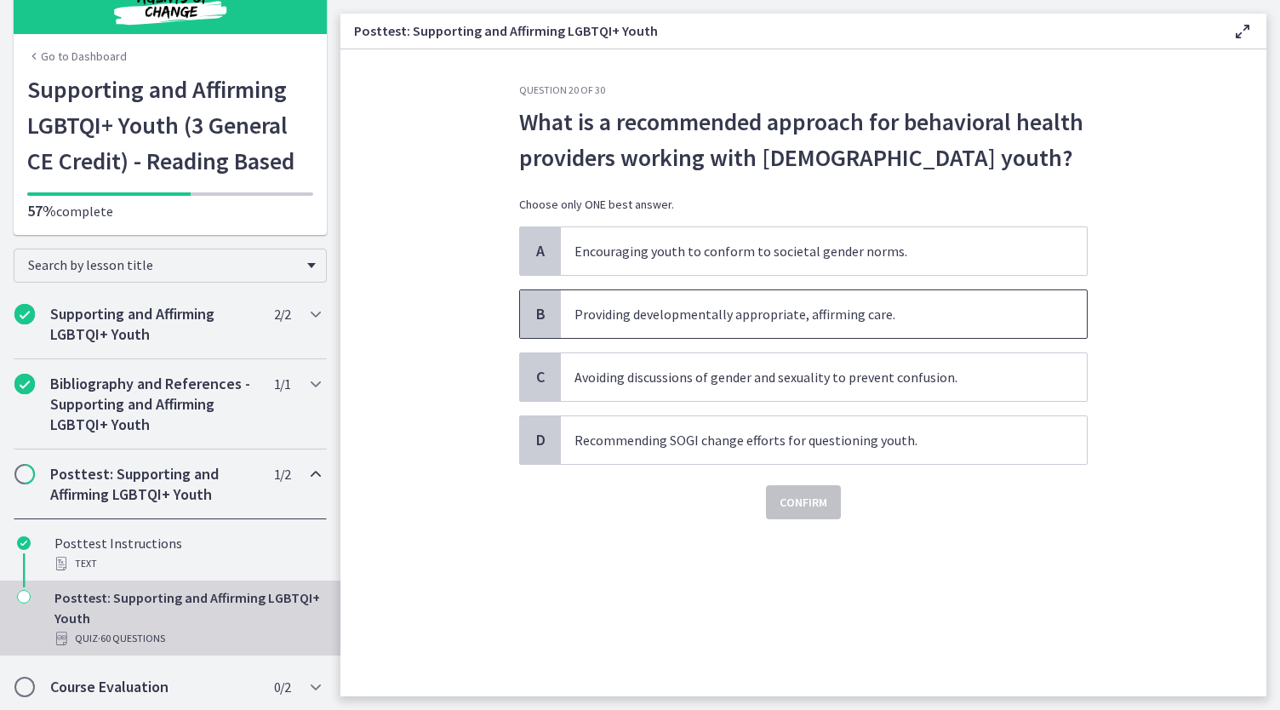
click at [541, 319] on span "B" at bounding box center [540, 314] width 20 height 20
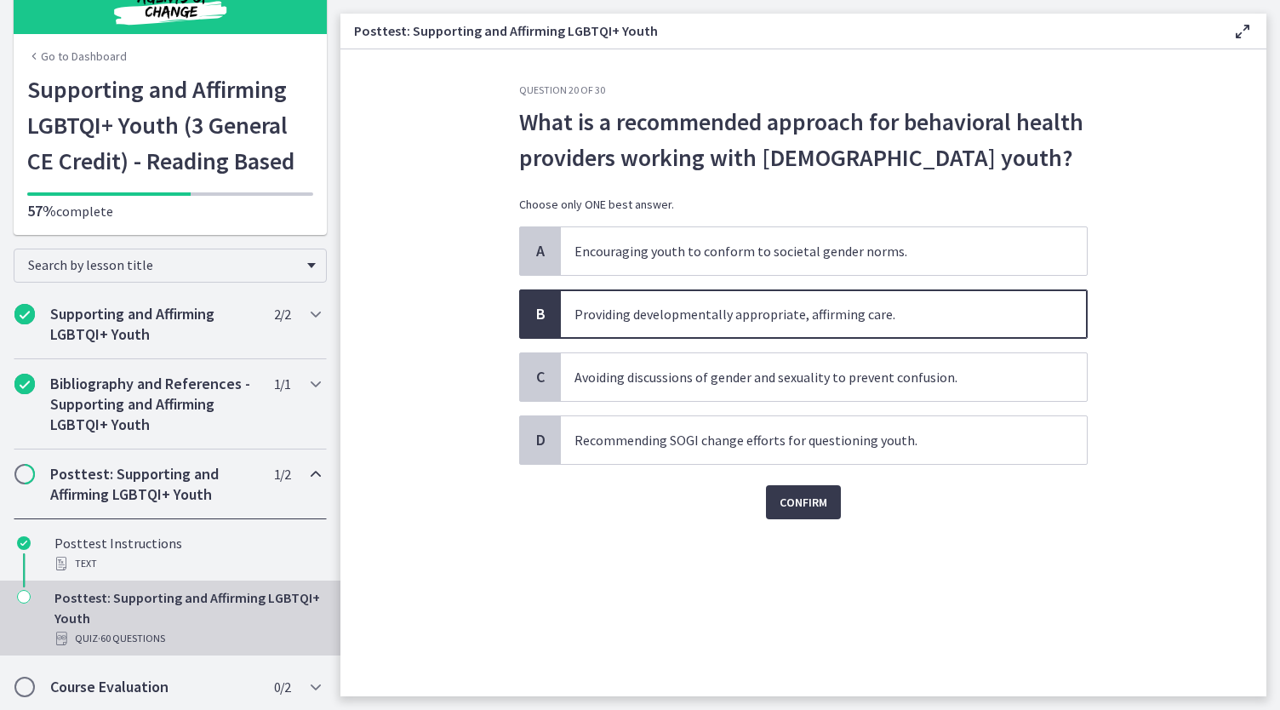
click at [836, 532] on div "Question 20 of 30 What is a recommended approach for behavioral health provider…" at bounding box center [803, 389] width 596 height 613
drag, startPoint x: 810, startPoint y: 507, endPoint x: 795, endPoint y: 506, distance: 15.3
drag, startPoint x: 795, startPoint y: 506, endPoint x: 786, endPoint y: 505, distance: 8.7
click at [786, 498] on span "Confirm" at bounding box center [803, 502] width 48 height 20
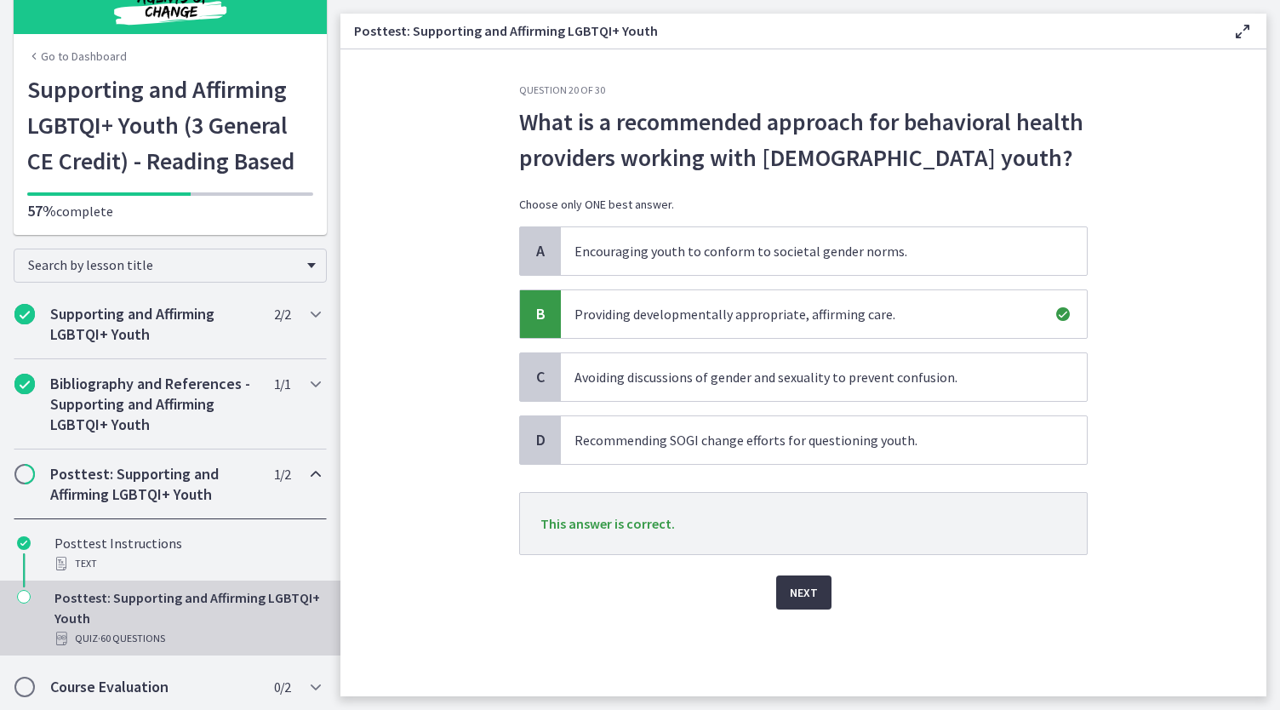
click at [806, 586] on span "Next" at bounding box center [804, 592] width 28 height 20
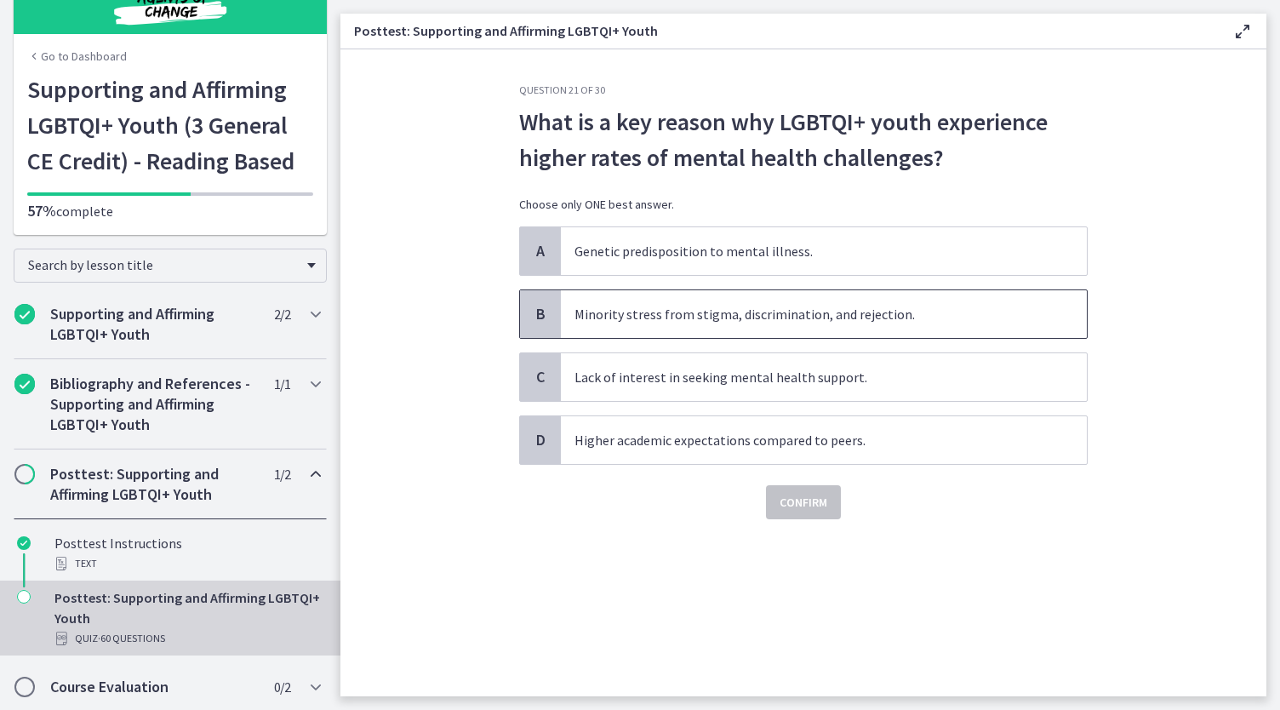
click at [546, 321] on span "B" at bounding box center [540, 314] width 20 height 20
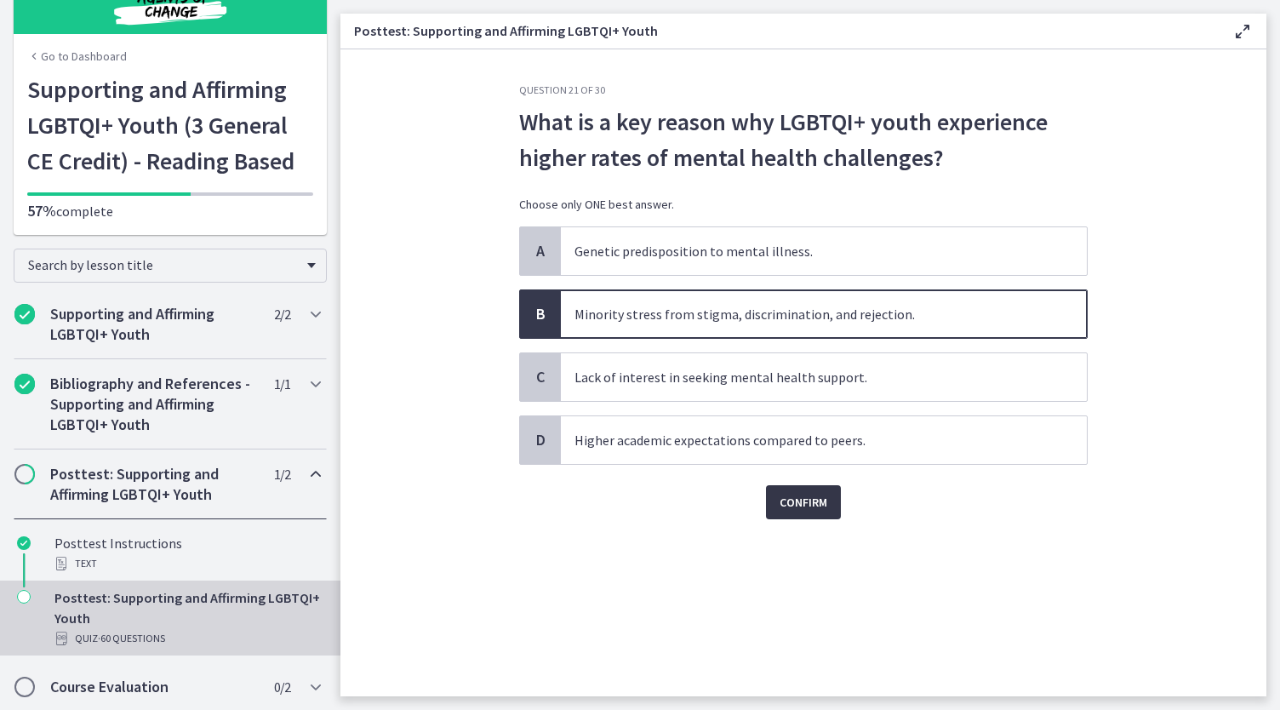
click at [800, 496] on span "Confirm" at bounding box center [803, 502] width 48 height 20
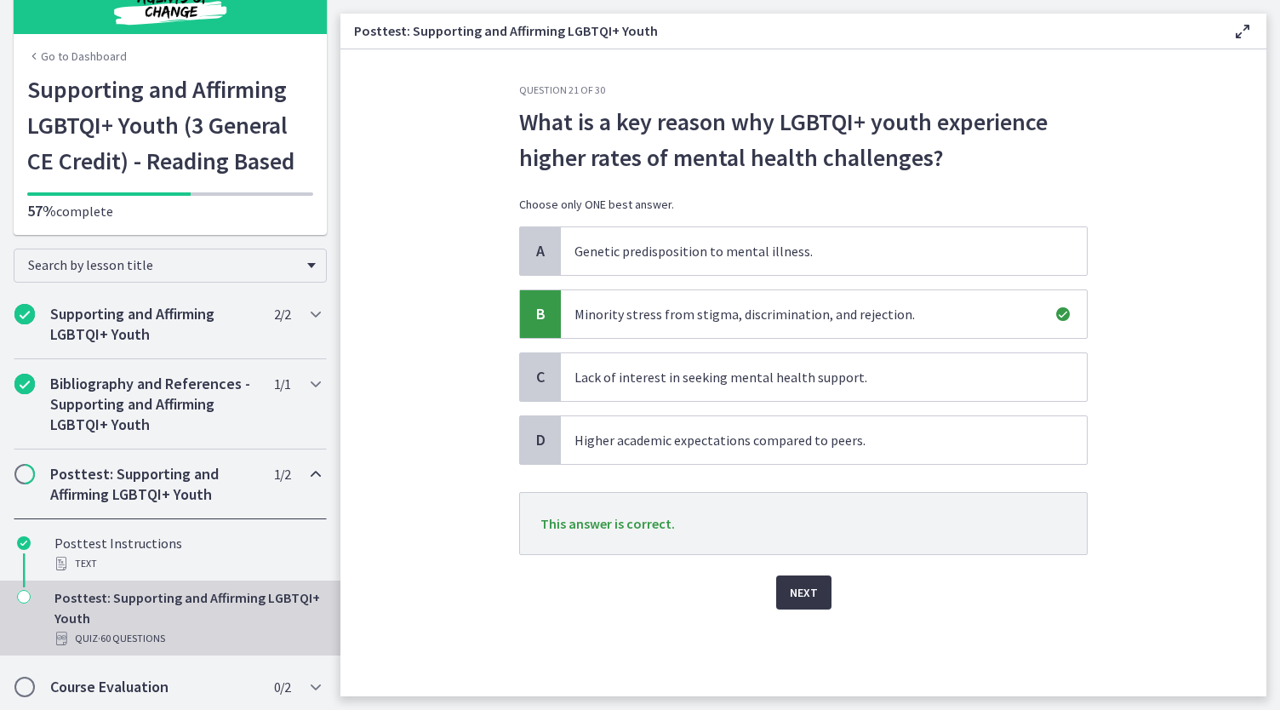
click at [804, 577] on button "Next" at bounding box center [803, 592] width 55 height 34
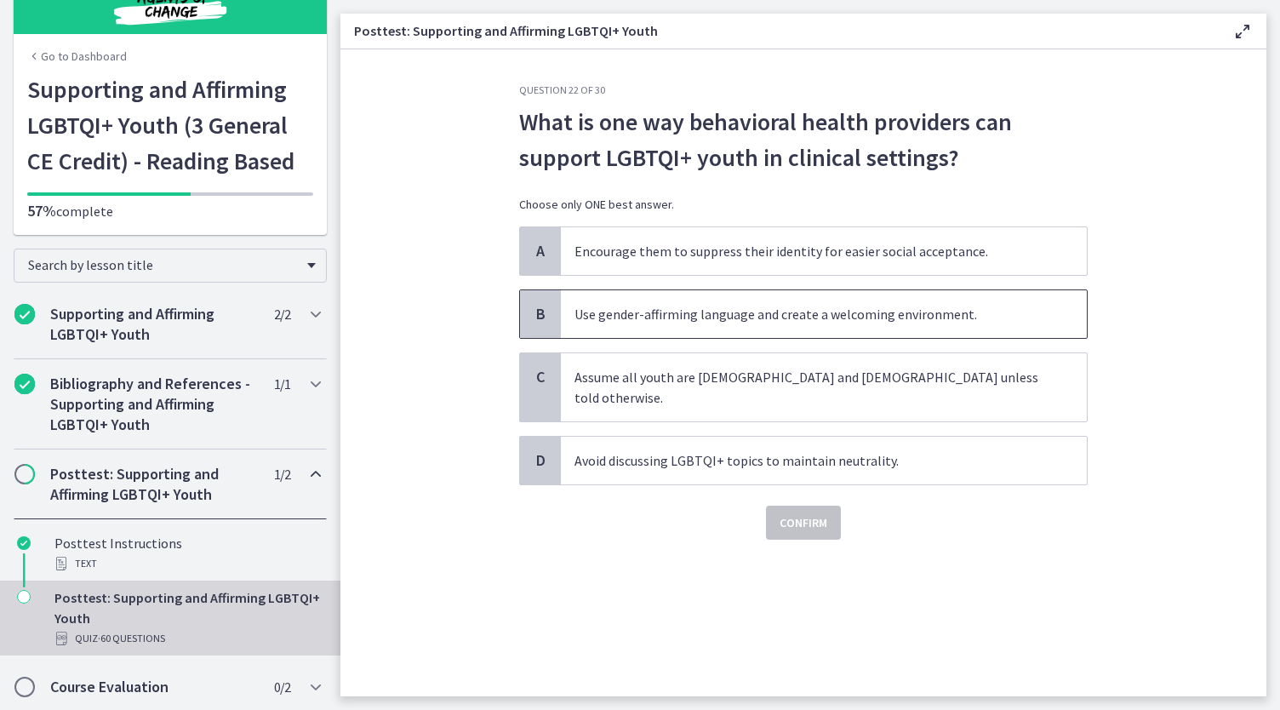
click at [896, 313] on span "Use gender-affirming language and create a welcoming environment." at bounding box center [824, 314] width 526 height 48
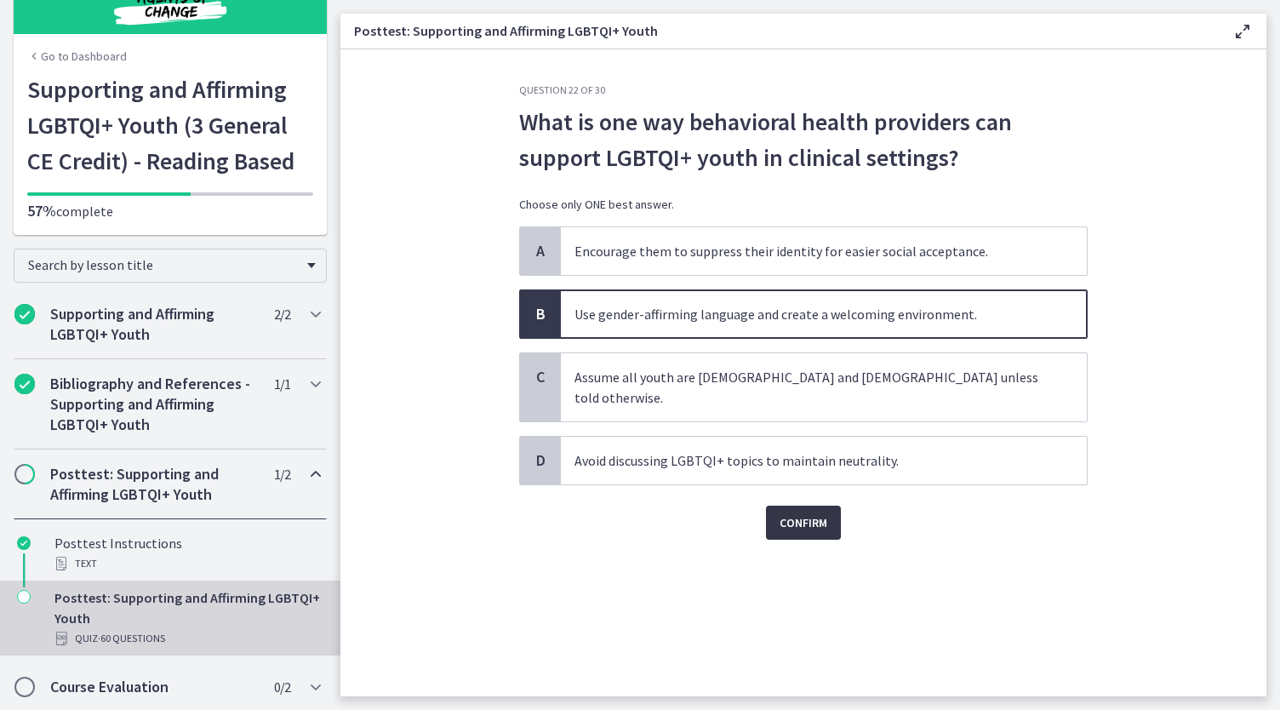
click at [836, 505] on button "Confirm" at bounding box center [803, 522] width 75 height 34
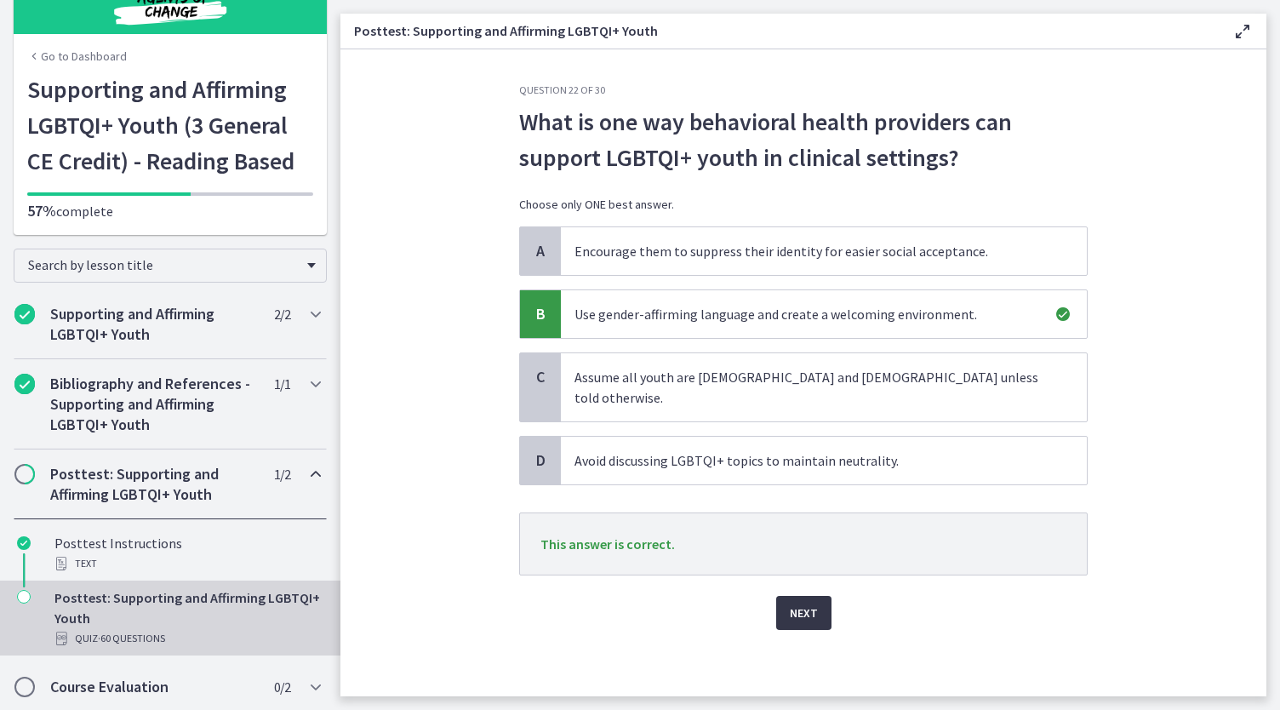
click at [808, 602] on span "Next" at bounding box center [804, 612] width 28 height 20
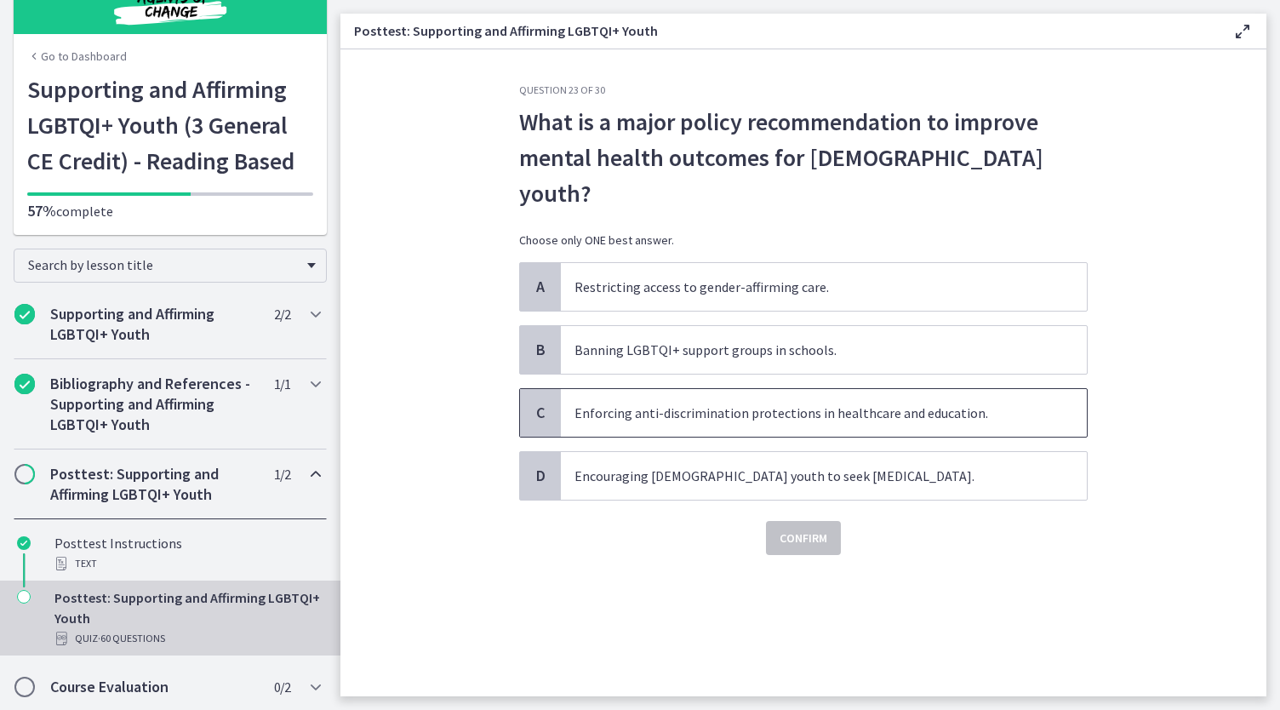
click at [839, 389] on span "Enforcing anti-discrimination protections in healthcare and education." at bounding box center [824, 413] width 526 height 48
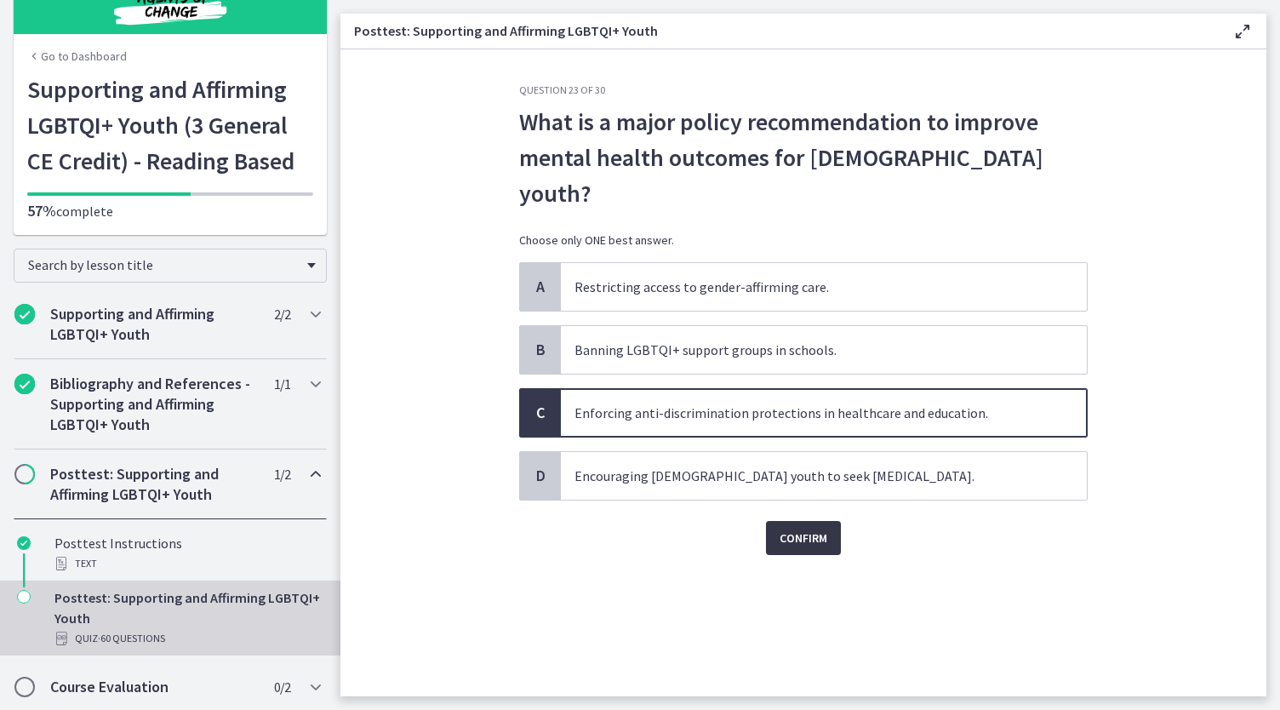
click at [808, 528] on span "Confirm" at bounding box center [803, 538] width 48 height 20
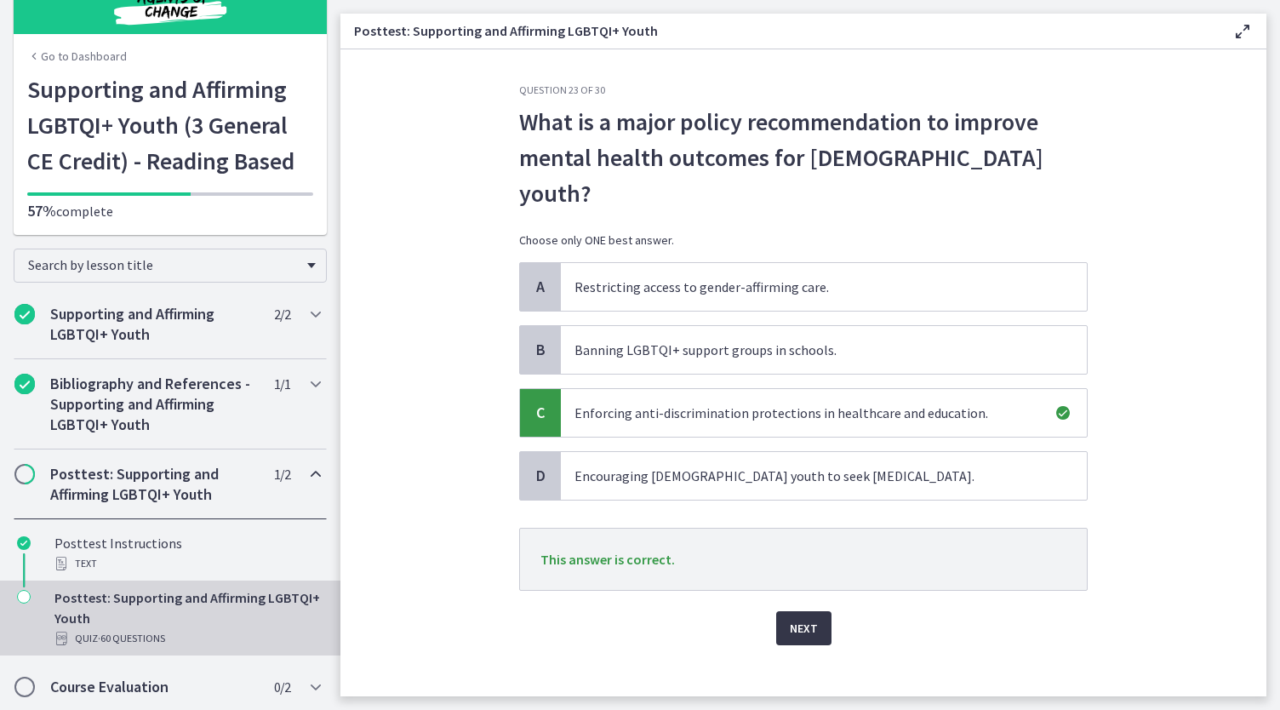
click at [798, 618] on span "Next" at bounding box center [804, 628] width 28 height 20
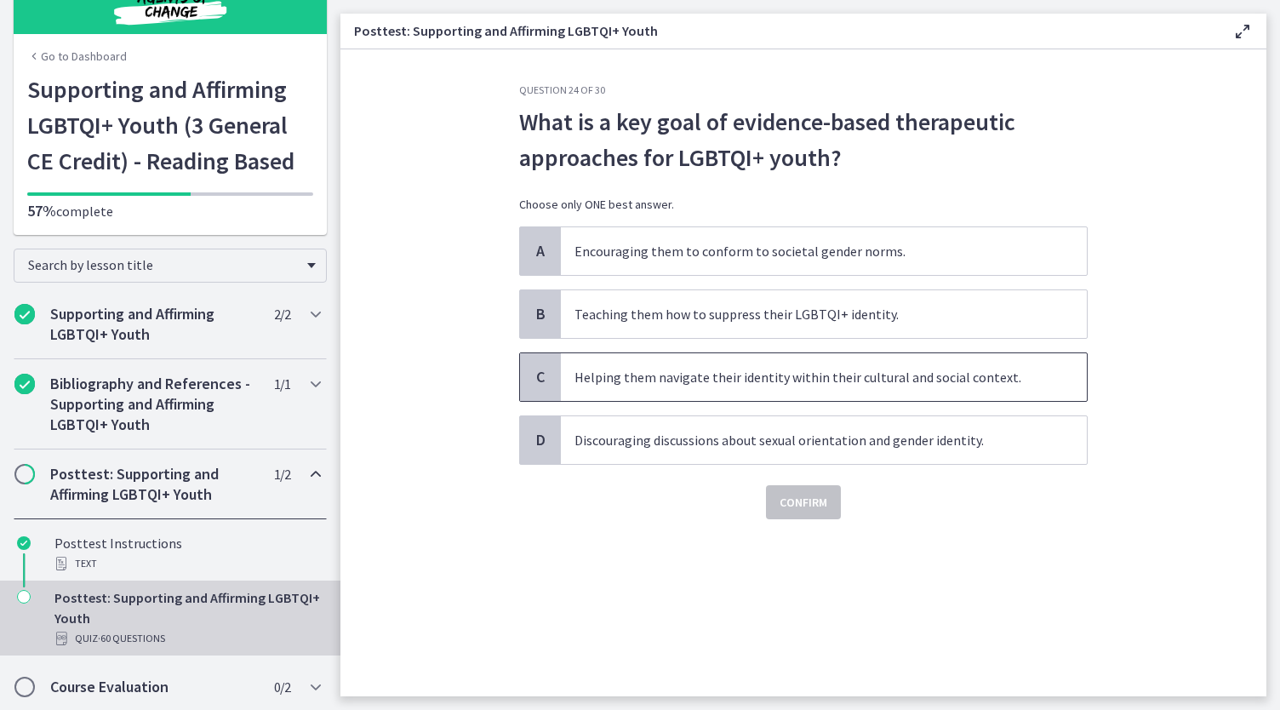
click at [1011, 372] on span "Helping them navigate their identity within their cultural and social context." at bounding box center [824, 377] width 526 height 48
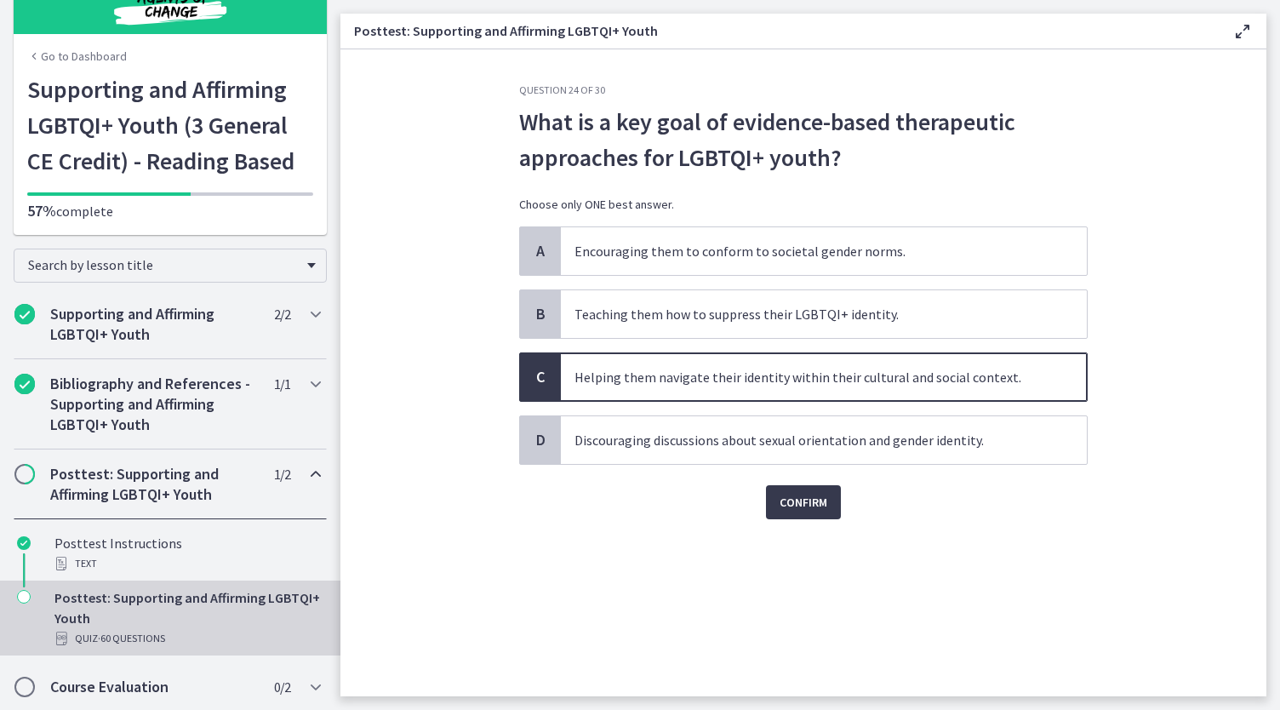
click at [803, 519] on div "Question 24 of 30 What is a key goal of evidence-based therapeutic approaches f…" at bounding box center [803, 389] width 596 height 613
click at [819, 493] on span "Confirm" at bounding box center [803, 502] width 48 height 20
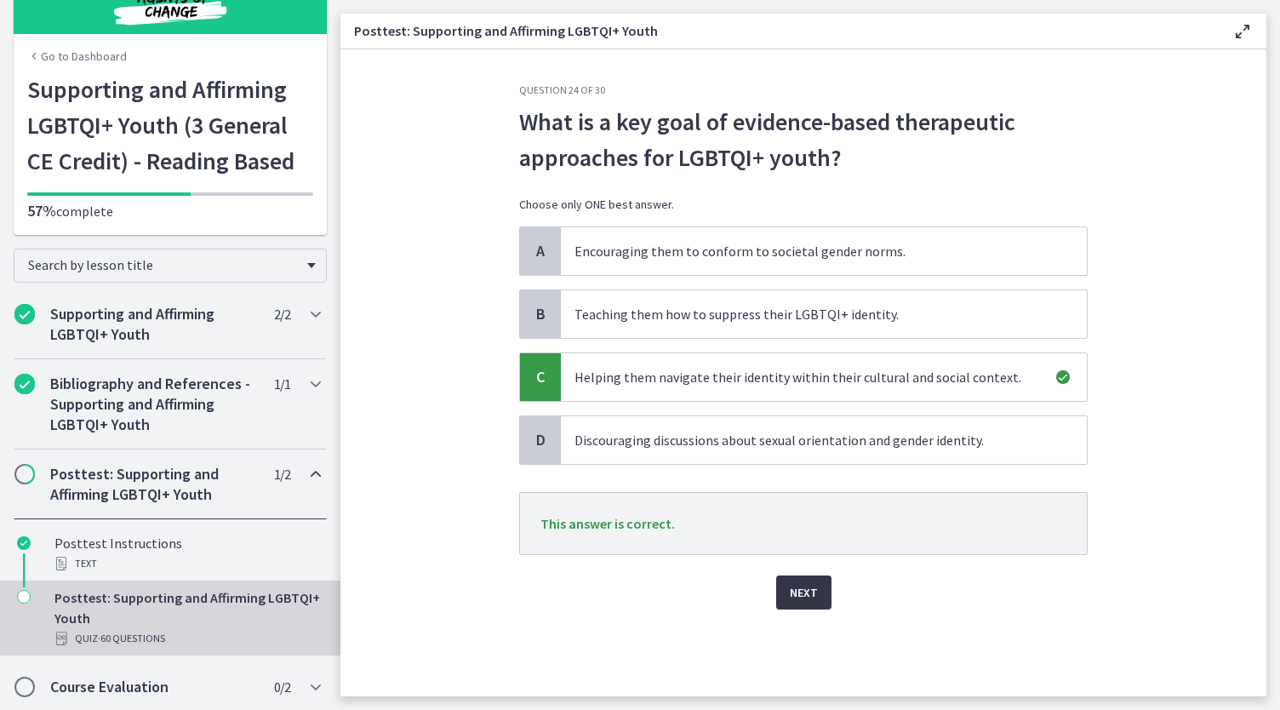
click at [793, 601] on button "Next" at bounding box center [803, 592] width 55 height 34
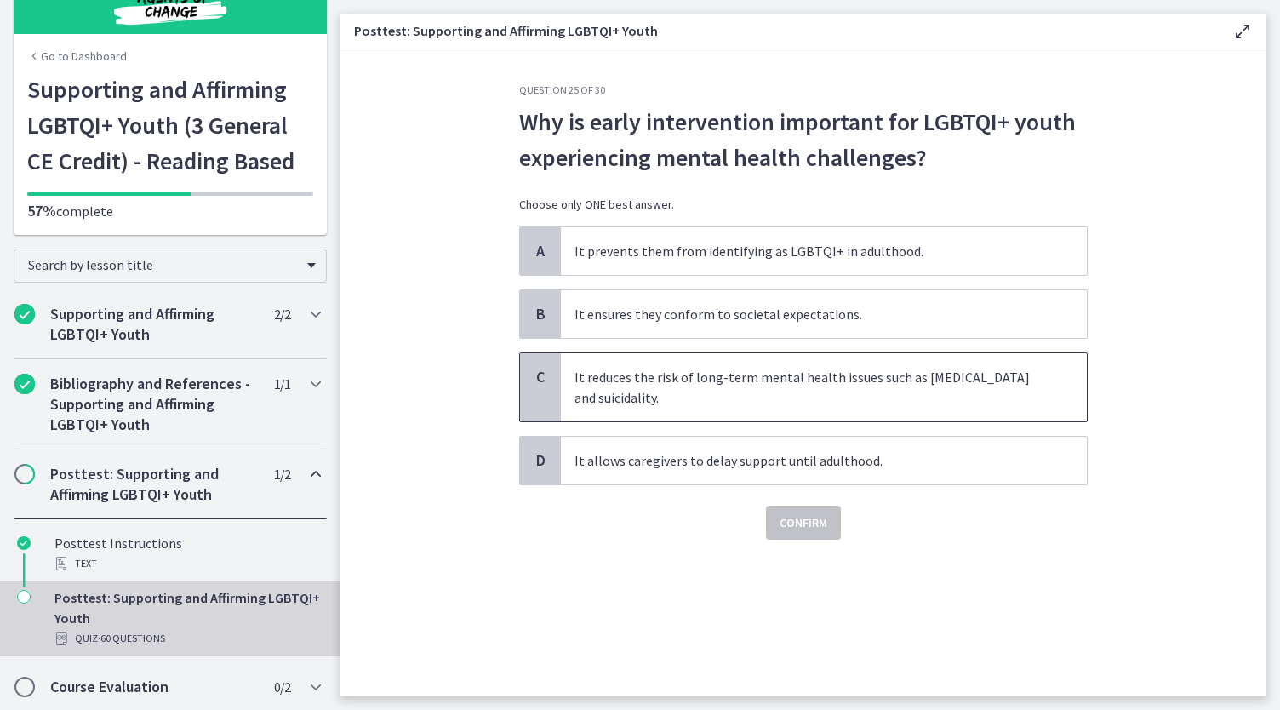
click at [543, 408] on div "C" at bounding box center [540, 387] width 41 height 68
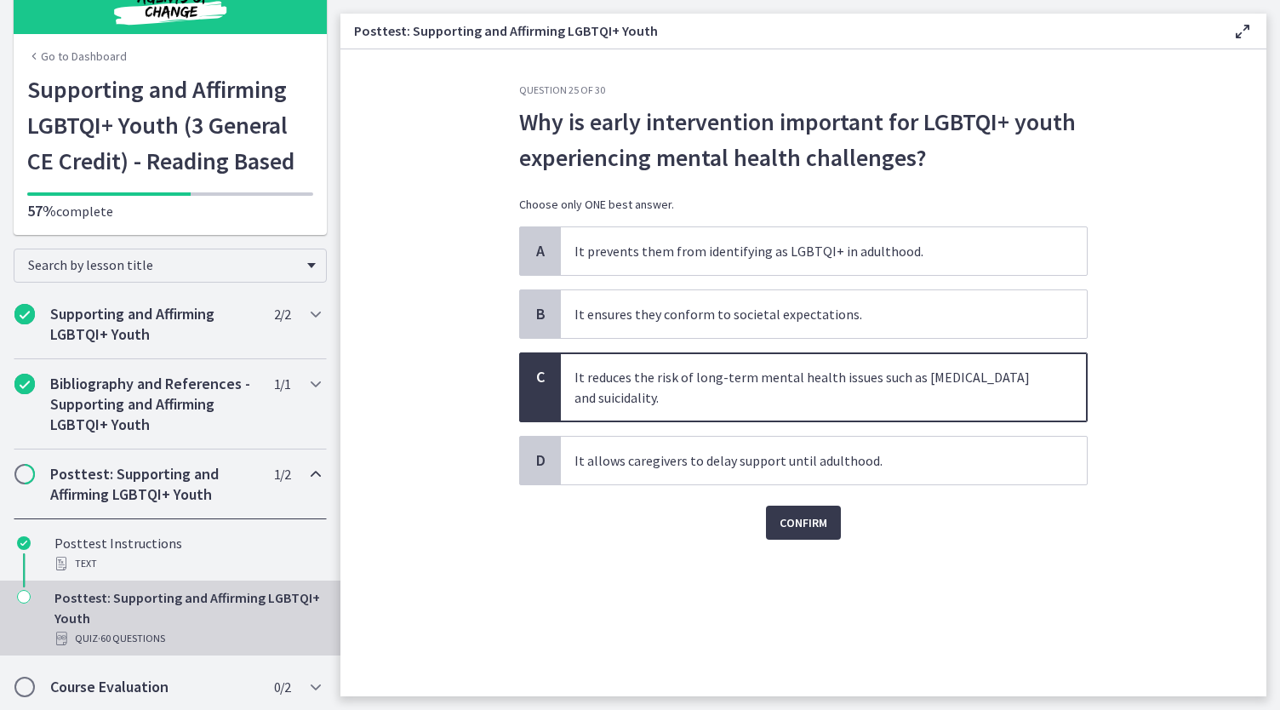
drag, startPoint x: 849, startPoint y: 604, endPoint x: 825, endPoint y: 578, distance: 35.5
click at [825, 578] on div "Question 25 of 30 Why is early intervention important for LGBTQI+ youth experie…" at bounding box center [803, 389] width 596 height 613
click at [801, 530] on button "Confirm" at bounding box center [803, 522] width 75 height 34
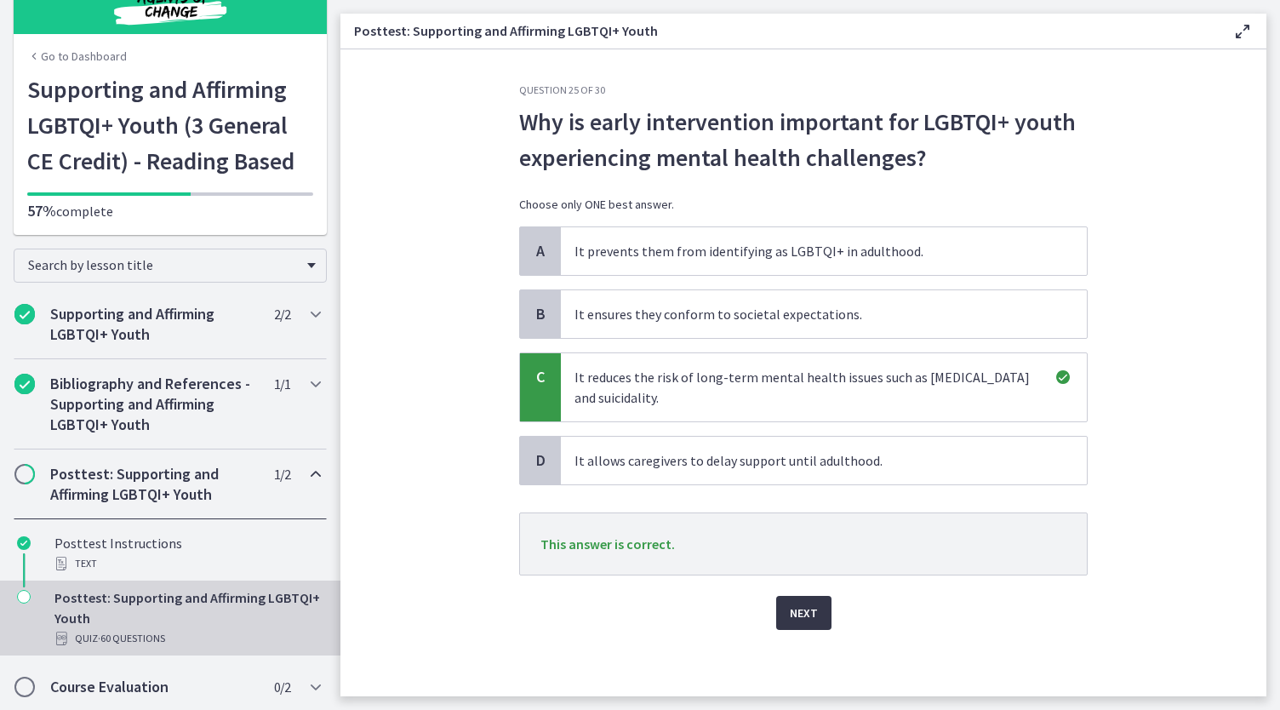
click at [804, 596] on button "Next" at bounding box center [803, 613] width 55 height 34
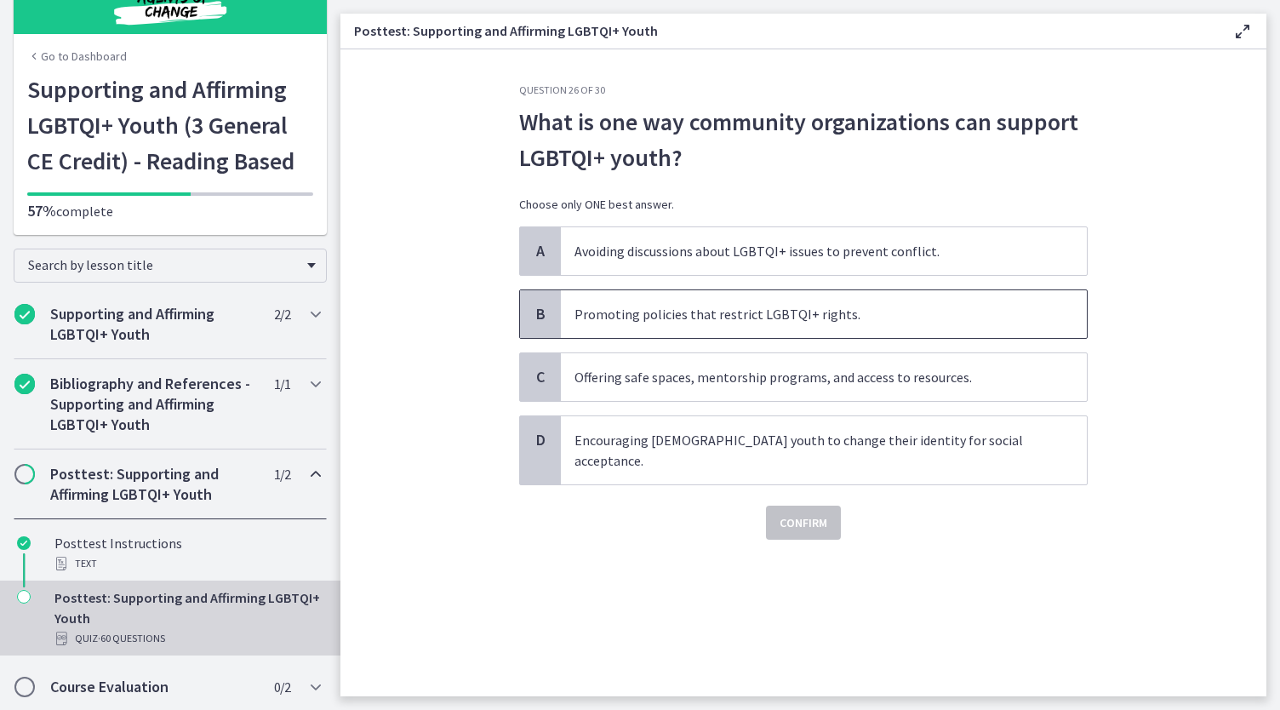
click at [810, 324] on span "Promoting policies that restrict LGBTQI+ rights." at bounding box center [824, 314] width 526 height 48
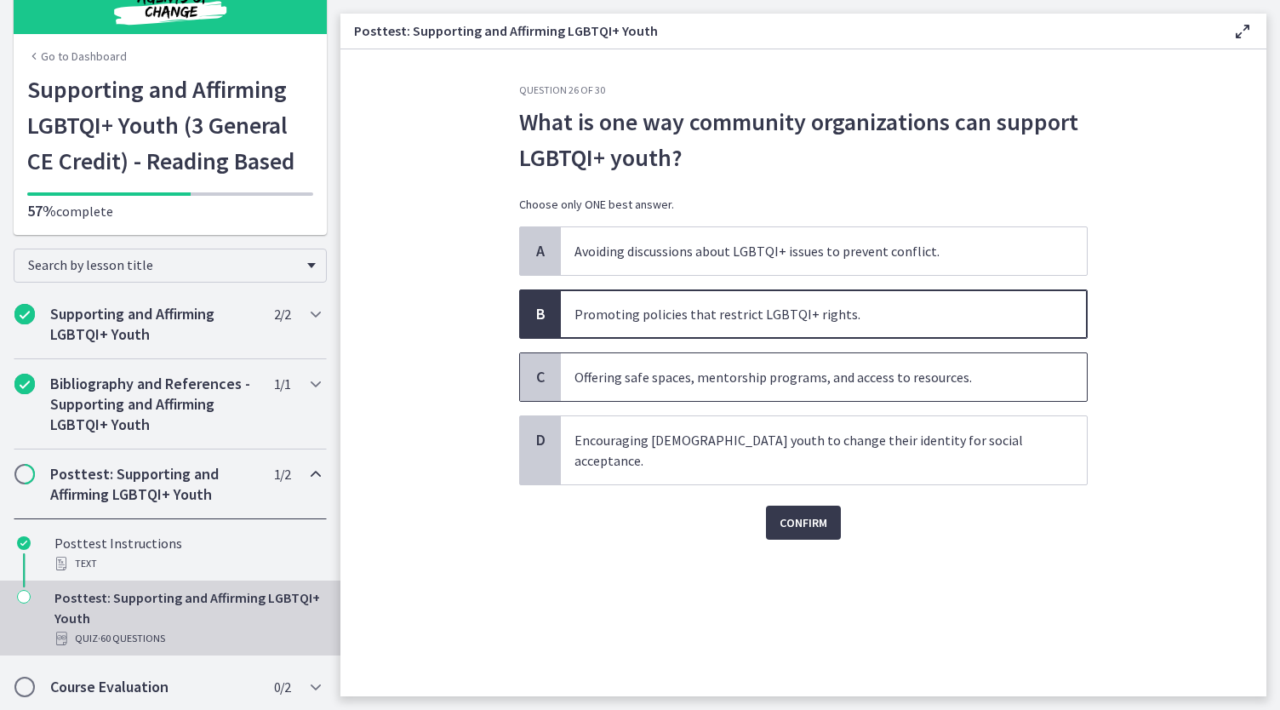
click at [539, 385] on span "C" at bounding box center [540, 377] width 20 height 20
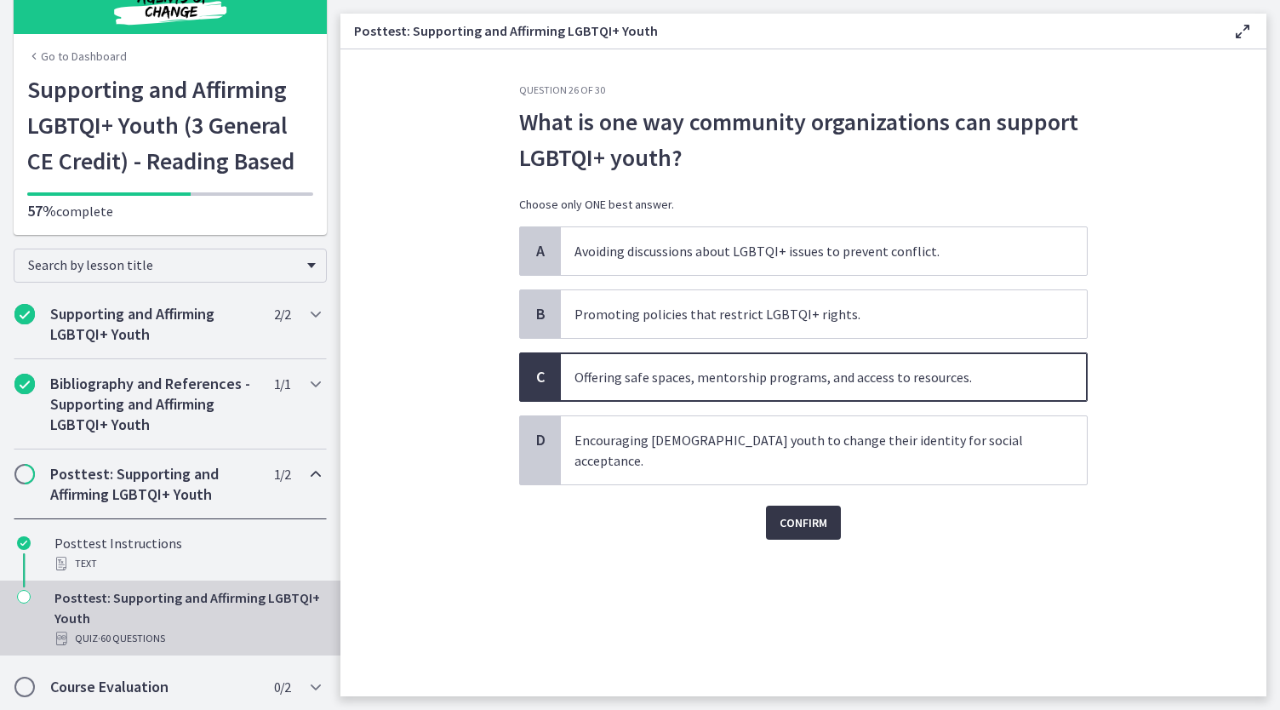
click at [802, 512] on span "Confirm" at bounding box center [803, 522] width 48 height 20
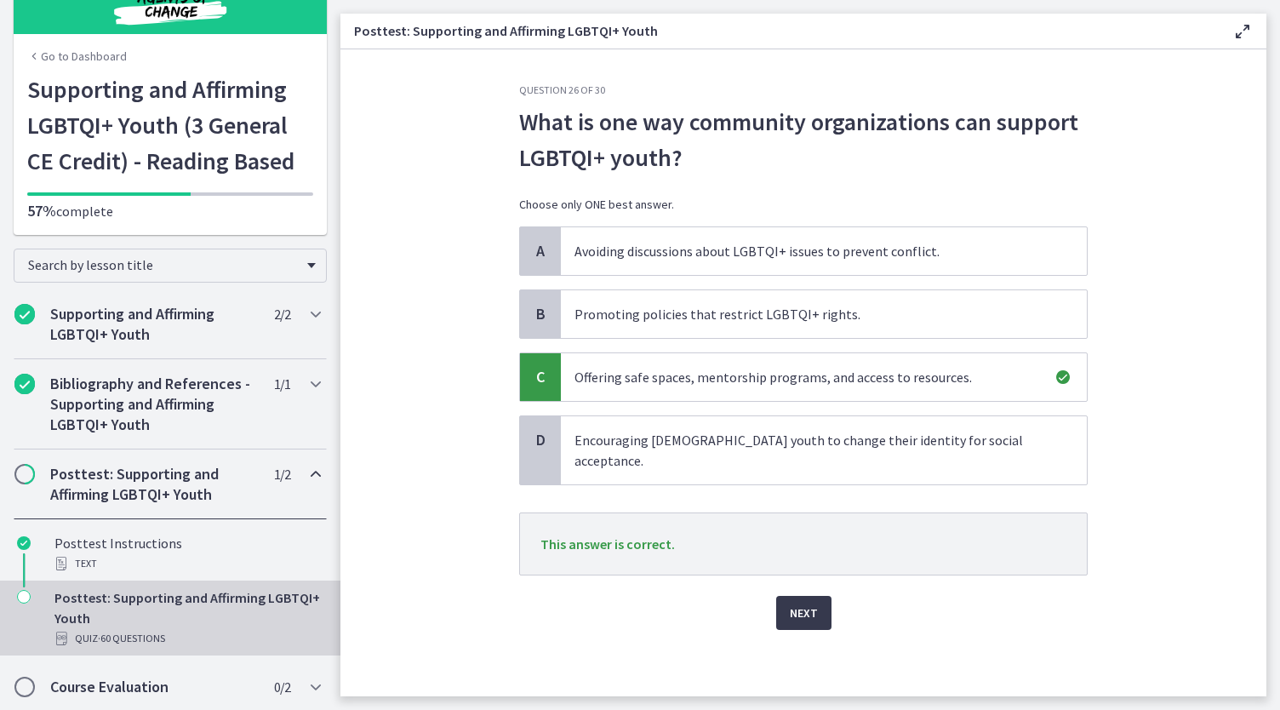
click at [802, 606] on div "Question 26 of 30 What is one way community organizations can support LGBTQI+ y…" at bounding box center [803, 389] width 596 height 613
click at [805, 602] on span "Next" at bounding box center [804, 612] width 28 height 20
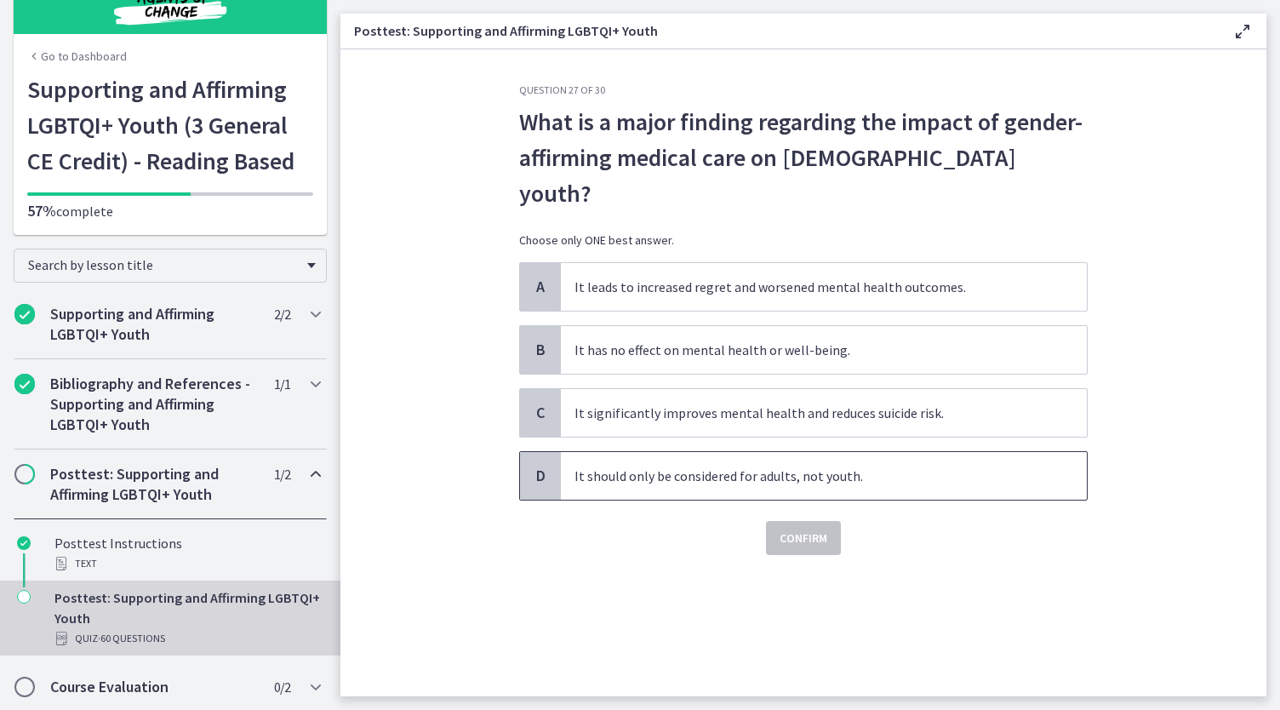
click at [561, 459] on span "It should only be considered for adults, not youth." at bounding box center [824, 476] width 526 height 48
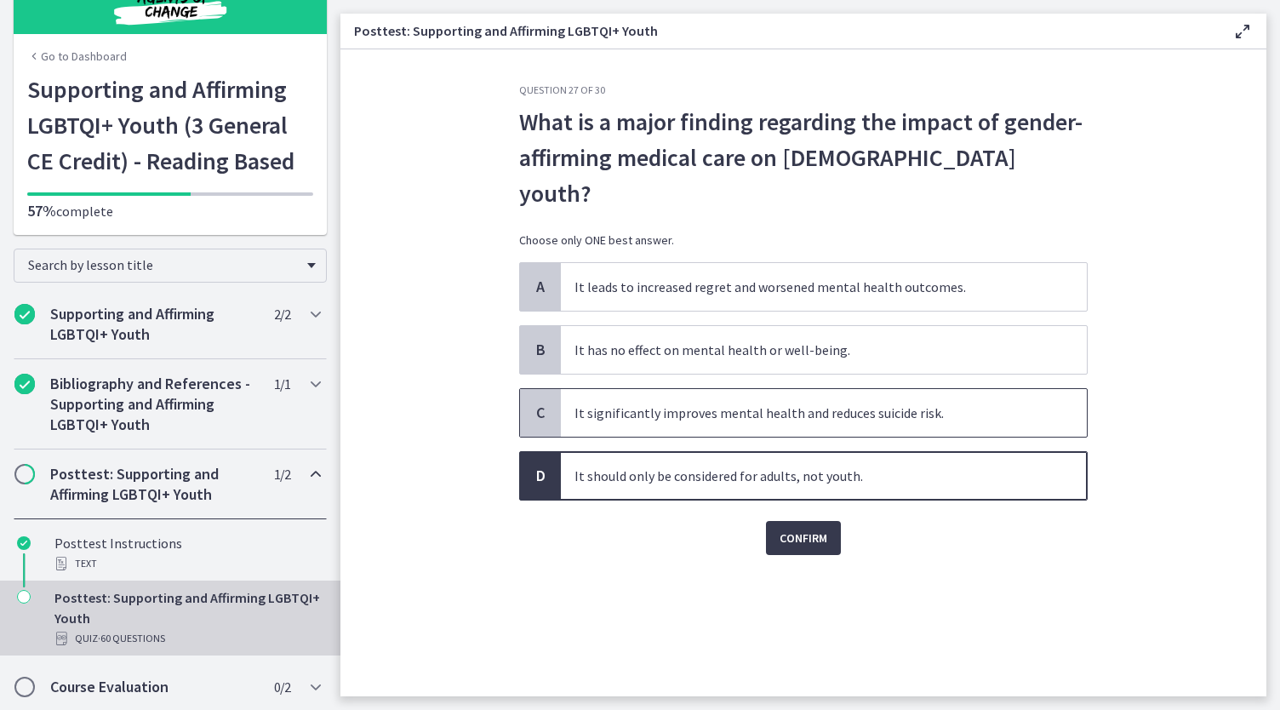
click at [538, 403] on span "C" at bounding box center [540, 413] width 20 height 20
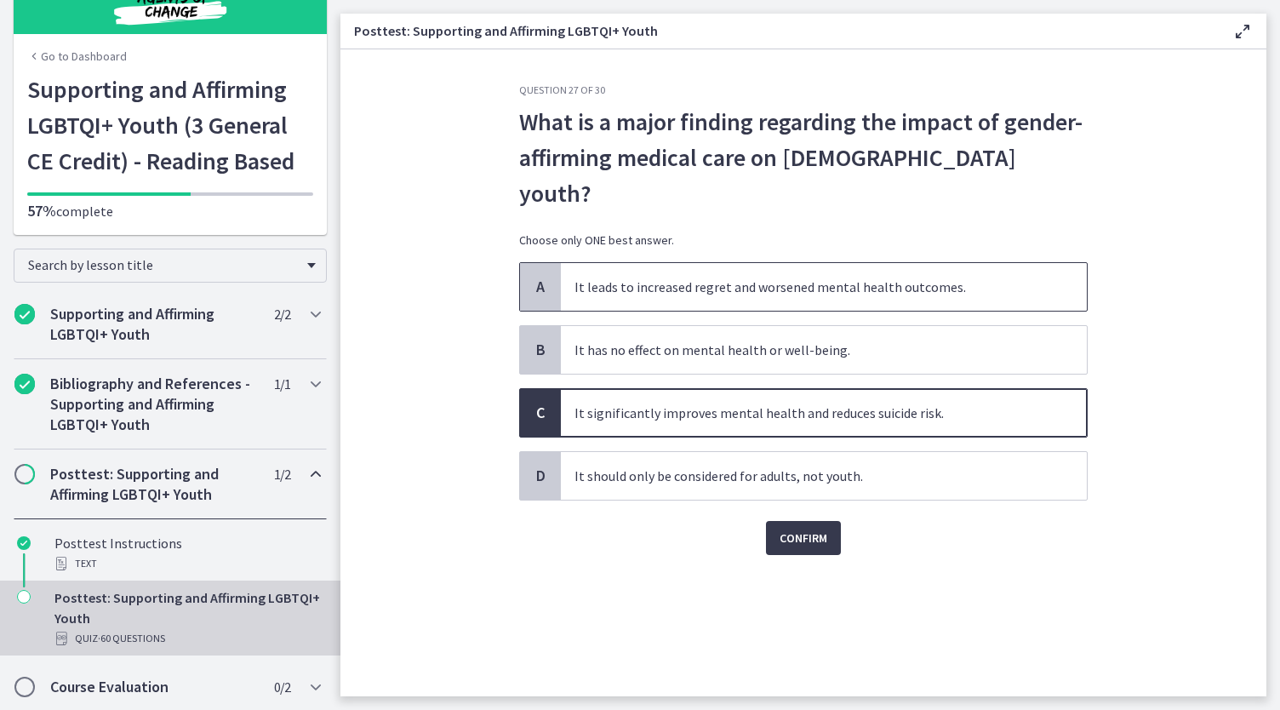
click at [544, 277] on span "A" at bounding box center [540, 287] width 20 height 20
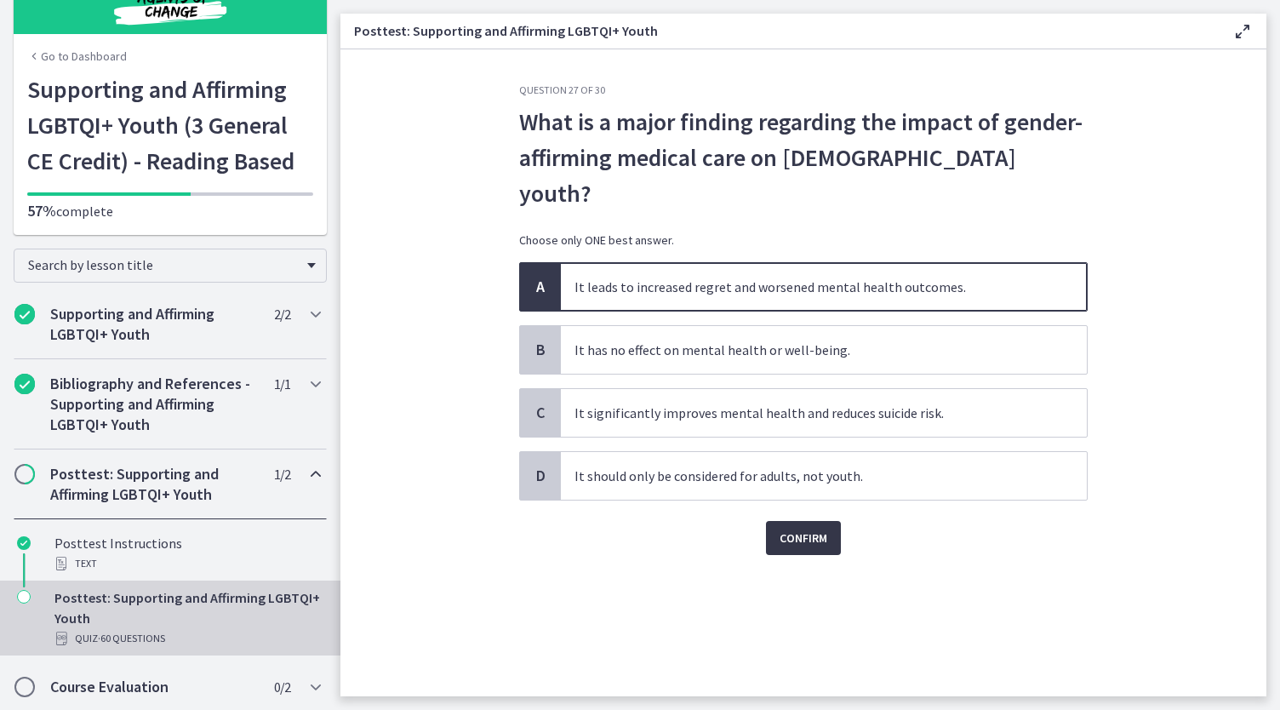
click at [811, 521] on button "Confirm" at bounding box center [803, 538] width 75 height 34
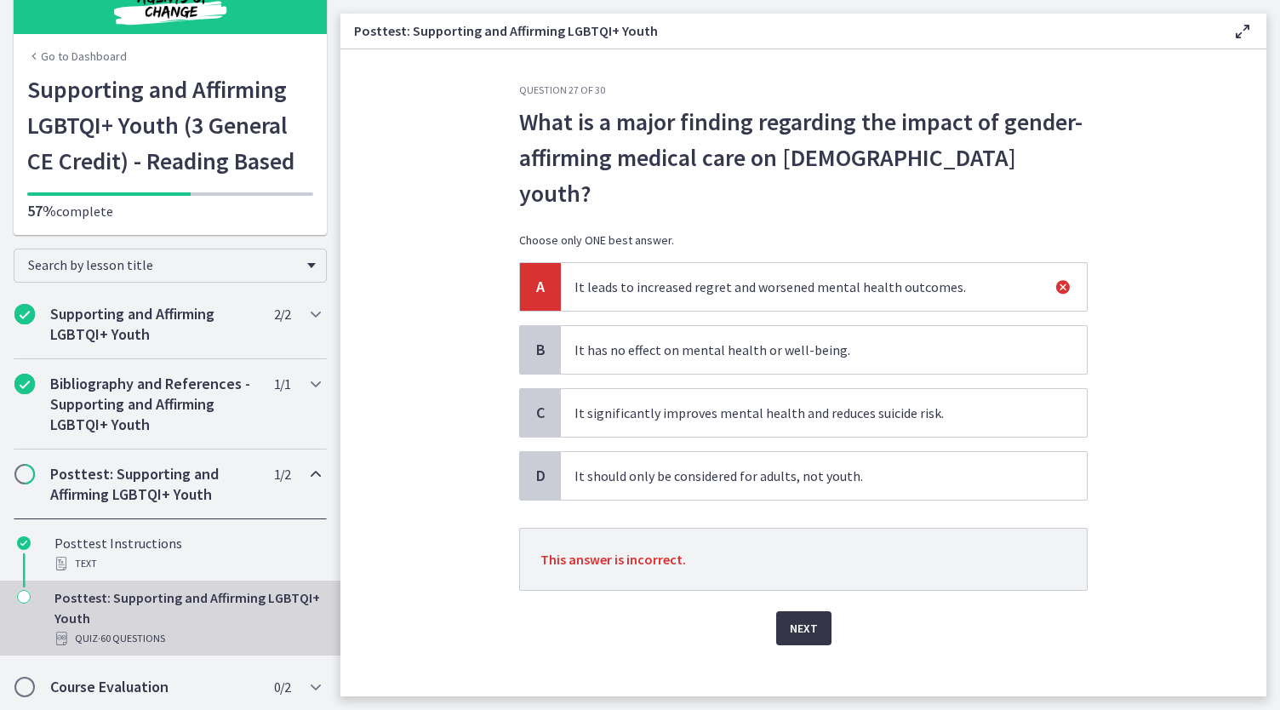
click at [801, 618] on span "Next" at bounding box center [804, 628] width 28 height 20
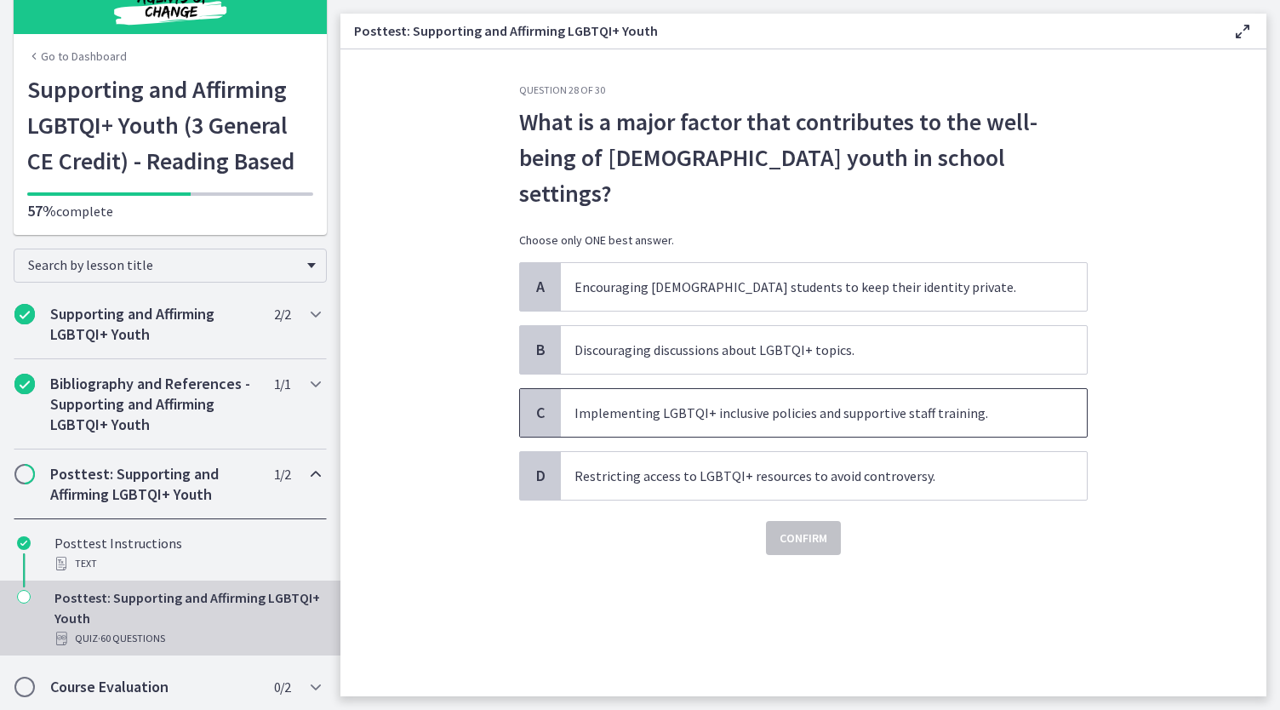
click at [722, 390] on span "Implementing LGBTQI+ inclusive policies and supportive staff training." at bounding box center [824, 413] width 526 height 48
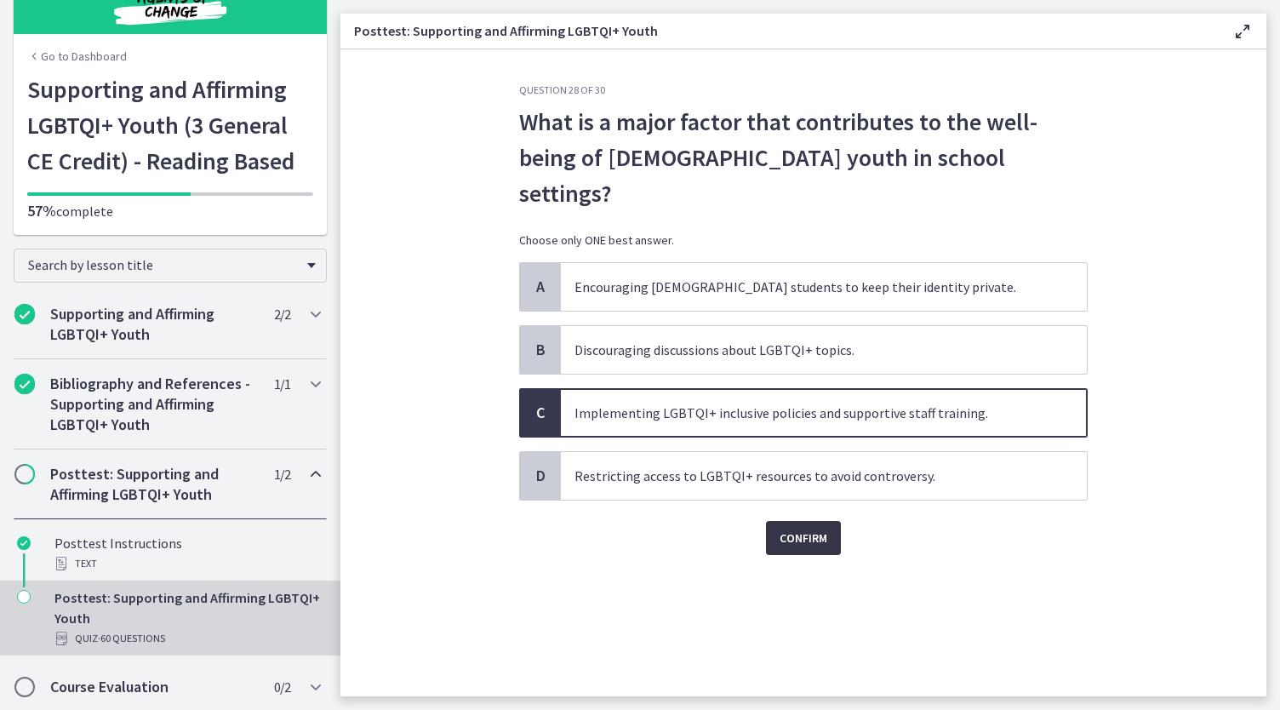
click at [788, 528] on span "Confirm" at bounding box center [803, 538] width 48 height 20
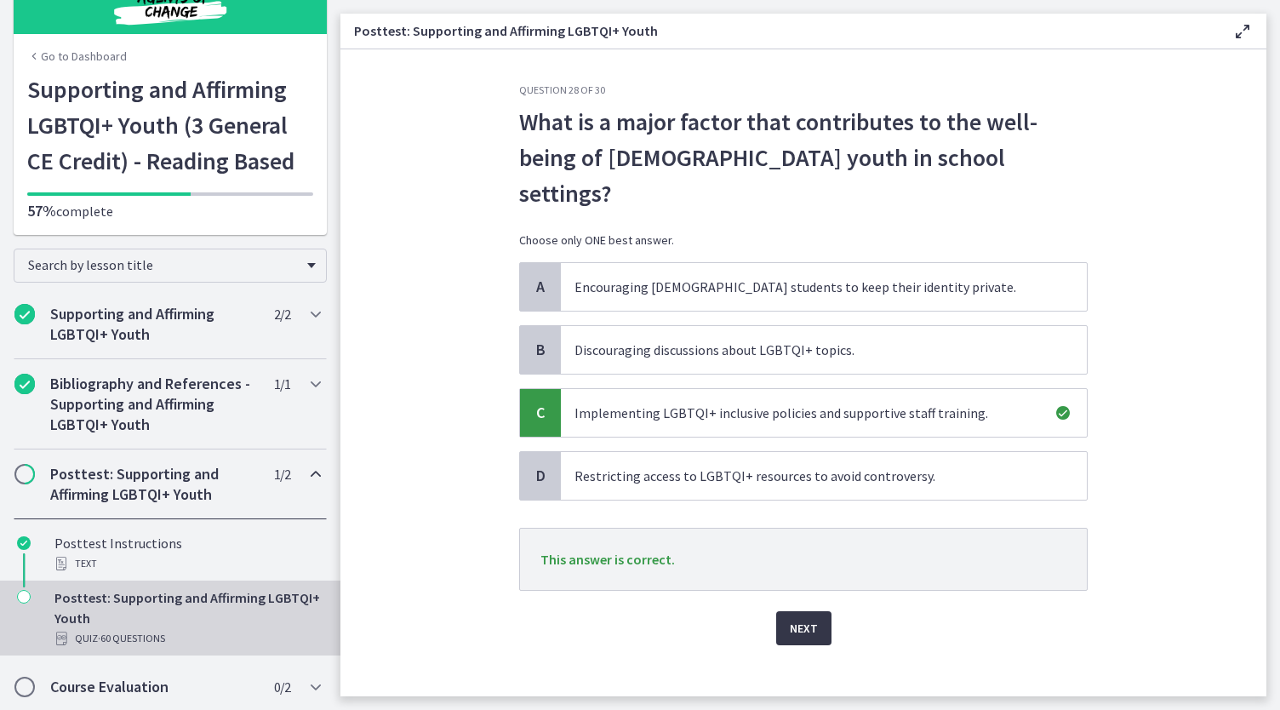
click at [809, 618] on span "Next" at bounding box center [804, 628] width 28 height 20
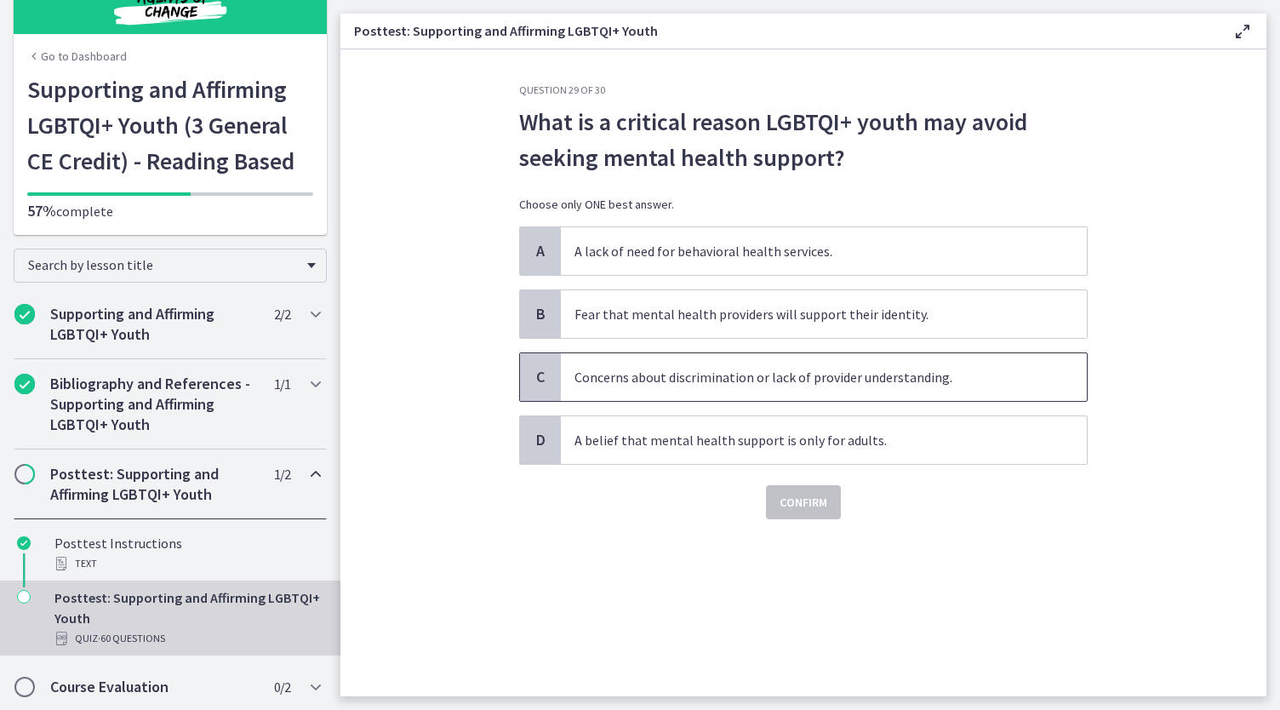
click at [563, 377] on span "Concerns about discrimination or lack of provider understanding." at bounding box center [824, 377] width 526 height 48
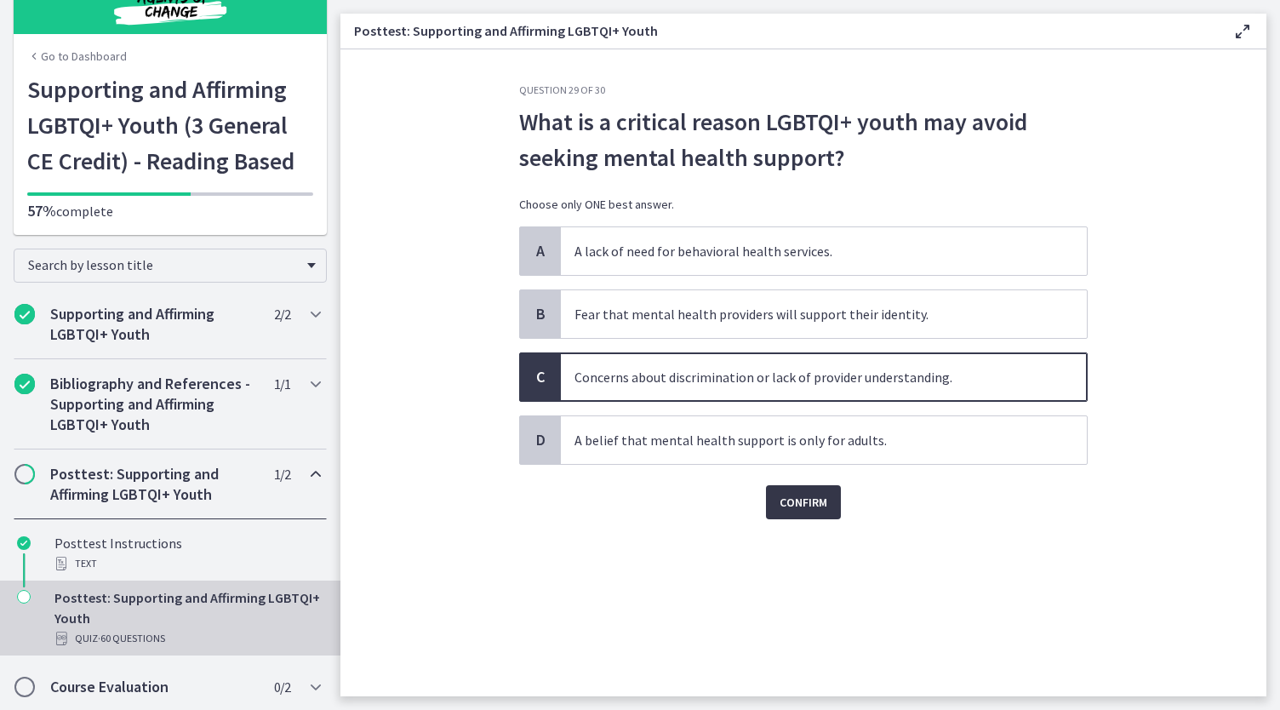
click at [803, 506] on span "Confirm" at bounding box center [803, 502] width 48 height 20
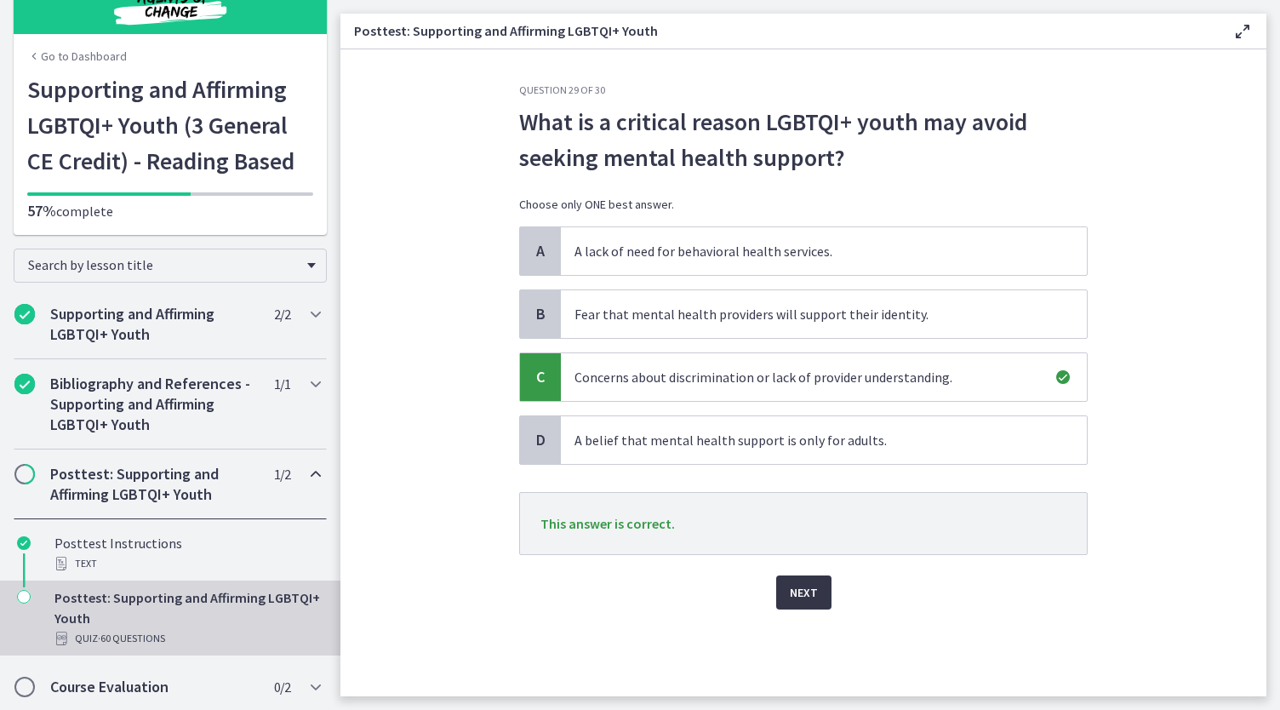
click at [783, 605] on button "Next" at bounding box center [803, 592] width 55 height 34
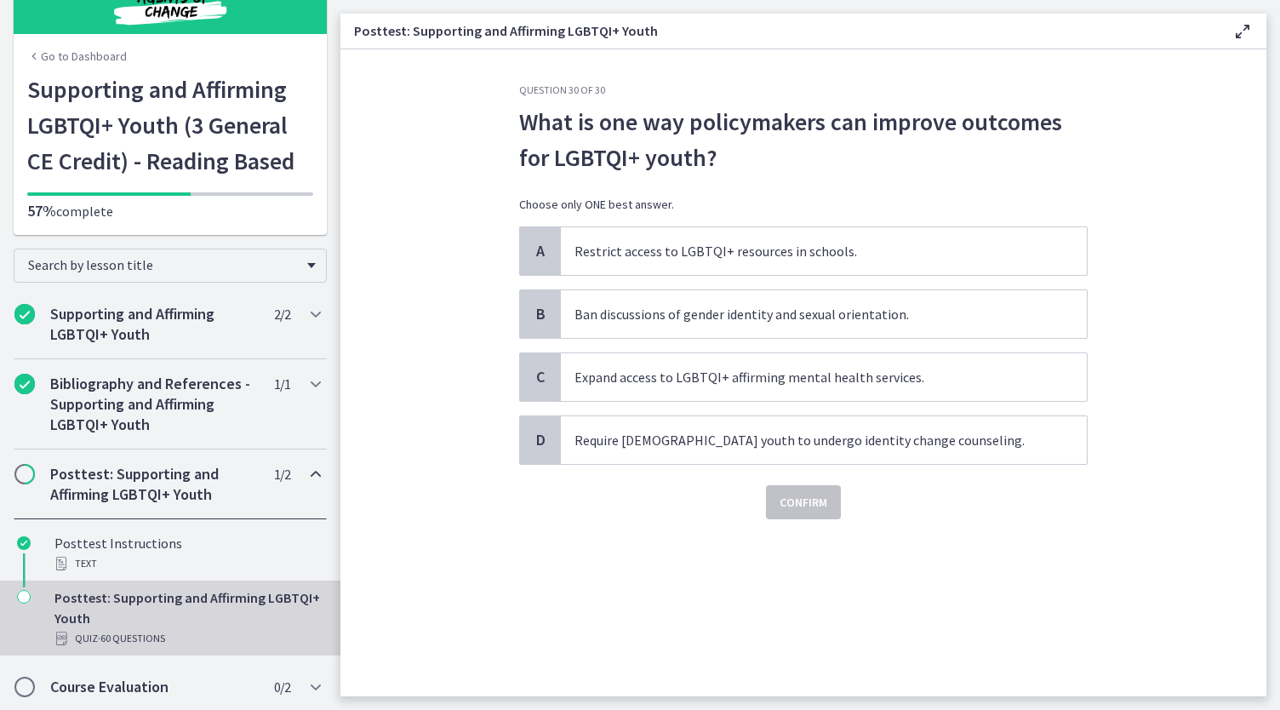
click at [517, 405] on div "Question 30 of 30 What is one way policymakers can improve outcomes for LGBTQI+…" at bounding box center [803, 389] width 596 height 613
click at [533, 394] on div "C" at bounding box center [540, 377] width 41 height 48
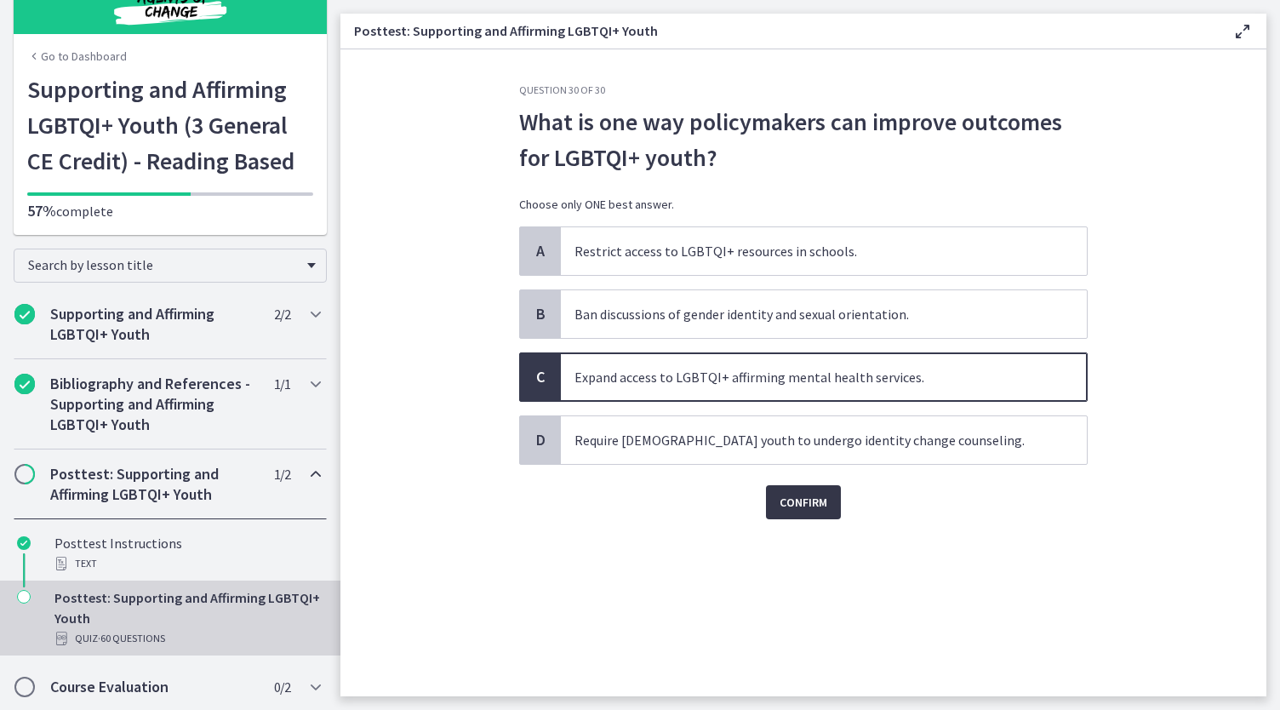
click at [802, 515] on button "Confirm" at bounding box center [803, 502] width 75 height 34
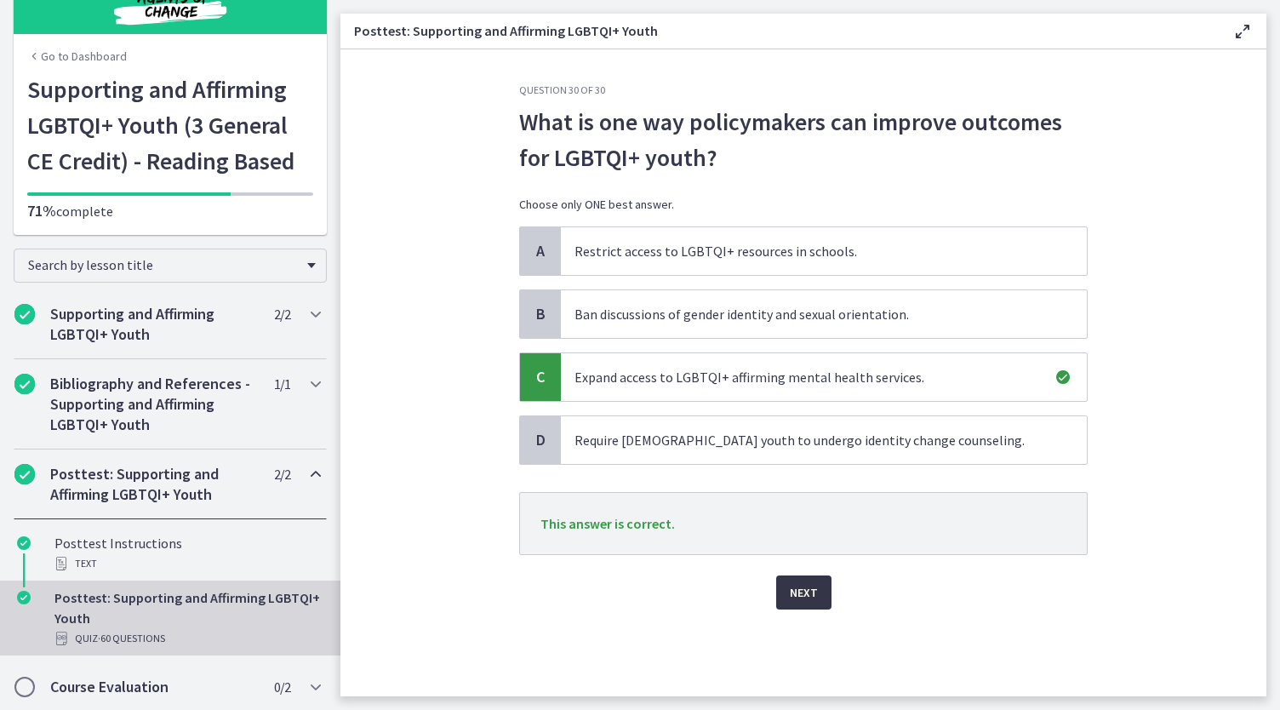
click at [803, 593] on span "Next" at bounding box center [804, 592] width 28 height 20
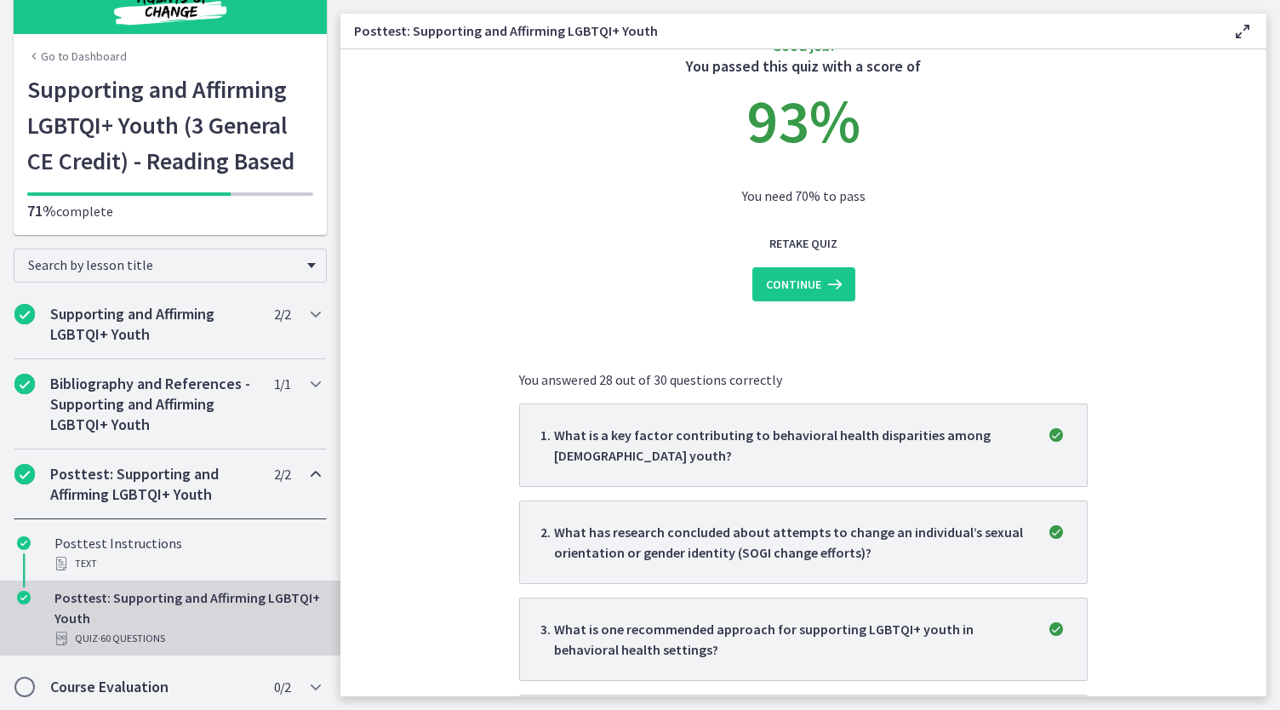
scroll to position [49, 0]
click at [797, 280] on span "Continue" at bounding box center [793, 283] width 55 height 20
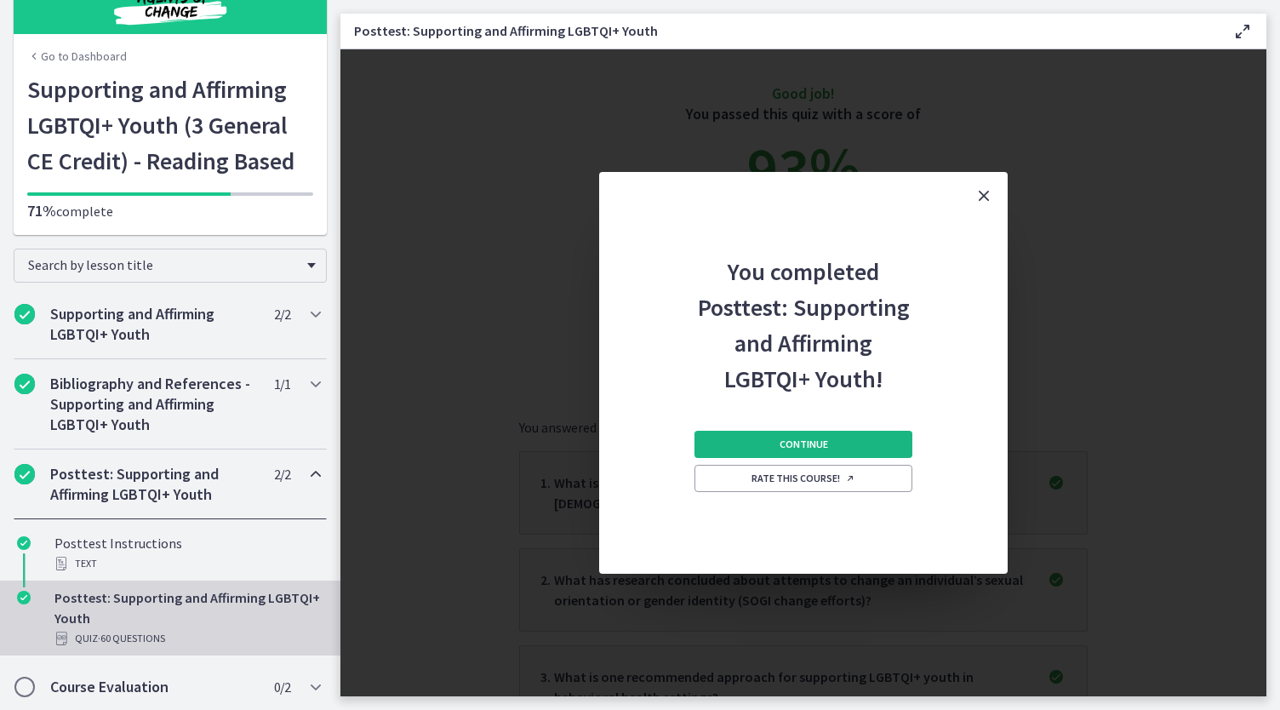
scroll to position [0, 0]
click at [834, 451] on button "Continue" at bounding box center [803, 444] width 218 height 27
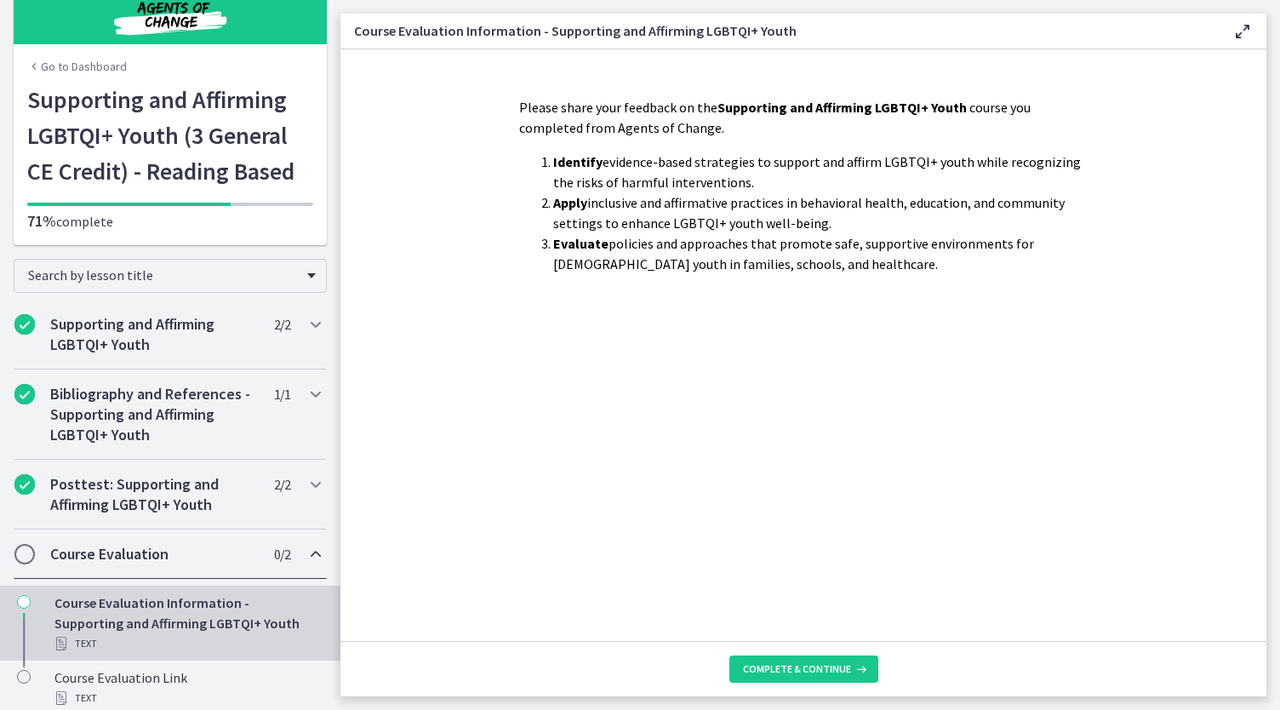
scroll to position [34, 0]
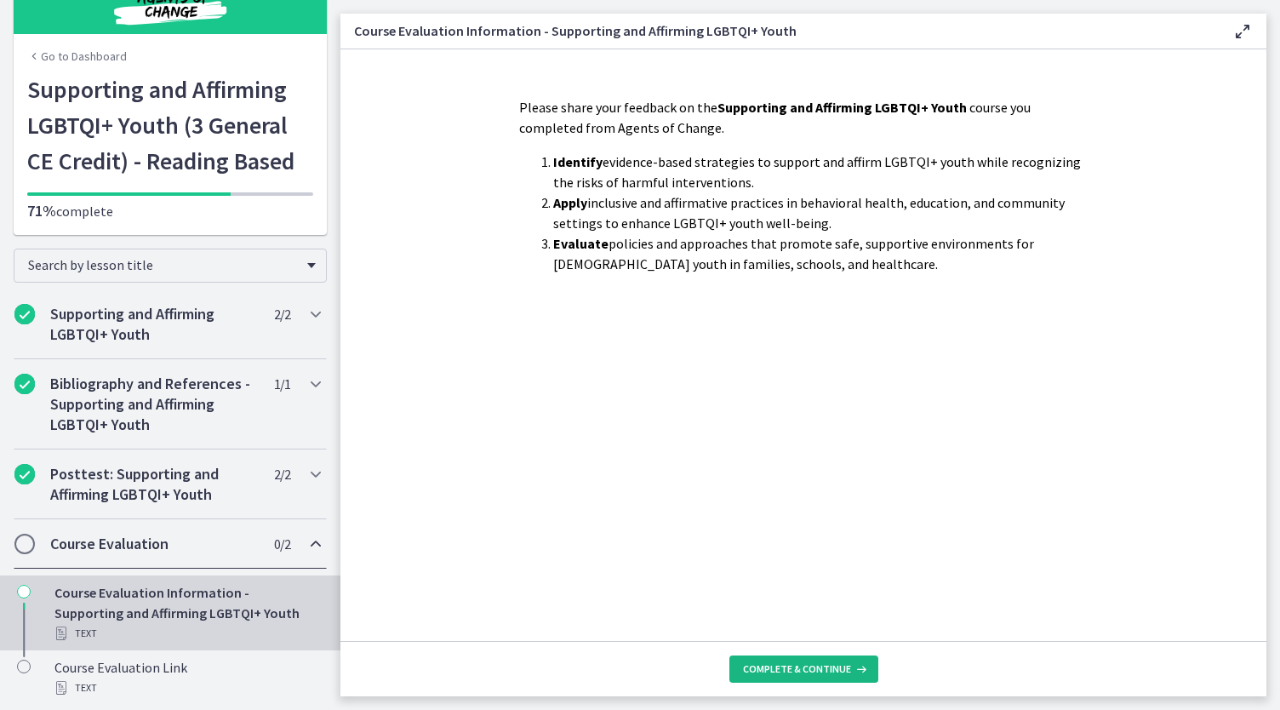
click at [822, 660] on button "Complete & continue" at bounding box center [803, 668] width 149 height 27
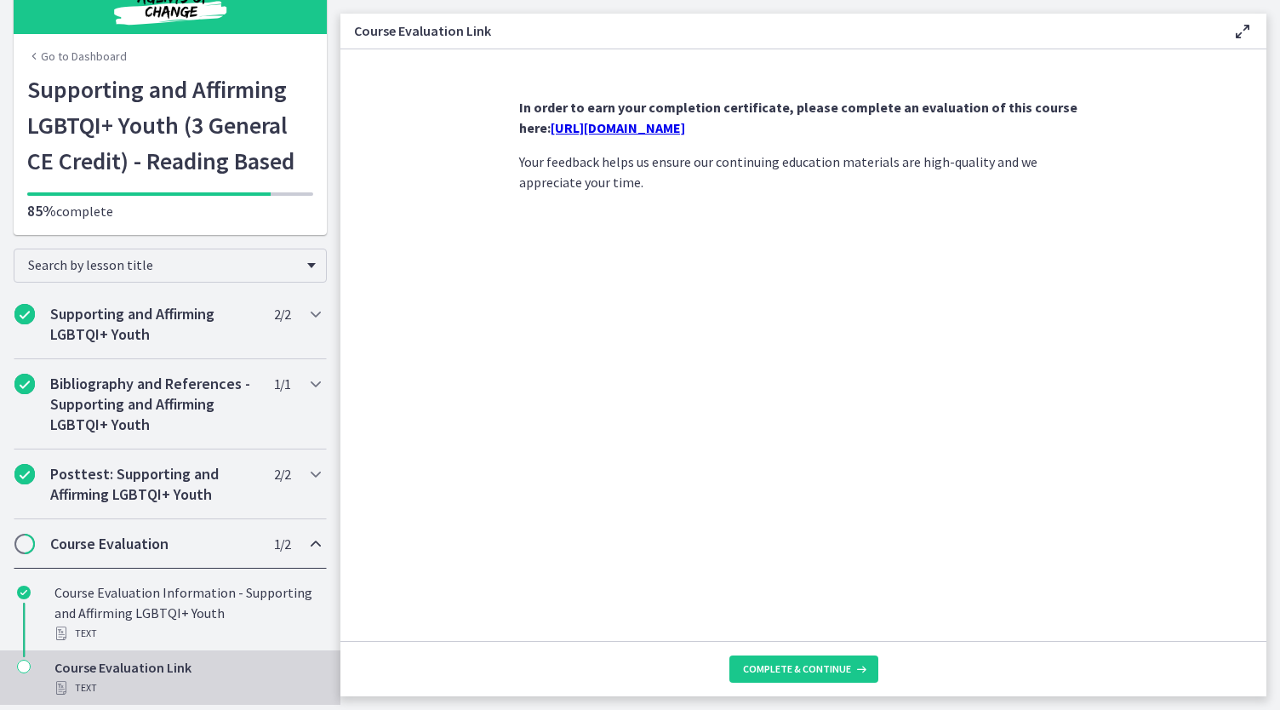
drag, startPoint x: 631, startPoint y: 137, endPoint x: 482, endPoint y: 580, distance: 466.6
click at [482, 580] on section "In order to earn your completion certificate, please complete an evaluation of …" at bounding box center [803, 344] width 926 height 591
click at [651, 122] on link "https://forms.gle/HrTKVpR4zT23TDTq9" at bounding box center [618, 127] width 134 height 17
click at [774, 673] on span "Complete & continue" at bounding box center [797, 669] width 108 height 14
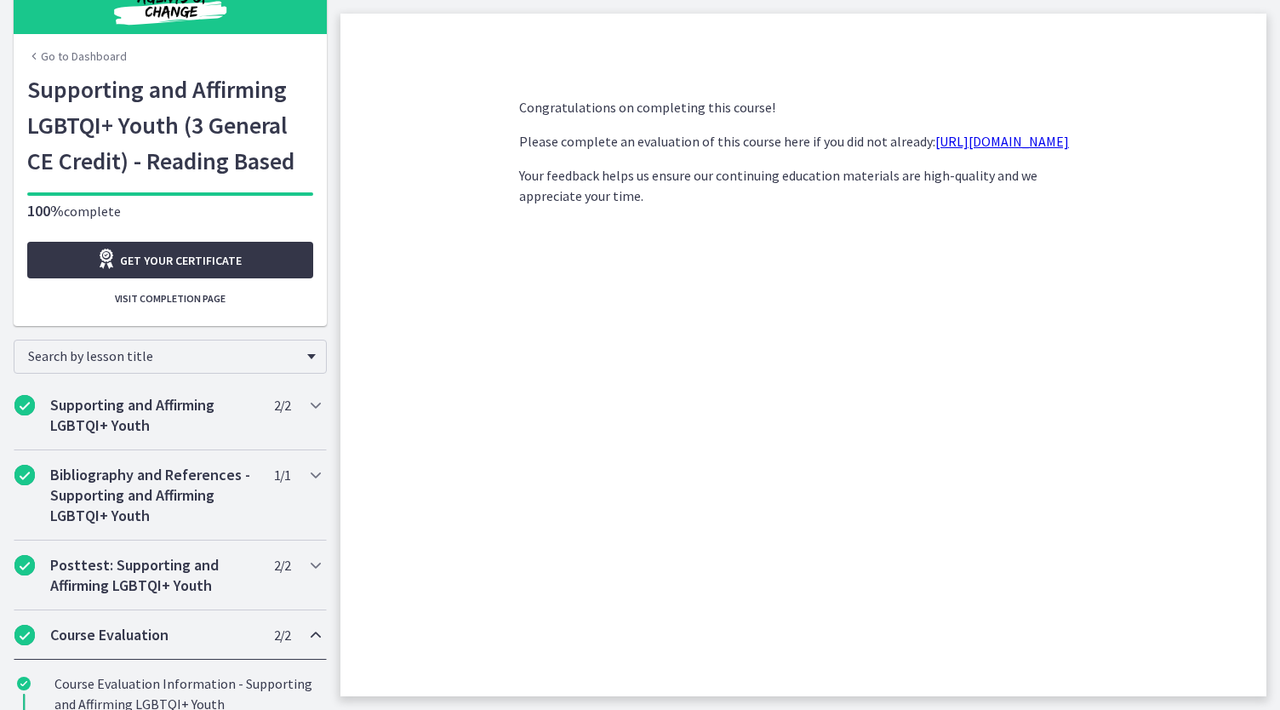
click at [262, 260] on link "Get your certificate" at bounding box center [170, 260] width 286 height 37
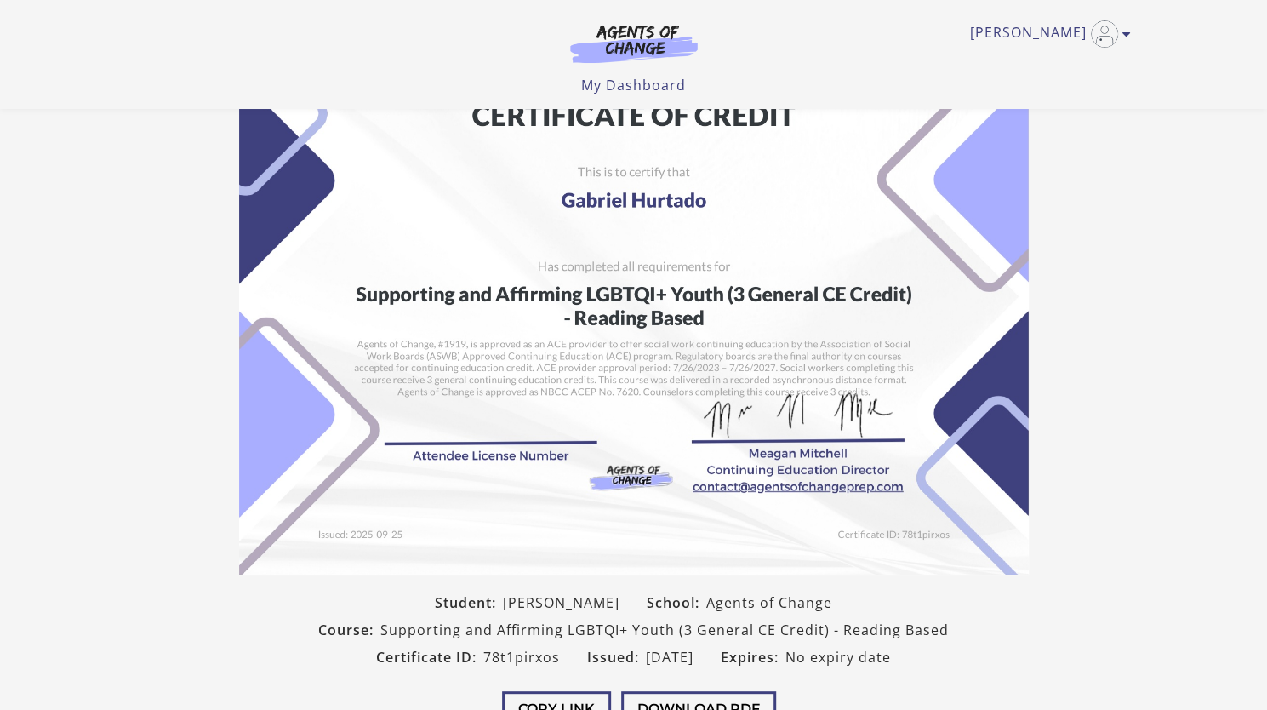
scroll to position [242, 0]
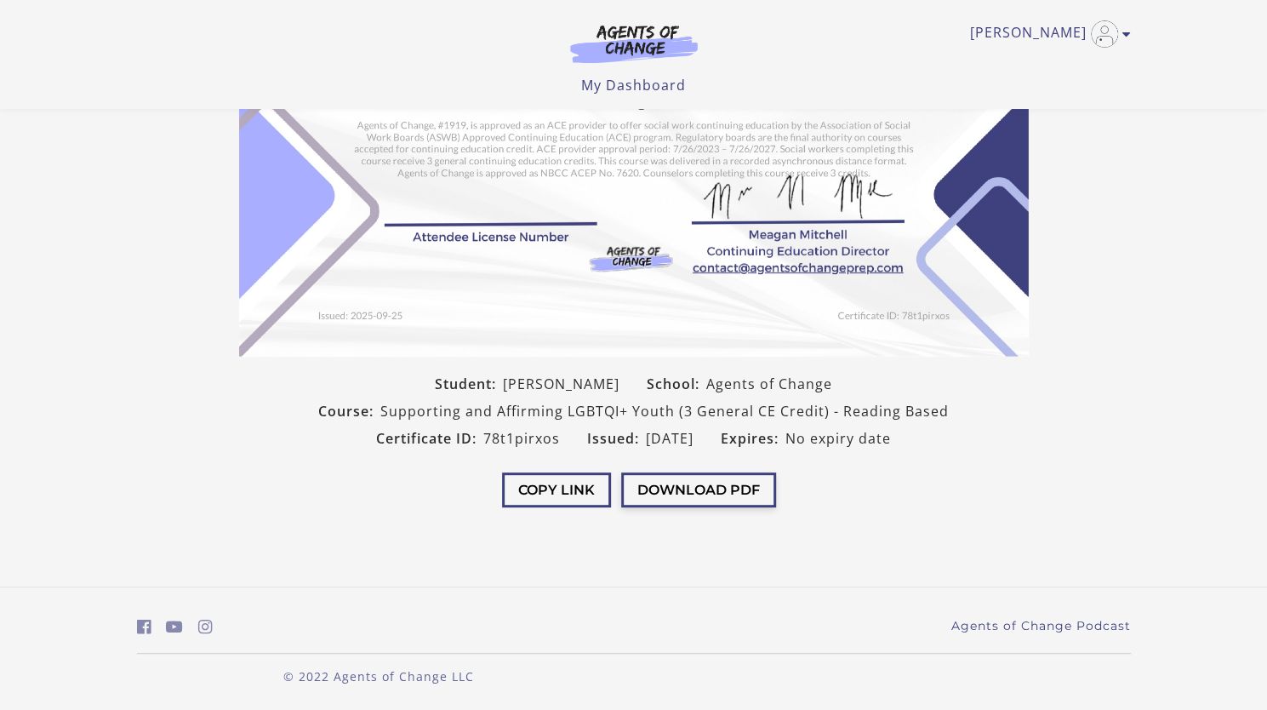
drag, startPoint x: 728, startPoint y: 510, endPoint x: 681, endPoint y: 505, distance: 47.1
click at [681, 505] on button "Download PDF" at bounding box center [698, 489] width 155 height 35
